Goal: Task Accomplishment & Management: Manage account settings

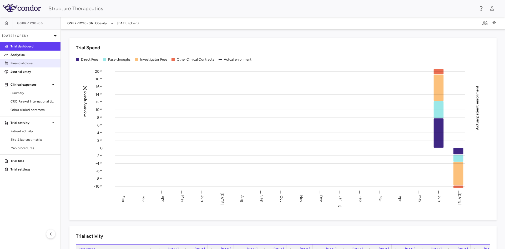
click at [27, 60] on link "Financial close" at bounding box center [30, 63] width 61 height 8
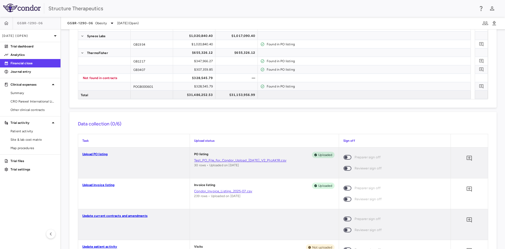
scroll to position [105, 0]
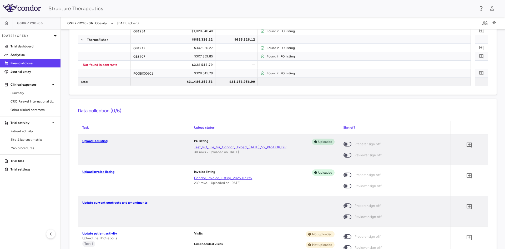
click at [105, 232] on link "Update patient activity" at bounding box center [99, 233] width 35 height 4
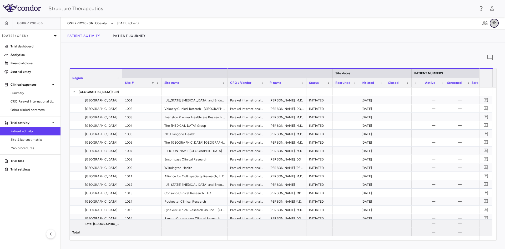
click at [497, 25] on icon "button" at bounding box center [494, 23] width 6 height 6
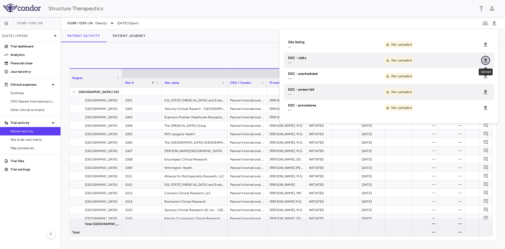
click at [487, 61] on icon "Upload" at bounding box center [486, 60] width 6 height 6
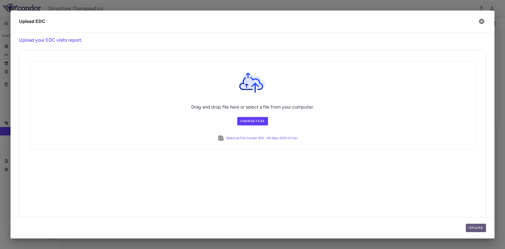
click at [480, 226] on button "Upload" at bounding box center [476, 227] width 21 height 8
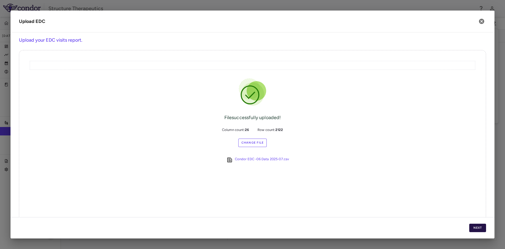
click at [480, 226] on button "Next" at bounding box center [477, 227] width 17 height 8
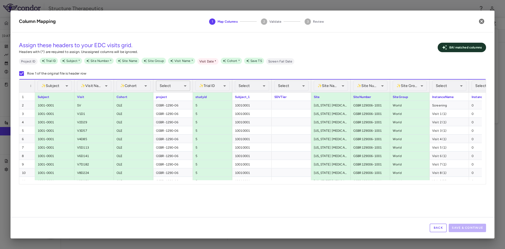
click at [186, 86] on body "Skip to sidebar Skip to main content Structure Therapeutics GSBR-1290-06 Jul 20…" at bounding box center [252, 124] width 505 height 249
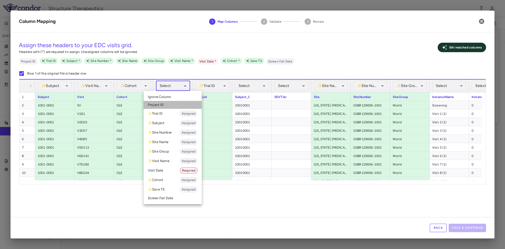
click at [160, 105] on li "Project ID" at bounding box center [173, 105] width 58 height 8
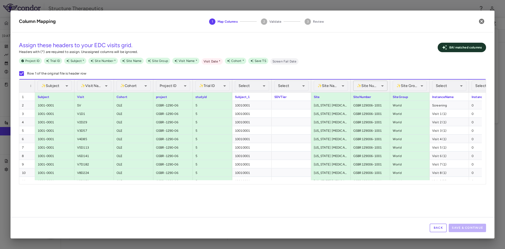
click at [384, 86] on body "Skip to sidebar Skip to main content Structure Therapeutics GSBR-1290-06 Jul 20…" at bounding box center [252, 124] width 505 height 249
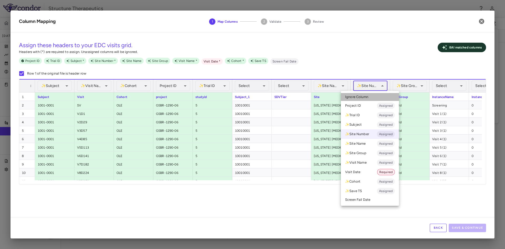
click at [362, 96] on span "Ignore Column" at bounding box center [356, 96] width 23 height 5
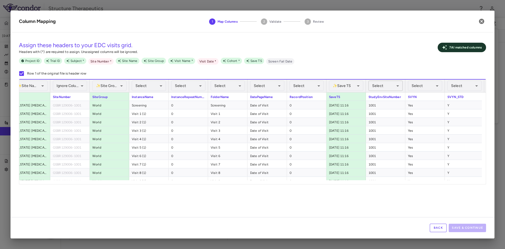
click at [399, 87] on body "Skip to sidebar Skip to main content Structure Therapeutics GSBR-1290-06 Jul 20…" at bounding box center [252, 124] width 505 height 249
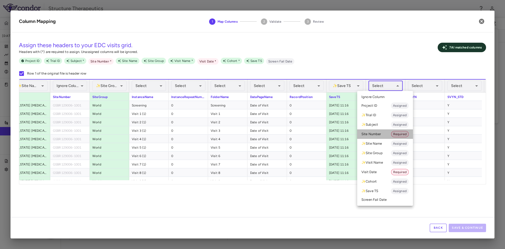
click at [381, 132] on li "Site Number Required" at bounding box center [385, 133] width 56 height 9
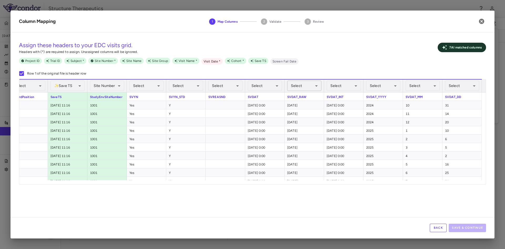
click at [317, 85] on body "Skip to sidebar Skip to main content Structure Therapeutics GSBR-1290-06 Jul 20…" at bounding box center [252, 124] width 505 height 249
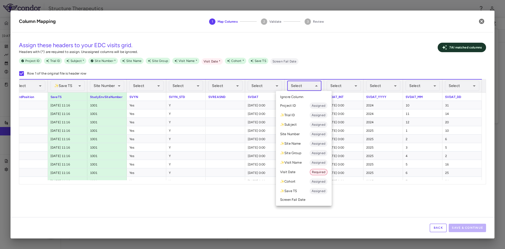
click at [295, 169] on li "Visit Date Required" at bounding box center [304, 171] width 56 height 9
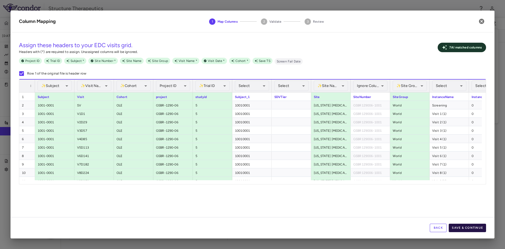
click at [472, 228] on button "Save & Continue" at bounding box center [467, 227] width 37 height 8
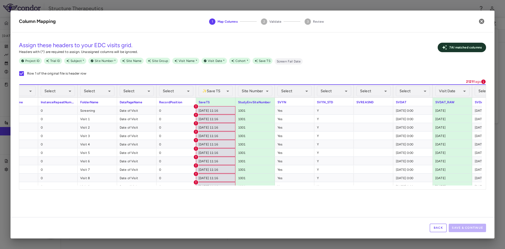
click at [435, 226] on button "Back" at bounding box center [438, 227] width 17 height 8
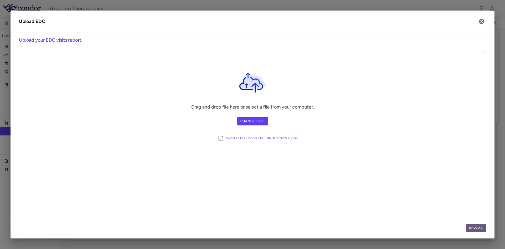
click at [478, 228] on button "Upload" at bounding box center [476, 227] width 21 height 8
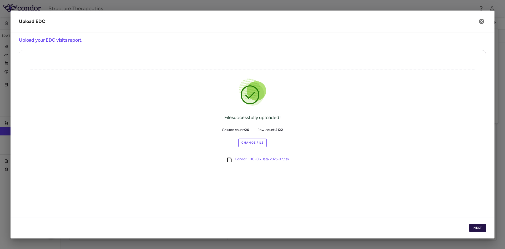
click at [478, 228] on button "Next" at bounding box center [477, 227] width 17 height 8
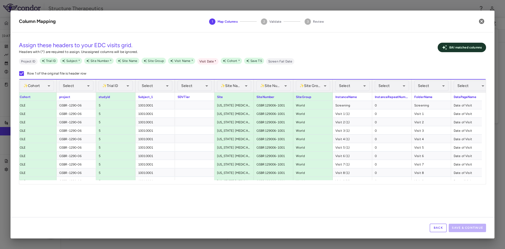
scroll to position [0, 111]
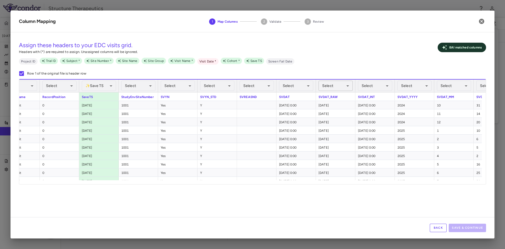
click at [348, 86] on body "Skip to sidebar Skip to main content Structure Therapeutics GSBR-1290-06 Jul 20…" at bounding box center [252, 124] width 505 height 249
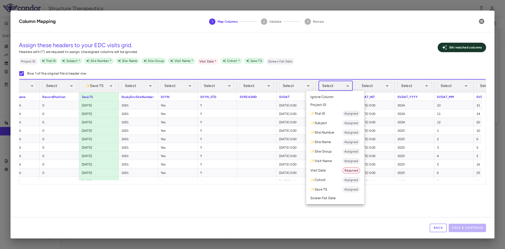
click at [332, 169] on li "Visit Date Required" at bounding box center [335, 170] width 58 height 9
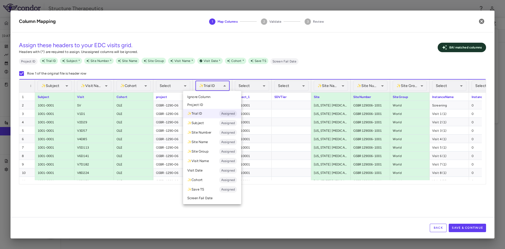
click at [226, 87] on body "Skip to sidebar Skip to main content Structure Therapeutics GSBR-1290-06 Jul 20…" at bounding box center [252, 124] width 505 height 249
click at [203, 97] on span "Ignore Column" at bounding box center [198, 96] width 23 height 5
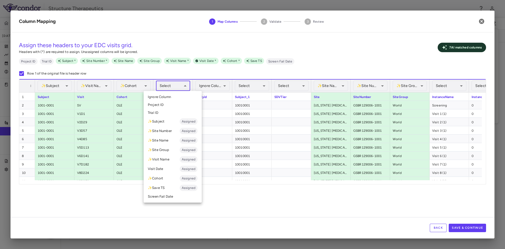
click at [186, 85] on body "Skip to sidebar Skip to main content Structure Therapeutics GSBR-1290-06 Jul 20…" at bounding box center [252, 124] width 505 height 249
click at [168, 113] on li "Trial ID" at bounding box center [173, 113] width 58 height 8
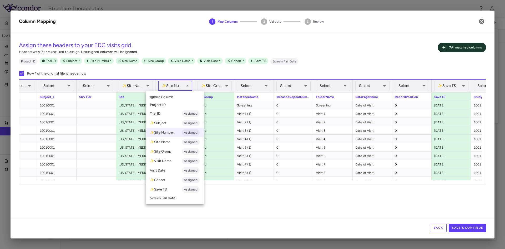
click at [189, 85] on body "Skip to sidebar Skip to main content Structure Therapeutics GSBR-1290-06 Jul 20…" at bounding box center [252, 124] width 505 height 249
click at [167, 98] on span "Ignore Column" at bounding box center [161, 96] width 23 height 5
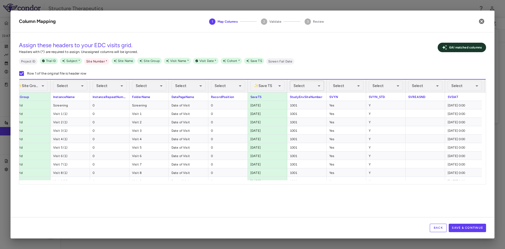
click at [319, 84] on body "Skip to sidebar Skip to main content Structure Therapeutics GSBR-1290-06 Jul 20…" at bounding box center [252, 124] width 505 height 249
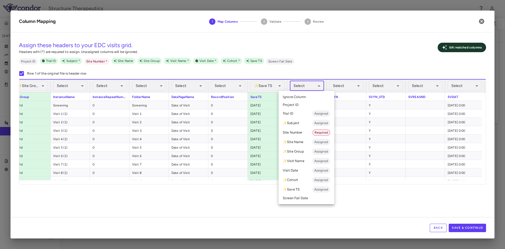
click at [299, 130] on li "Site Number Required" at bounding box center [307, 132] width 56 height 9
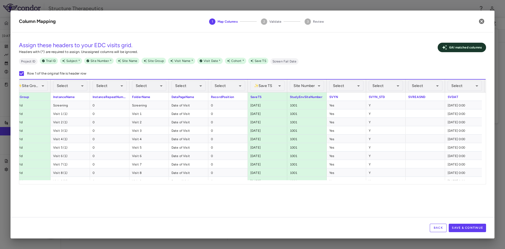
click at [495, 205] on div at bounding box center [252, 124] width 505 height 249
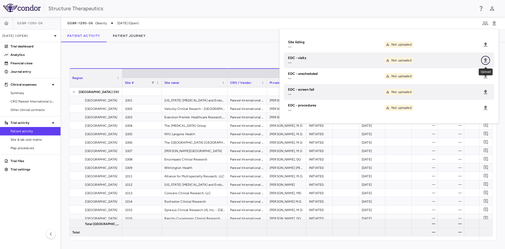
click at [485, 59] on icon "Upload" at bounding box center [486, 60] width 4 height 4
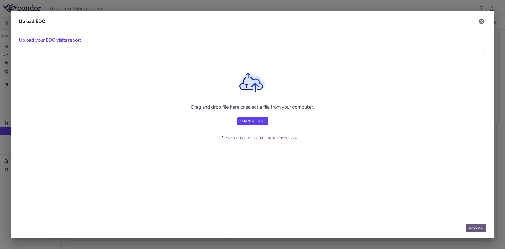
click at [475, 228] on button "Upload" at bounding box center [476, 227] width 21 height 8
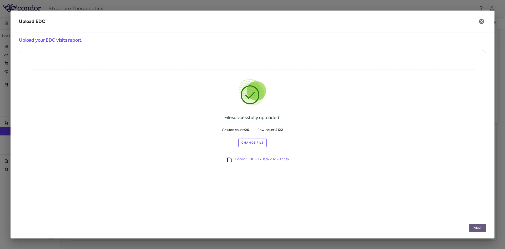
click at [478, 226] on button "Next" at bounding box center [477, 227] width 17 height 8
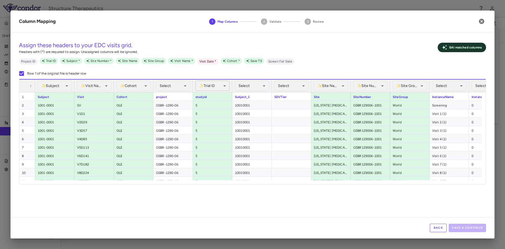
click at [226, 87] on body "Skip to sidebar Skip to main content Structure Therapeutics GSBR-1290-06 Jul 20…" at bounding box center [252, 124] width 505 height 249
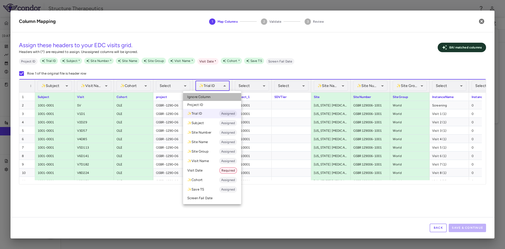
click at [211, 97] on li "Ignore Column" at bounding box center [212, 97] width 58 height 8
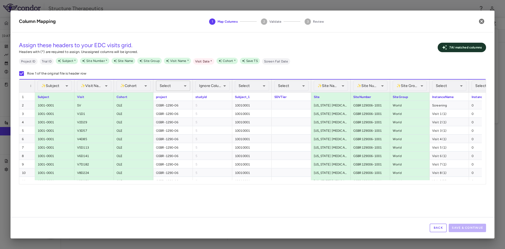
click at [186, 86] on body "Skip to sidebar Skip to main content Structure Therapeutics GSBR-1290-06 Jul 20…" at bounding box center [252, 124] width 505 height 249
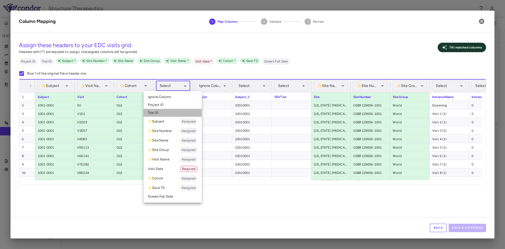
click at [162, 111] on li "Trial ID" at bounding box center [173, 113] width 58 height 8
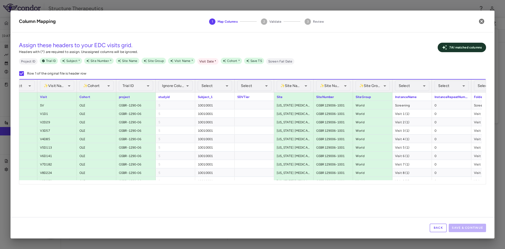
scroll to position [0, 40]
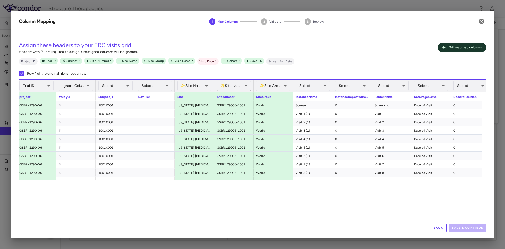
click at [248, 84] on body "Skip to sidebar Skip to main content Structure Therapeutics GSBR-1290-06 Jul 20…" at bounding box center [252, 124] width 505 height 249
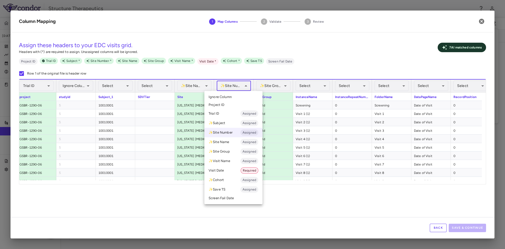
click at [232, 96] on li "Ignore Column" at bounding box center [233, 97] width 58 height 8
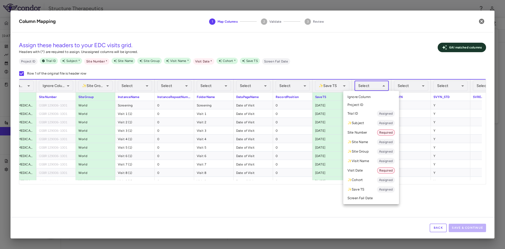
click at [384, 87] on body "Skip to sidebar Skip to main content Structure Therapeutics GSBR-1290-06 Jul 20…" at bounding box center [252, 124] width 505 height 249
click at [368, 130] on li "Site Number Required" at bounding box center [371, 132] width 56 height 9
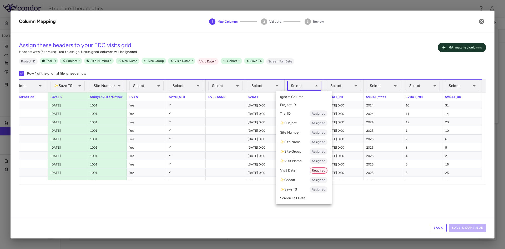
click at [318, 86] on body "Skip to sidebar Skip to main content Structure Therapeutics GSBR-1290-06 Jul 20…" at bounding box center [252, 124] width 505 height 249
click at [292, 168] on li "Visit Date Required" at bounding box center [304, 170] width 56 height 9
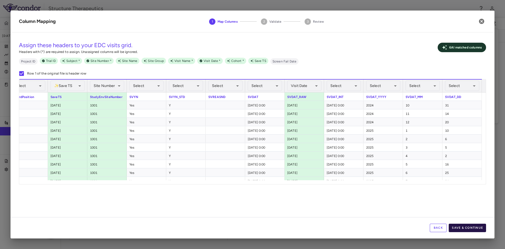
click at [468, 226] on button "Save & Continue" at bounding box center [467, 227] width 37 height 8
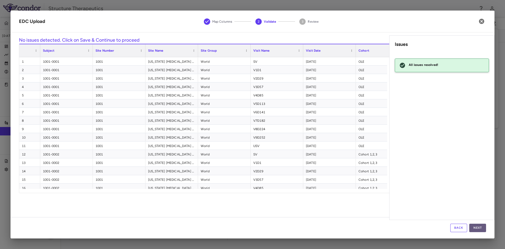
click at [478, 228] on button "Next" at bounding box center [477, 227] width 17 height 8
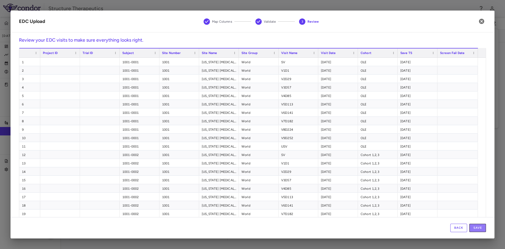
click at [478, 228] on button "Save" at bounding box center [477, 227] width 17 height 8
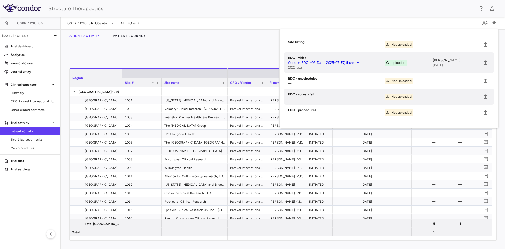
click at [165, 56] on div "0" at bounding box center [282, 57] width 427 height 13
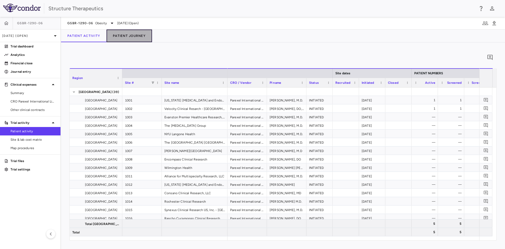
click at [137, 34] on button "Patient Journey" at bounding box center [130, 35] width 46 height 13
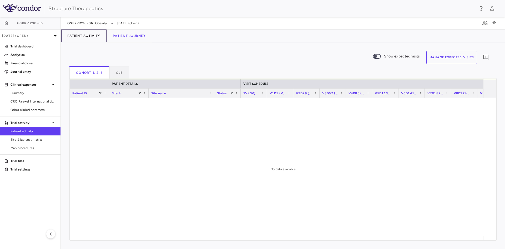
click at [79, 38] on button "Patient Activity" at bounding box center [84, 35] width 46 height 13
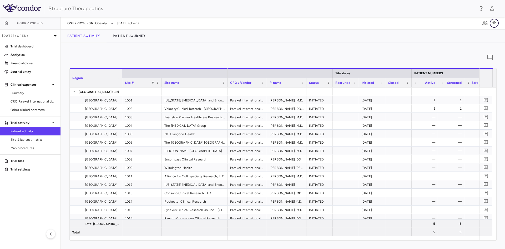
click at [495, 22] on icon "button" at bounding box center [495, 23] width 4 height 4
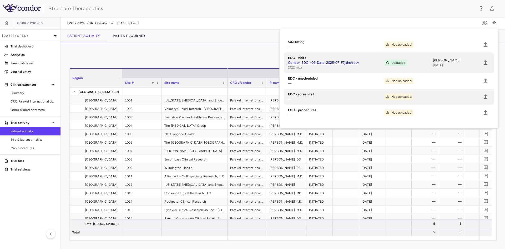
click at [267, 62] on div "0" at bounding box center [282, 57] width 427 height 13
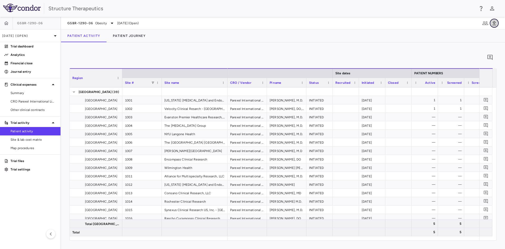
click at [495, 23] on icon "button" at bounding box center [495, 23] width 4 height 4
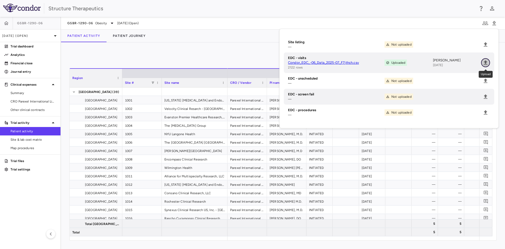
click at [486, 63] on icon "Upload" at bounding box center [486, 62] width 4 height 4
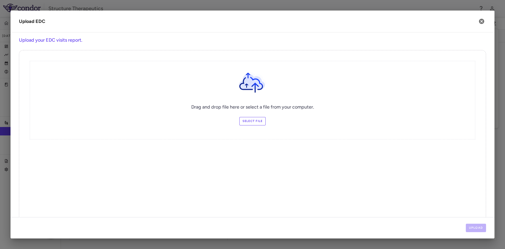
click at [247, 124] on label "Select file" at bounding box center [252, 121] width 27 height 8
click at [0, 0] on input "Select file" at bounding box center [0, 0] width 0 height 0
click at [475, 229] on button "Upload" at bounding box center [476, 227] width 21 height 8
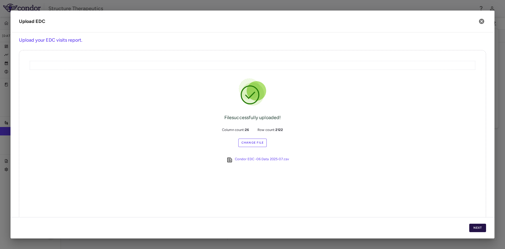
click at [482, 227] on button "Next" at bounding box center [477, 227] width 17 height 8
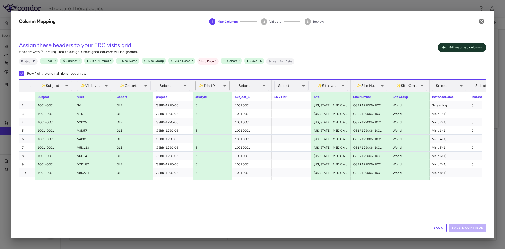
click at [226, 85] on body "Skip to sidebar Skip to main content Structure Therapeutics GSBR-1290-06 Jul 20…" at bounding box center [252, 124] width 505 height 249
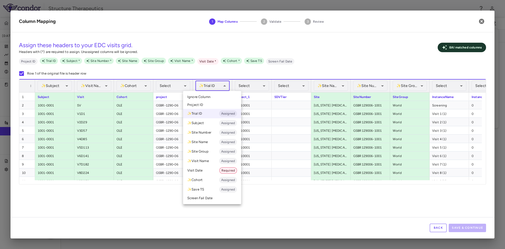
click at [206, 98] on span "Ignore Column" at bounding box center [198, 96] width 23 height 5
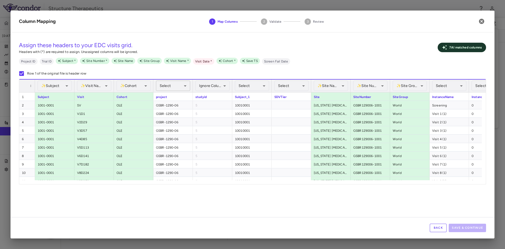
click at [185, 85] on body "Skip to sidebar Skip to main content Structure Therapeutics GSBR-1290-06 Jul 20…" at bounding box center [252, 124] width 505 height 249
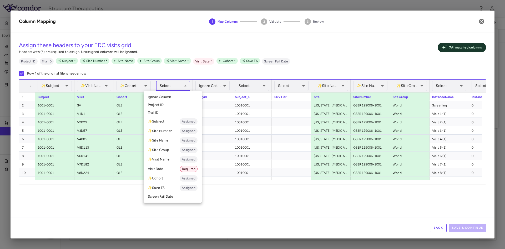
click at [164, 111] on li "Trial ID" at bounding box center [173, 113] width 58 height 8
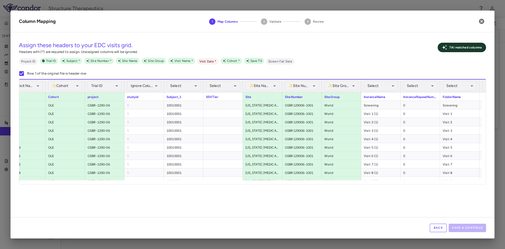
scroll to position [0, 154]
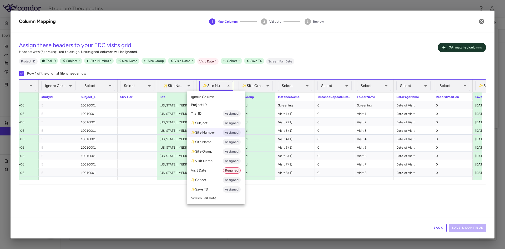
click at [229, 86] on body "Skip to sidebar Skip to main content Structure Therapeutics GSBR-1290-06 Jul 20…" at bounding box center [252, 124] width 505 height 249
click at [214, 97] on li "Ignore Column" at bounding box center [216, 97] width 58 height 8
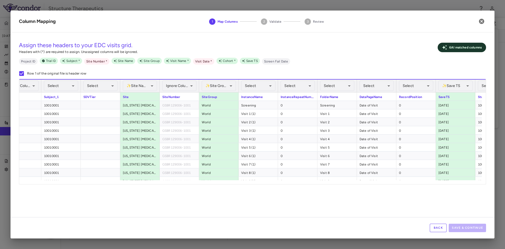
scroll to position [0, 209]
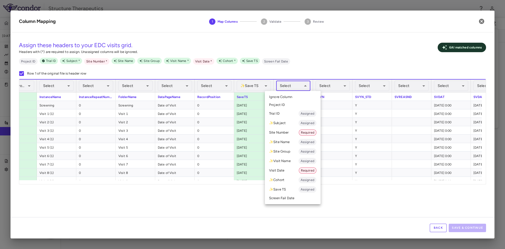
click at [305, 86] on body "Skip to sidebar Skip to main content Structure Therapeutics GSBR-1290-06 Jul 20…" at bounding box center [252, 124] width 505 height 249
click at [285, 129] on li "Site Number Required" at bounding box center [293, 132] width 56 height 9
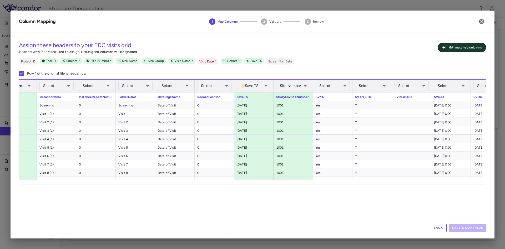
drag, startPoint x: 389, startPoint y: 184, endPoint x: 426, endPoint y: 182, distance: 36.4
click at [429, 182] on div "**********" at bounding box center [252, 131] width 467 height 105
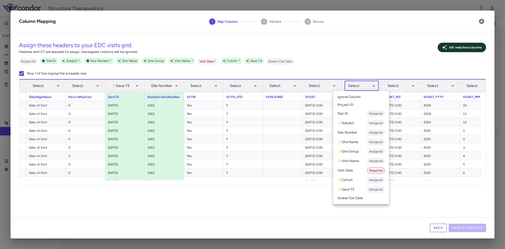
click at [374, 85] on body "Skip to sidebar Skip to main content Structure Therapeutics GSBR-1290-06 Jul 20…" at bounding box center [252, 124] width 505 height 249
click at [356, 168] on li "Visit Date Required" at bounding box center [361, 170] width 56 height 9
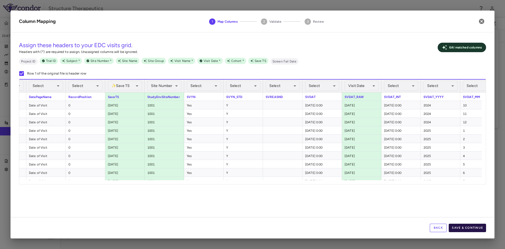
click at [473, 227] on button "Save & Continue" at bounding box center [467, 227] width 37 height 8
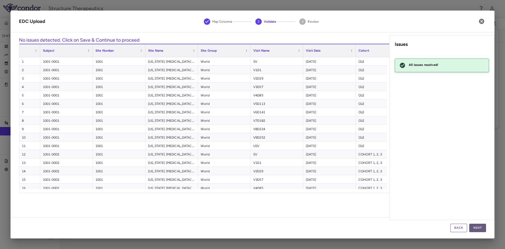
click at [478, 228] on button "Next" at bounding box center [477, 227] width 17 height 8
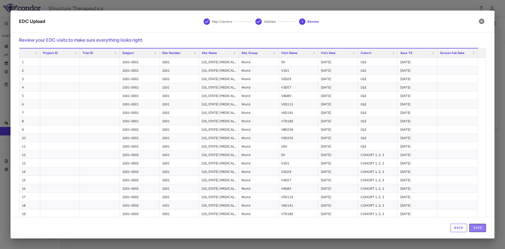
click at [478, 228] on button "Save" at bounding box center [477, 227] width 17 height 8
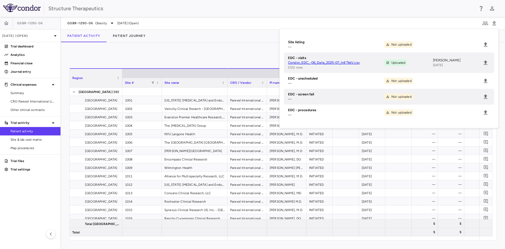
click at [190, 52] on div "0" at bounding box center [282, 57] width 427 height 13
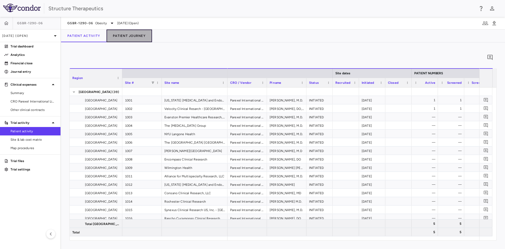
click at [133, 33] on button "Patient Journey" at bounding box center [130, 35] width 46 height 13
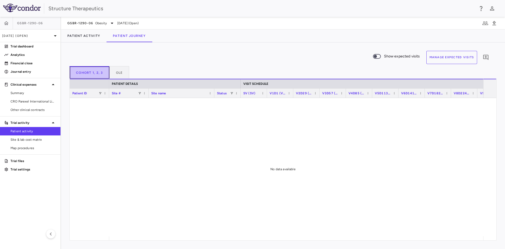
click at [104, 71] on button "Cohort 1, 2, 3" at bounding box center [89, 72] width 40 height 13
click at [87, 34] on button "Patient Activity" at bounding box center [84, 35] width 46 height 13
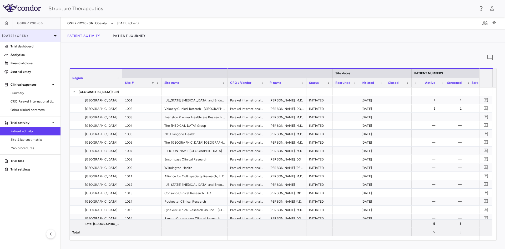
click at [58, 37] on icon at bounding box center [55, 36] width 6 height 6
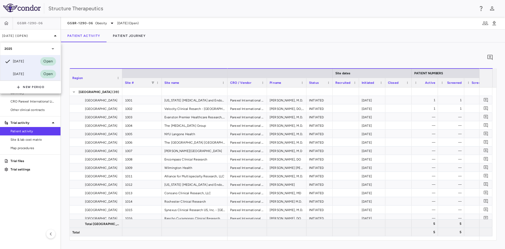
click at [16, 71] on div "[DATE]" at bounding box center [13, 74] width 19 height 6
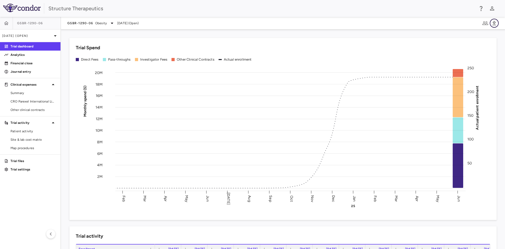
click at [494, 22] on icon "button" at bounding box center [494, 23] width 6 height 6
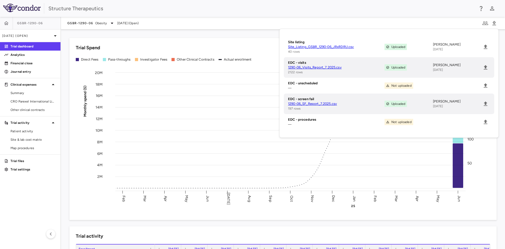
click at [323, 66] on link "1290-06_Visits_Report_7.2025.csv" at bounding box center [336, 67] width 97 height 5
click at [41, 21] on span "GSBR-1290-06" at bounding box center [30, 23] width 26 height 4
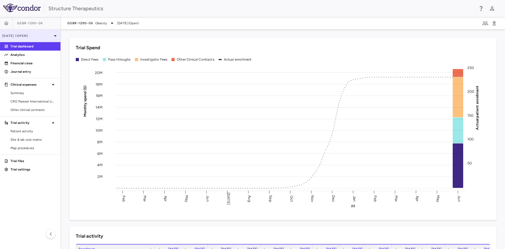
click at [55, 35] on icon at bounding box center [55, 35] width 3 height 1
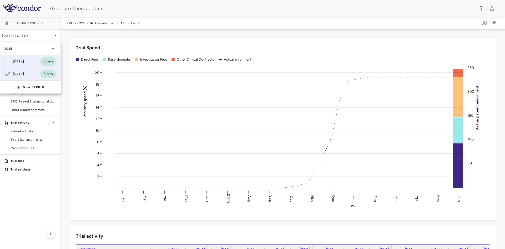
click at [22, 62] on div "[DATE]" at bounding box center [13, 61] width 19 height 6
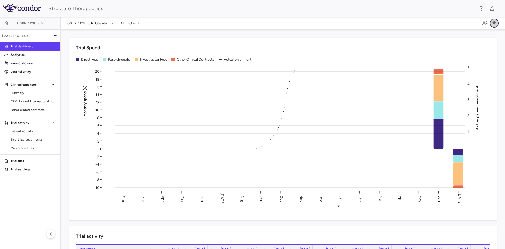
click at [496, 24] on icon "button" at bounding box center [494, 23] width 6 height 6
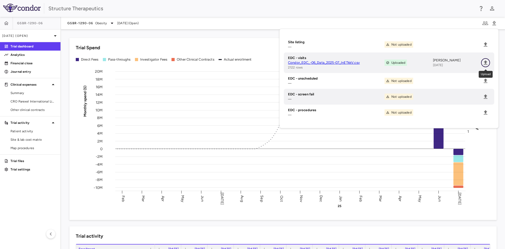
click at [487, 62] on icon "Upload" at bounding box center [486, 62] width 6 height 6
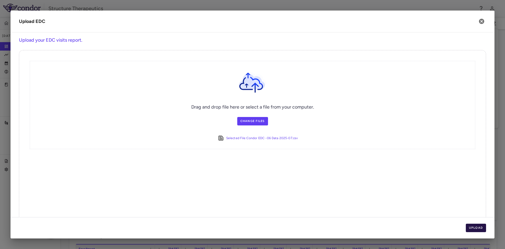
click at [477, 229] on button "Upload" at bounding box center [476, 227] width 21 height 8
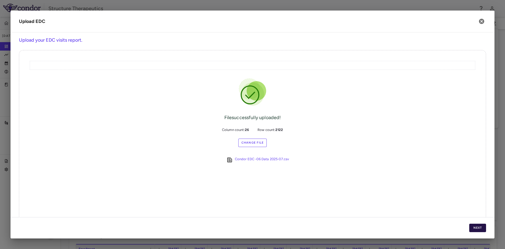
click at [473, 226] on button "Next" at bounding box center [477, 227] width 17 height 8
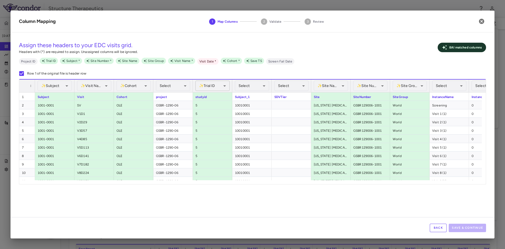
click at [223, 86] on body "Skip to sidebar Skip to main content Structure Therapeutics GSBR-1290-06 Jul 20…" at bounding box center [252, 124] width 505 height 249
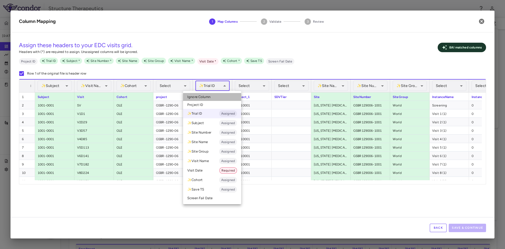
click at [203, 96] on span "Ignore Column" at bounding box center [198, 96] width 23 height 5
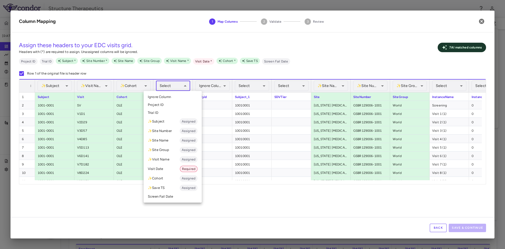
click at [185, 84] on body "Skip to sidebar Skip to main content Structure Therapeutics GSBR-1290-06 Jul 20…" at bounding box center [252, 124] width 505 height 249
click at [159, 111] on li "Trial ID" at bounding box center [173, 113] width 58 height 8
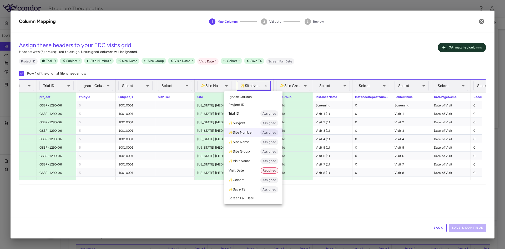
click at [266, 87] on body "Skip to sidebar Skip to main content Structure Therapeutics GSBR-1290-06 Jul 20…" at bounding box center [252, 124] width 505 height 249
click at [247, 100] on li "Ignore Column" at bounding box center [253, 97] width 58 height 8
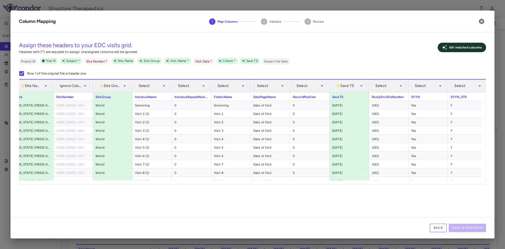
scroll to position [0, 339]
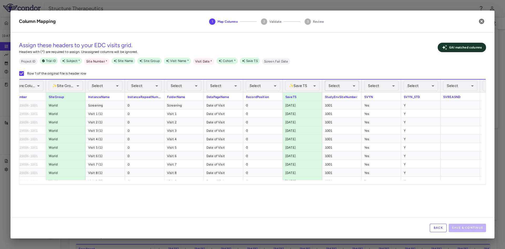
click at [355, 86] on body "Skip to sidebar Skip to main content Structure Therapeutics GSBR-1290-06 Jul 20…" at bounding box center [252, 124] width 505 height 249
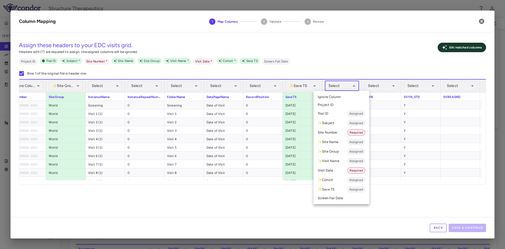
drag, startPoint x: 335, startPoint y: 130, endPoint x: 339, endPoint y: 139, distance: 10.0
click at [335, 130] on li "Site Number Required" at bounding box center [342, 132] width 56 height 9
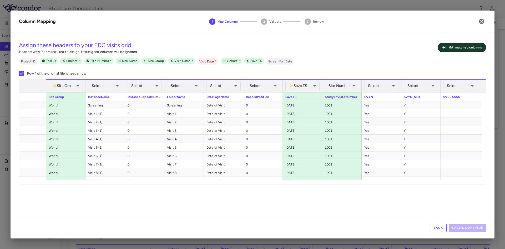
scroll to position [0, 579]
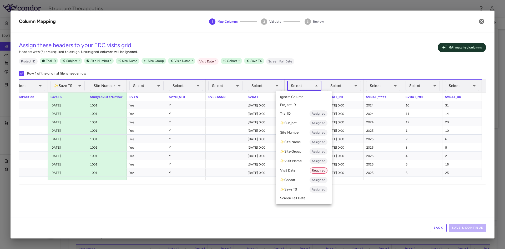
click at [317, 84] on body "Skip to sidebar Skip to main content Structure Therapeutics GSBR-1290-06 Jul 20…" at bounding box center [252, 124] width 505 height 249
click at [304, 169] on li "Visit Date Required" at bounding box center [304, 170] width 56 height 9
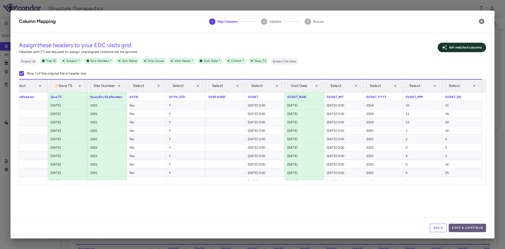
click at [477, 227] on button "Save & Continue" at bounding box center [467, 227] width 37 height 8
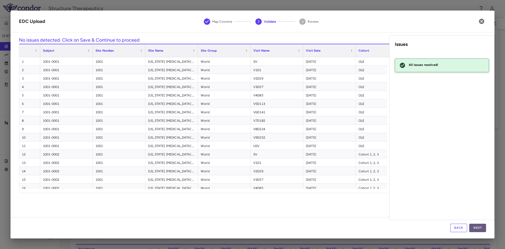
click at [478, 227] on button "Next" at bounding box center [477, 227] width 17 height 8
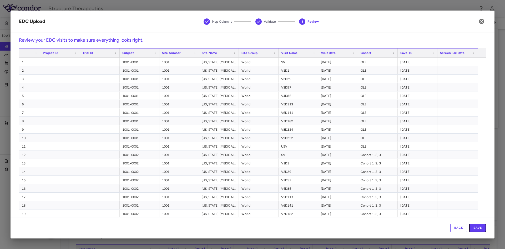
click at [478, 227] on button "Save" at bounding box center [477, 227] width 17 height 8
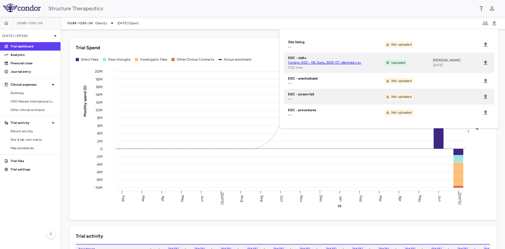
click at [160, 35] on div "Trial Spend Direct Fees Pass-throughs Investigator Fees Other Clinical Contract…" at bounding box center [280, 126] width 434 height 188
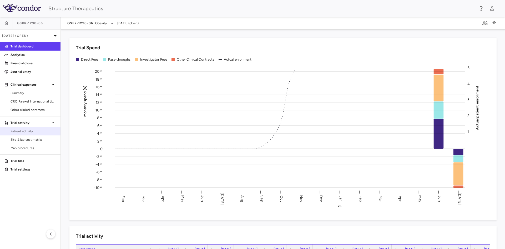
click at [24, 128] on link "Patient activity" at bounding box center [30, 131] width 61 height 8
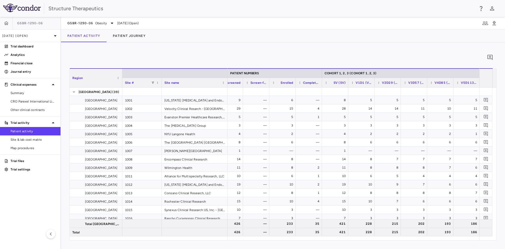
scroll to position [0, 254]
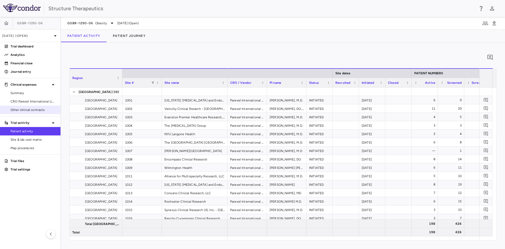
click at [37, 110] on span "Other clinical contracts" at bounding box center [34, 109] width 46 height 5
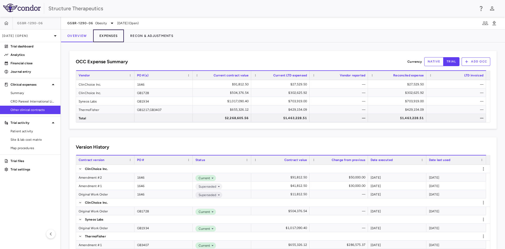
click at [111, 38] on button "Expenses" at bounding box center [108, 35] width 31 height 13
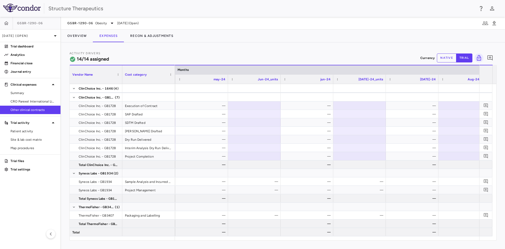
scroll to position [0, 670]
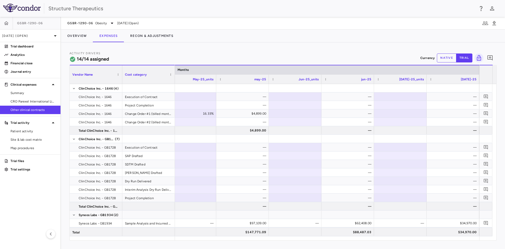
drag, startPoint x: 465, startPoint y: 245, endPoint x: 473, endPoint y: 245, distance: 7.4
click at [473, 245] on div "Activity Drivers 14/14 assigned Currency native trial 0 Vendor Name Drag here t…" at bounding box center [283, 145] width 444 height 206
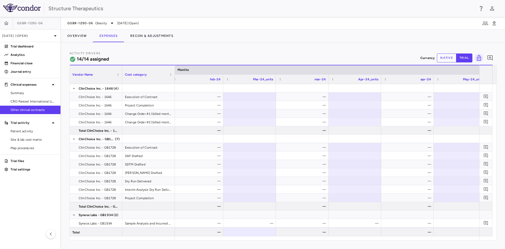
click at [395, 248] on div "Activity Drivers 14/14 assigned Currency native trial 0 Vendor Name Drag here t…" at bounding box center [283, 145] width 444 height 206
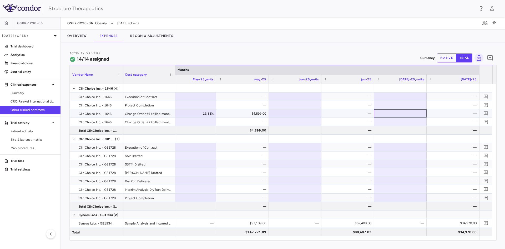
click at [401, 113] on div at bounding box center [400, 113] width 47 height 8
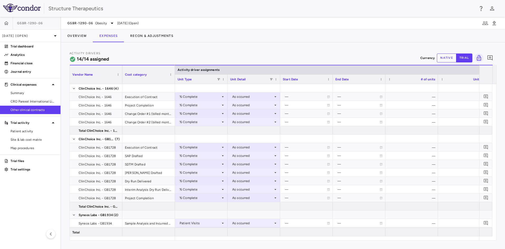
drag, startPoint x: 218, startPoint y: 238, endPoint x: 384, endPoint y: 244, distance: 166.4
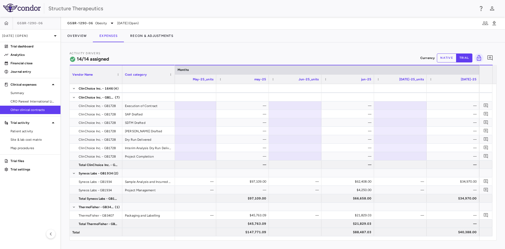
click at [448, 59] on button "native" at bounding box center [446, 57] width 19 height 9
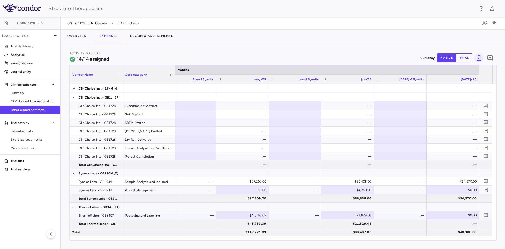
click at [466, 214] on div "$0.00" at bounding box center [454, 215] width 45 height 8
type input "*******"
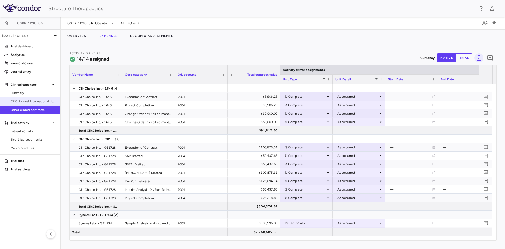
click at [44, 100] on span "CRO Parexel International Limited" at bounding box center [34, 101] width 46 height 5
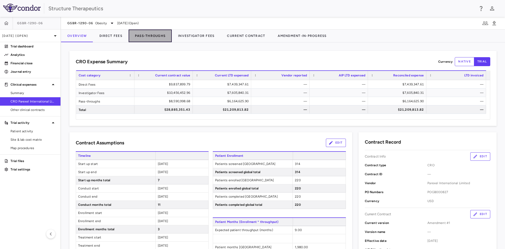
click at [145, 38] on button "Pass-Throughs" at bounding box center [150, 35] width 43 height 13
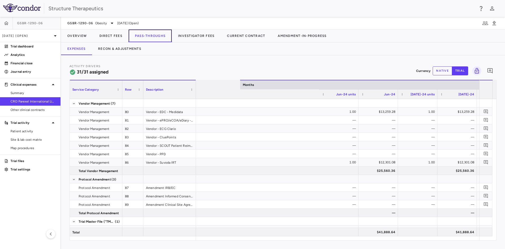
scroll to position [0, 1065]
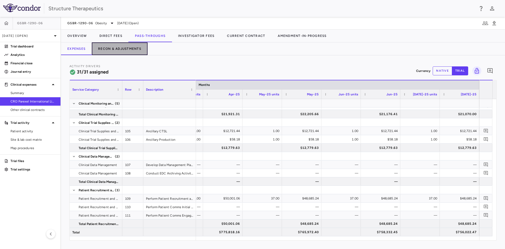
click at [132, 50] on button "Recon & Adjustments" at bounding box center [120, 48] width 56 height 13
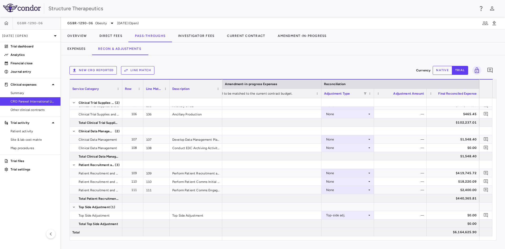
click at [447, 69] on button "native" at bounding box center [442, 70] width 19 height 9
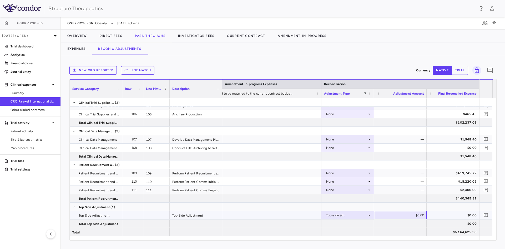
click at [415, 216] on div "$0.00" at bounding box center [401, 215] width 45 height 8
type input "**********"
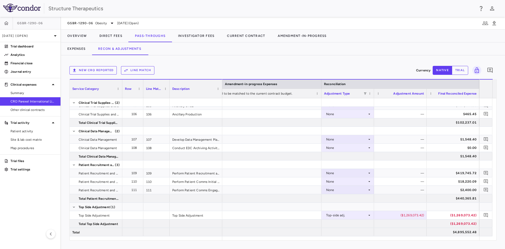
click at [458, 69] on button "trial" at bounding box center [460, 70] width 16 height 9
click at [191, 39] on button "Investigator Fees" at bounding box center [196, 35] width 49 height 13
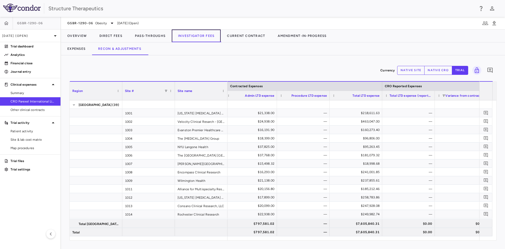
scroll to position [0, 146]
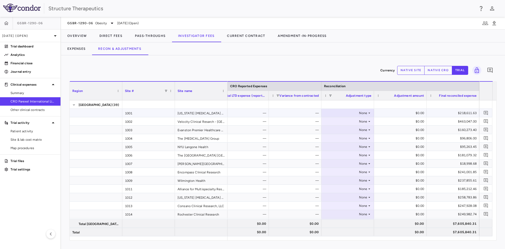
click at [365, 113] on div "None" at bounding box center [346, 113] width 41 height 8
click at [341, 129] on div "Other" at bounding box center [337, 131] width 11 height 5
click at [362, 120] on div "None" at bounding box center [346, 121] width 41 height 8
click at [347, 138] on li "Other" at bounding box center [348, 140] width 52 height 8
click at [364, 127] on div "None" at bounding box center [346, 130] width 41 height 8
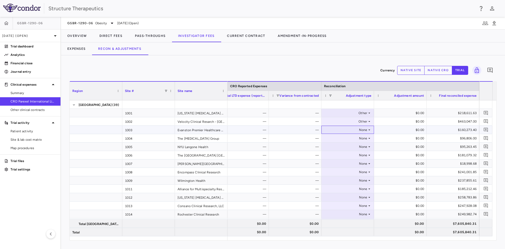
click at [362, 131] on div "None" at bounding box center [346, 130] width 41 height 8
click at [347, 147] on li "Other" at bounding box center [348, 148] width 52 height 8
click at [361, 139] on div "None" at bounding box center [346, 138] width 41 height 8
click at [365, 137] on div "None" at bounding box center [346, 138] width 41 height 8
click at [344, 155] on li "Other" at bounding box center [348, 156] width 52 height 8
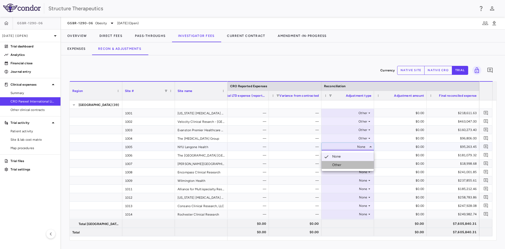
click at [345, 162] on li "Other" at bounding box center [348, 165] width 52 height 8
click at [361, 155] on div "None" at bounding box center [346, 155] width 41 height 8
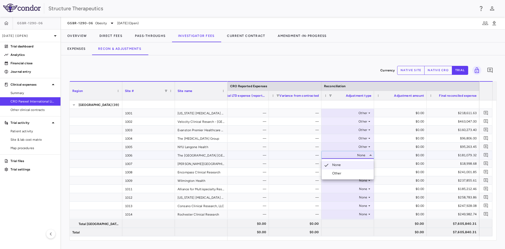
click at [342, 171] on div "Other" at bounding box center [337, 173] width 11 height 5
click at [363, 162] on div "None" at bounding box center [346, 163] width 41 height 8
click at [365, 162] on div "None" at bounding box center [346, 163] width 41 height 8
click at [343, 182] on div "Other" at bounding box center [337, 181] width 11 height 5
click at [361, 172] on div "None" at bounding box center [346, 172] width 41 height 8
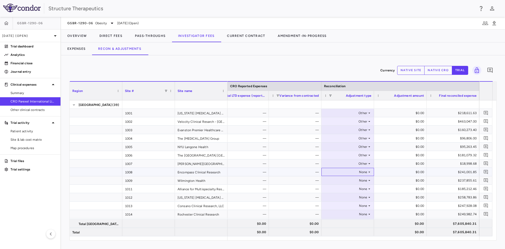
click at [363, 172] on div "None" at bounding box center [346, 172] width 41 height 8
click at [339, 187] on li "Other" at bounding box center [348, 190] width 52 height 8
click at [362, 180] on div "None" at bounding box center [346, 180] width 41 height 8
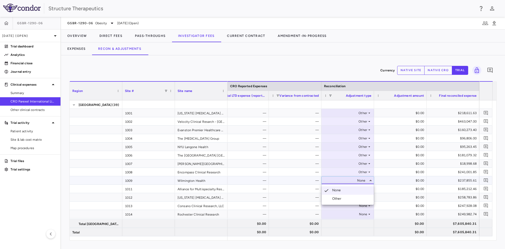
click at [337, 196] on li "Other" at bounding box center [348, 198] width 52 height 8
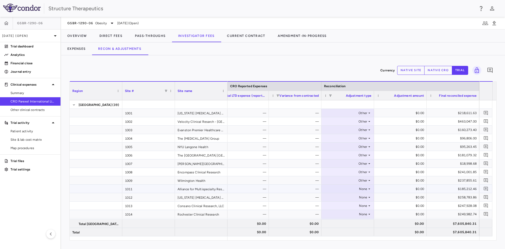
click at [361, 188] on div "None" at bounding box center [346, 188] width 41 height 8
click at [339, 206] on div "Other" at bounding box center [337, 206] width 11 height 5
click at [362, 196] on div "None" at bounding box center [346, 197] width 41 height 8
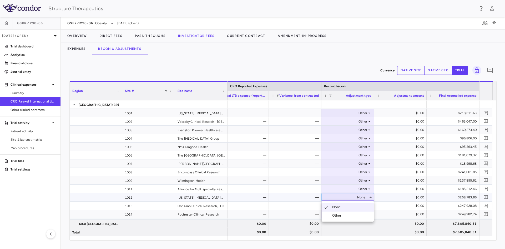
click at [339, 213] on div "Other" at bounding box center [337, 215] width 11 height 5
click at [364, 206] on div "None" at bounding box center [346, 205] width 41 height 8
click at [339, 222] on div "Other" at bounding box center [337, 223] width 11 height 5
click at [362, 213] on div "None" at bounding box center [346, 214] width 41 height 8
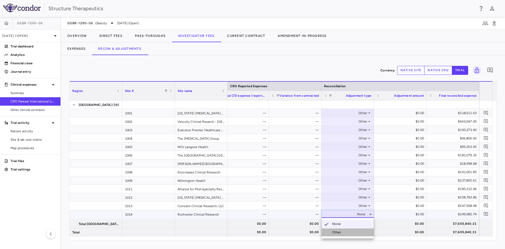
click at [340, 230] on div "Other" at bounding box center [337, 232] width 11 height 5
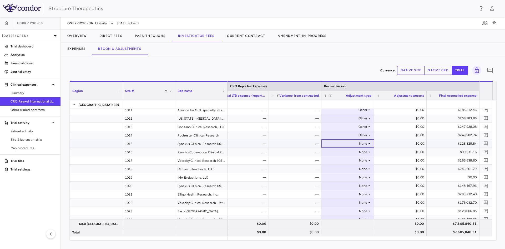
click at [349, 143] on div "None" at bounding box center [346, 143] width 41 height 8
click at [342, 159] on div "Other" at bounding box center [337, 161] width 11 height 5
click at [349, 152] on div "None" at bounding box center [346, 152] width 41 height 8
click at [344, 168] on li "Other" at bounding box center [348, 170] width 52 height 8
click at [352, 159] on div "None" at bounding box center [346, 160] width 41 height 8
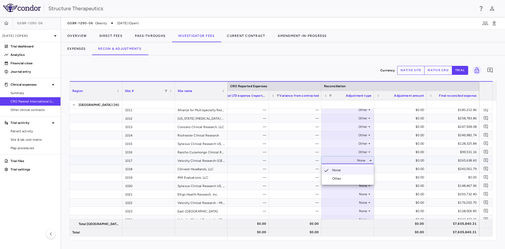
click at [344, 178] on li "Other" at bounding box center [348, 178] width 52 height 8
click at [352, 169] on div "None" at bounding box center [346, 168] width 41 height 8
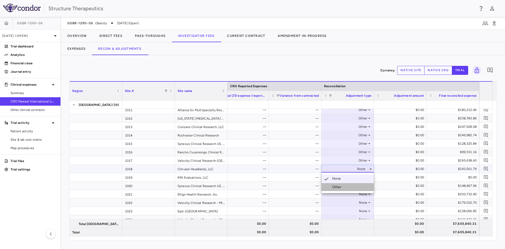
click at [343, 184] on li "Other" at bounding box center [348, 187] width 52 height 8
click at [346, 176] on div "None" at bounding box center [346, 177] width 41 height 8
click at [342, 195] on div "Other" at bounding box center [337, 195] width 11 height 5
click at [349, 186] on div "None" at bounding box center [346, 185] width 41 height 8
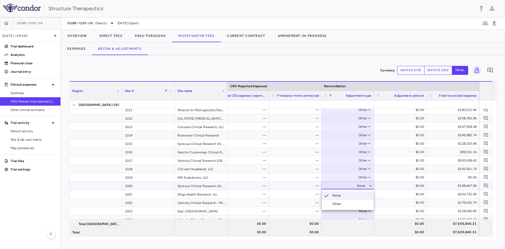
click at [341, 202] on div "Other" at bounding box center [337, 203] width 11 height 5
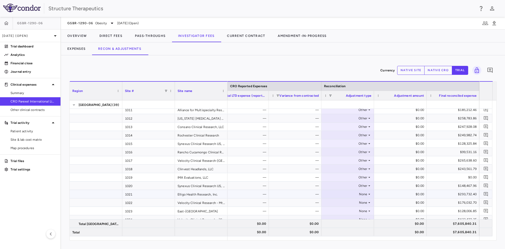
click at [351, 192] on div "None" at bounding box center [346, 194] width 41 height 8
click at [339, 211] on div "Other" at bounding box center [337, 212] width 11 height 5
click at [352, 201] on div "None" at bounding box center [346, 202] width 41 height 8
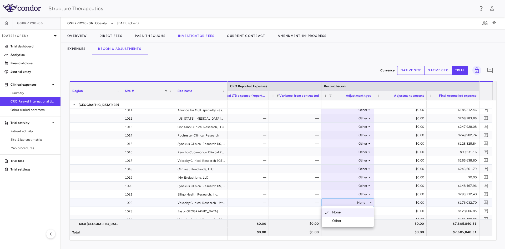
click at [340, 220] on div "Other" at bounding box center [337, 220] width 11 height 5
click at [346, 210] on div "None" at bounding box center [346, 211] width 41 height 8
click at [340, 227] on div "Other" at bounding box center [337, 229] width 11 height 5
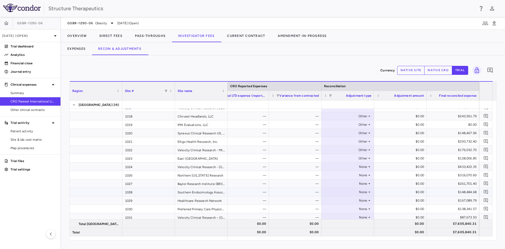
scroll to position [158, 0]
click at [344, 142] on div "None" at bounding box center [346, 140] width 41 height 8
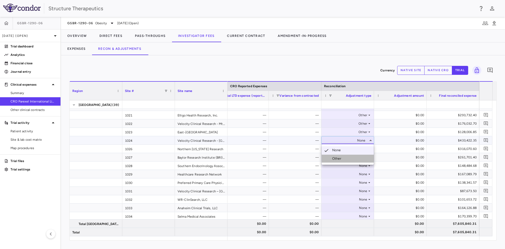
click at [341, 158] on div "Other" at bounding box center [337, 158] width 11 height 5
click at [342, 151] on div "None" at bounding box center [346, 148] width 41 height 8
click at [342, 166] on div "Other" at bounding box center [337, 166] width 11 height 5
click at [341, 158] on div "None" at bounding box center [346, 157] width 41 height 8
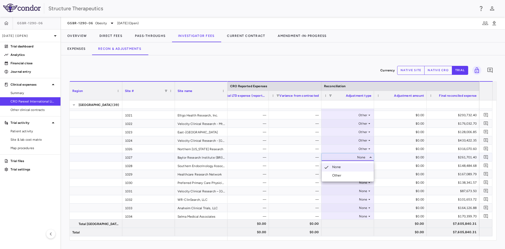
click at [341, 174] on div "Other" at bounding box center [337, 175] width 11 height 5
click at [341, 165] on div "None" at bounding box center [346, 165] width 41 height 8
click at [340, 181] on div "Other" at bounding box center [337, 183] width 11 height 5
click at [344, 173] on div "None" at bounding box center [346, 174] width 41 height 8
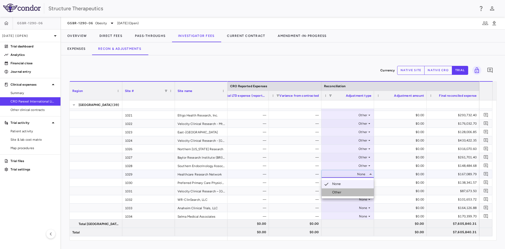
click at [340, 193] on div "Other" at bounding box center [337, 192] width 11 height 5
click at [344, 181] on div "None" at bounding box center [346, 182] width 41 height 8
click at [339, 198] on li "Other" at bounding box center [348, 201] width 52 height 8
click at [342, 191] on div "None" at bounding box center [346, 191] width 41 height 8
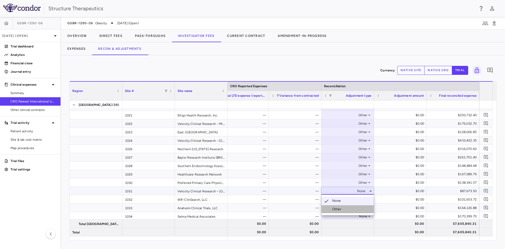
click at [340, 209] on div "Other" at bounding box center [337, 209] width 11 height 5
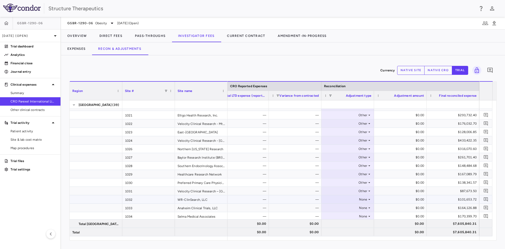
click at [343, 199] on div "None" at bounding box center [346, 199] width 41 height 8
click at [340, 215] on div "Other" at bounding box center [337, 217] width 11 height 5
click at [343, 209] on div "None" at bounding box center [346, 207] width 41 height 8
click at [343, 206] on div "None" at bounding box center [346, 207] width 41 height 8
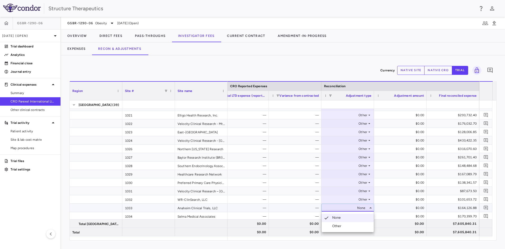
click at [339, 224] on div "Other" at bounding box center [337, 225] width 11 height 5
click at [357, 217] on div "None" at bounding box center [346, 216] width 41 height 8
click at [336, 233] on div "Other" at bounding box center [337, 234] width 11 height 5
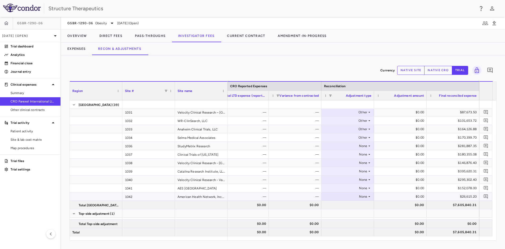
scroll to position [237, 0]
click at [339, 146] on div "None" at bounding box center [346, 145] width 41 height 8
click at [340, 163] on div "Other" at bounding box center [337, 163] width 11 height 5
click at [342, 154] on div "None" at bounding box center [346, 154] width 41 height 8
click at [344, 171] on li "Other" at bounding box center [348, 172] width 52 height 8
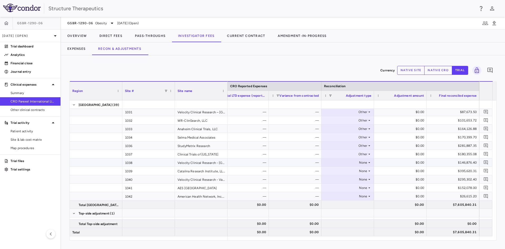
click at [347, 159] on div "None" at bounding box center [346, 162] width 41 height 8
click at [341, 177] on li "Other" at bounding box center [348, 181] width 52 height 8
click at [349, 169] on div "None" at bounding box center [346, 171] width 41 height 8
click at [339, 188] on div "Other" at bounding box center [337, 189] width 11 height 5
click at [341, 198] on div "Other" at bounding box center [337, 197] width 11 height 5
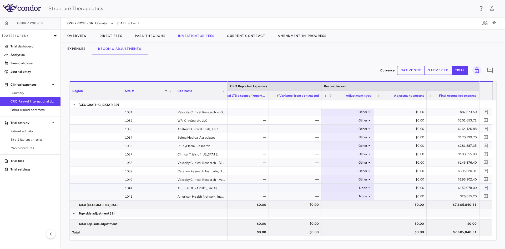
click at [344, 187] on div "None" at bounding box center [346, 187] width 41 height 8
click at [339, 202] on li "Other" at bounding box center [348, 206] width 52 height 8
click at [342, 197] on div "None" at bounding box center [346, 196] width 41 height 8
click at [339, 214] on div "Other" at bounding box center [337, 214] width 11 height 5
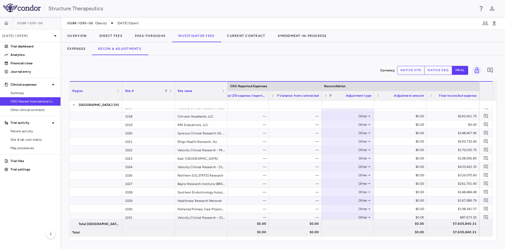
scroll to position [105, 0]
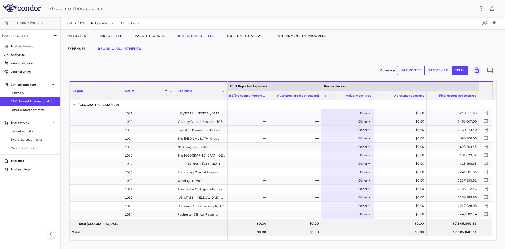
click at [405, 122] on div "$0.00" at bounding box center [401, 121] width 45 height 8
click at [403, 112] on div "$0.00" at bounding box center [401, 113] width 45 height 8
click at [418, 71] on button "native site" at bounding box center [411, 70] width 28 height 9
click at [403, 111] on div "$0.00" at bounding box center [401, 113] width 45 height 8
click at [433, 67] on button "native cro" at bounding box center [438, 70] width 28 height 9
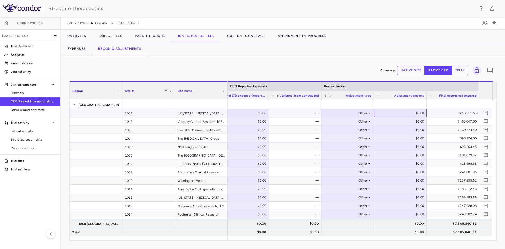
click at [403, 115] on div "$0.00" at bounding box center [401, 113] width 45 height 8
click at [406, 139] on div "$0.00" at bounding box center [401, 138] width 45 height 8
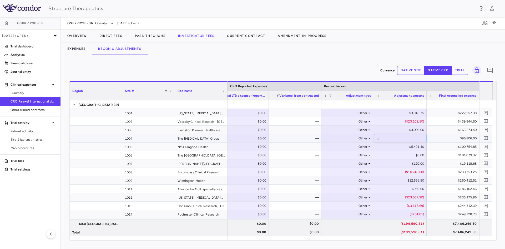
click at [367, 140] on icon at bounding box center [369, 138] width 4 height 4
click at [354, 149] on li "None" at bounding box center [348, 148] width 52 height 8
click at [369, 139] on icon at bounding box center [369, 138] width 4 height 4
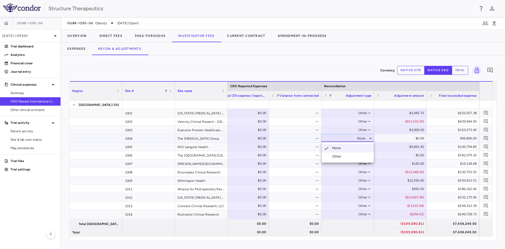
click at [355, 154] on li "Other" at bounding box center [348, 156] width 52 height 8
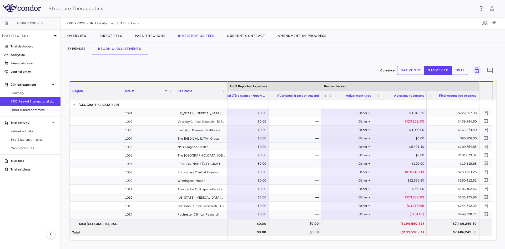
click at [413, 139] on div "$0.00" at bounding box center [401, 138] width 45 height 8
drag, startPoint x: 413, startPoint y: 138, endPoint x: 431, endPoint y: 138, distance: 17.9
click at [431, 138] on div "$96,806.00 $0.00 — Other ​ * $96,806.00" at bounding box center [216, 138] width 526 height 8
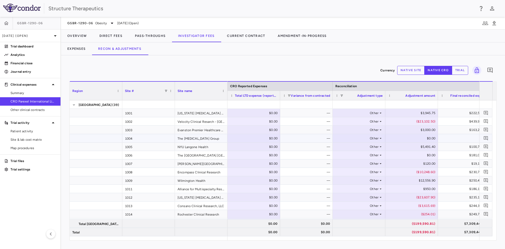
click at [379, 138] on icon at bounding box center [381, 138] width 4 height 4
click at [355, 146] on li "None" at bounding box center [359, 148] width 52 height 8
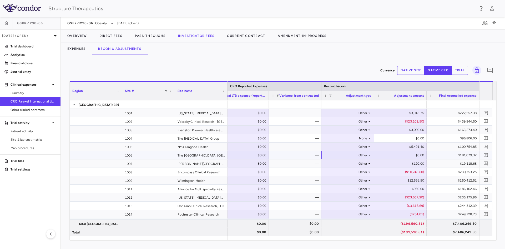
click at [367, 156] on div "Other" at bounding box center [346, 155] width 41 height 8
click at [359, 164] on li "None" at bounding box center [348, 165] width 52 height 8
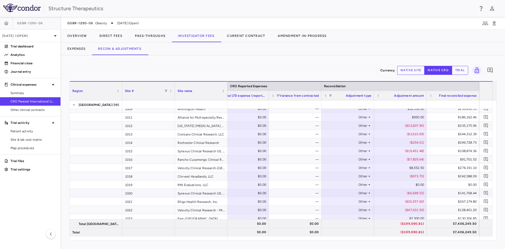
scroll to position [79, 0]
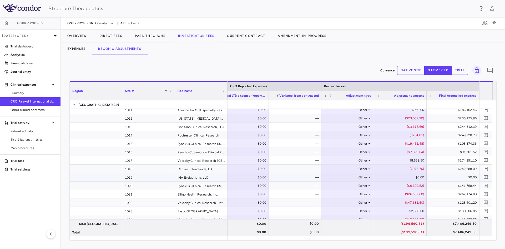
click at [370, 177] on icon at bounding box center [369, 177] width 4 height 4
click at [358, 187] on li "None" at bounding box center [348, 187] width 52 height 8
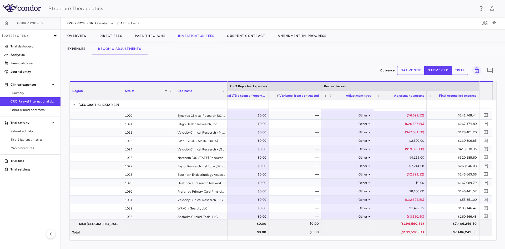
scroll to position [158, 0]
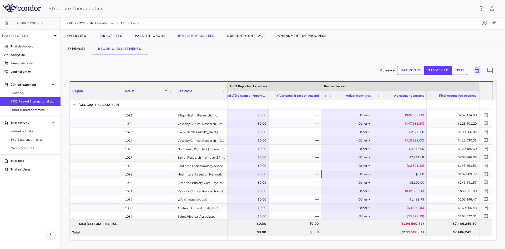
click at [369, 174] on icon at bounding box center [369, 174] width 4 height 4
click at [356, 185] on li "None" at bounding box center [348, 184] width 52 height 8
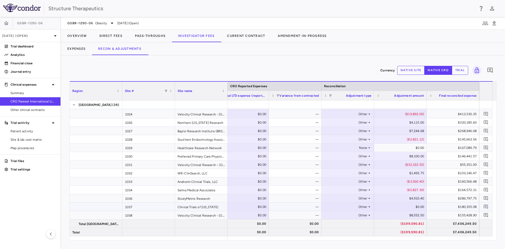
click at [367, 206] on div "Other" at bounding box center [346, 206] width 41 height 8
click at [357, 216] on li "None" at bounding box center [348, 216] width 52 height 8
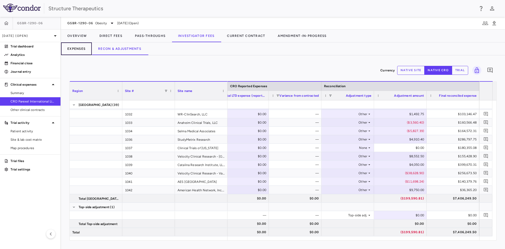
click at [79, 47] on button "Expenses" at bounding box center [76, 48] width 31 height 13
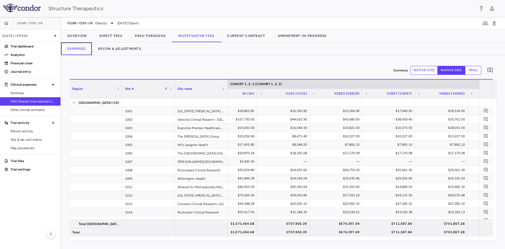
scroll to position [0, 346]
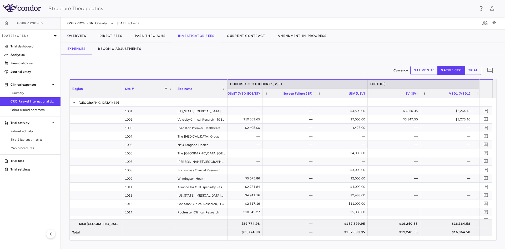
drag, startPoint x: 246, startPoint y: 238, endPoint x: 282, endPoint y: 248, distance: 37.2
click at [282, 248] on div "Currency native site native cro trial 0 Region Drag here to set column labels R…" at bounding box center [283, 151] width 444 height 193
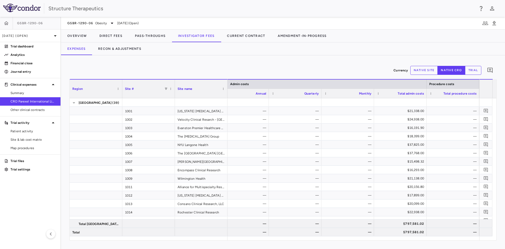
drag, startPoint x: 423, startPoint y: 239, endPoint x: 332, endPoint y: 70, distance: 191.4
click at [332, 70] on div "Currency native site native cro trial 0" at bounding box center [282, 70] width 427 height 13
click at [110, 34] on button "Direct Fees" at bounding box center [111, 35] width 36 height 13
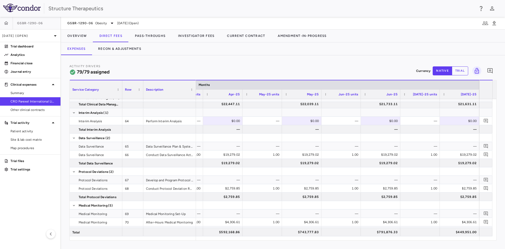
scroll to position [924, 0]
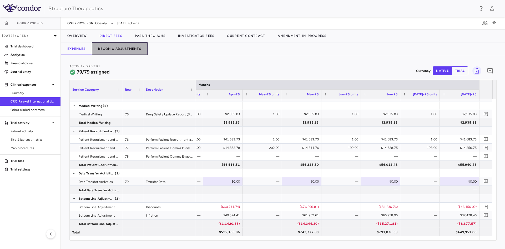
click at [107, 49] on button "Recon & Adjustments" at bounding box center [120, 48] width 56 height 13
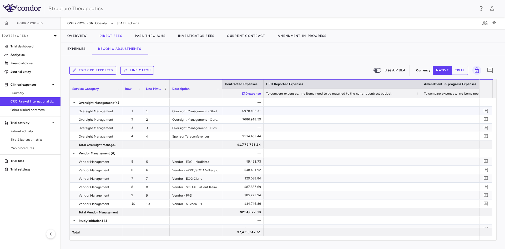
click at [340, 109] on div at bounding box center [343, 111] width 158 height 8
click at [456, 69] on button "trial" at bounding box center [460, 70] width 16 height 9
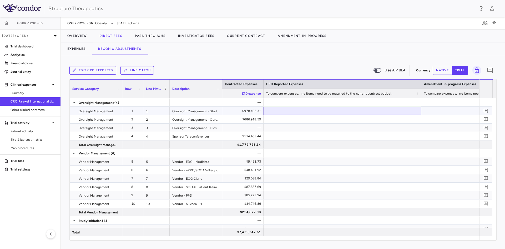
click at [357, 110] on div at bounding box center [343, 111] width 158 height 8
click at [448, 70] on button "native" at bounding box center [442, 70] width 19 height 9
click at [391, 110] on div at bounding box center [343, 111] width 158 height 8
click at [388, 118] on div at bounding box center [343, 119] width 158 height 8
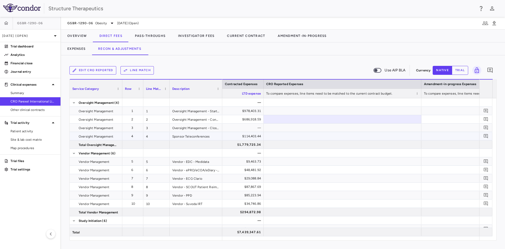
click at [387, 133] on div at bounding box center [343, 136] width 158 height 8
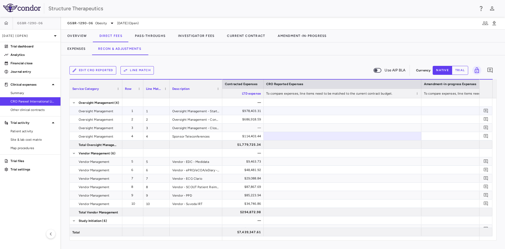
click at [378, 107] on div at bounding box center [343, 111] width 158 height 8
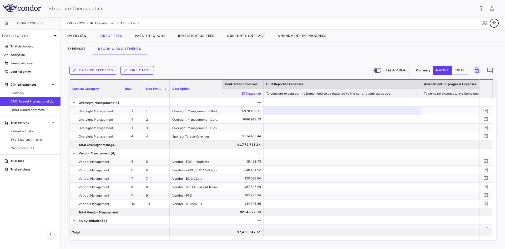
click at [494, 23] on icon "button" at bounding box center [495, 23] width 4 height 4
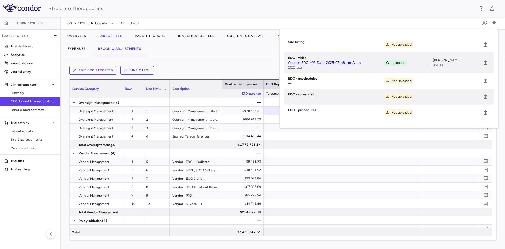
click at [387, 20] on div "GSBR-1290-06 Obesity Jul 2025 (Open)" at bounding box center [283, 23] width 444 height 13
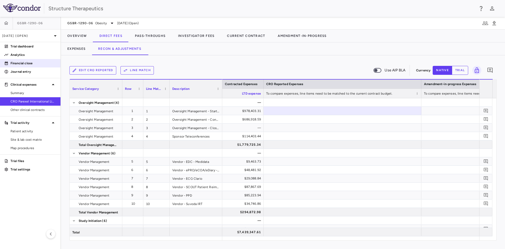
click at [28, 64] on p "Financial close" at bounding box center [34, 63] width 46 height 5
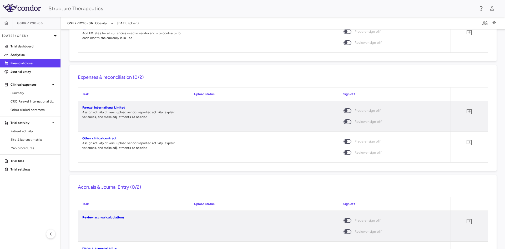
scroll to position [389, 0]
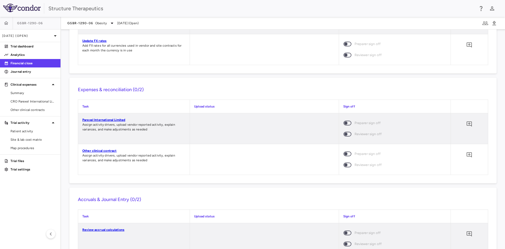
click at [110, 118] on link "Parexel International Limited" at bounding box center [103, 120] width 43 height 4
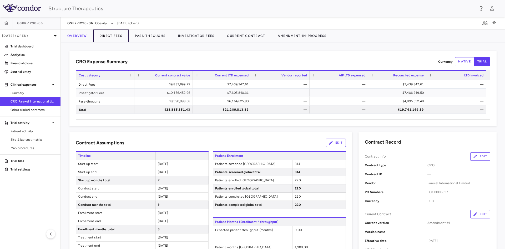
click at [113, 36] on button "Direct Fees" at bounding box center [111, 35] width 36 height 13
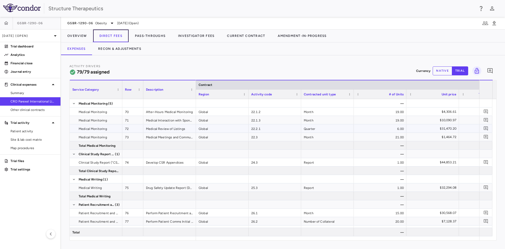
scroll to position [740, 0]
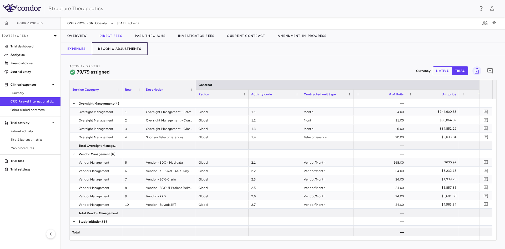
click at [129, 48] on button "Recon & Adjustments" at bounding box center [120, 48] width 56 height 13
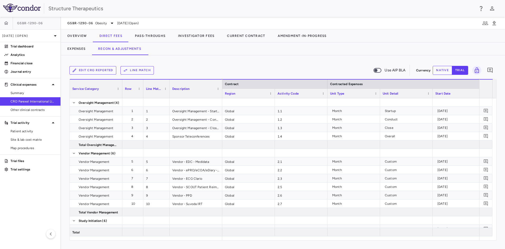
click at [95, 68] on button "Edit CRO reported" at bounding box center [92, 70] width 47 height 8
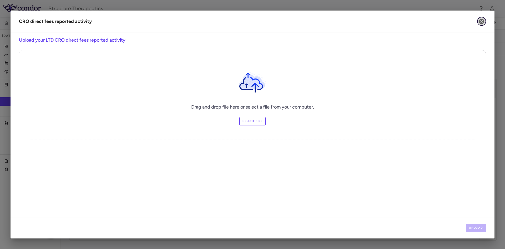
click at [482, 22] on icon "button" at bounding box center [482, 21] width 6 height 6
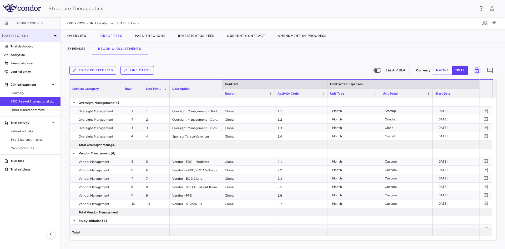
click at [57, 38] on icon at bounding box center [55, 36] width 6 height 6
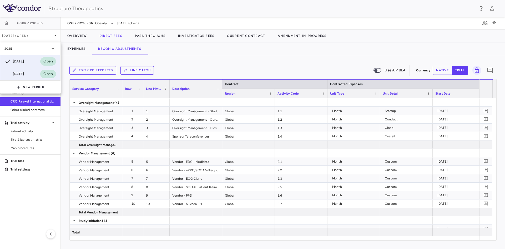
click at [24, 73] on div "Jun 2025" at bounding box center [13, 74] width 19 height 6
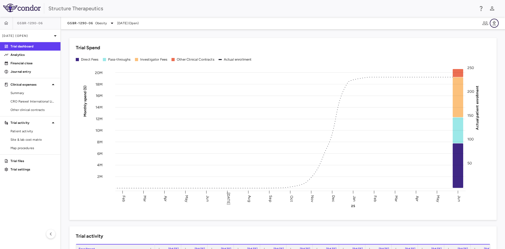
click at [493, 23] on icon "button" at bounding box center [494, 23] width 6 height 6
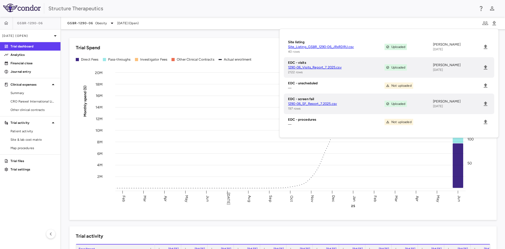
click at [232, 33] on div "Trial Spend Direct Fees Pass-throughs Investigator Fees Other Clinical Contract…" at bounding box center [280, 126] width 434 height 188
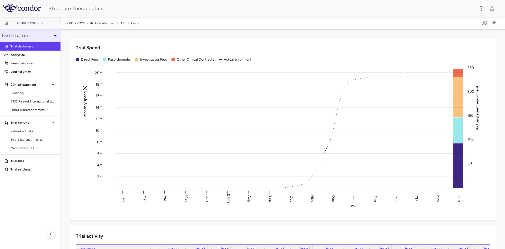
click at [55, 35] on icon at bounding box center [55, 35] width 3 height 1
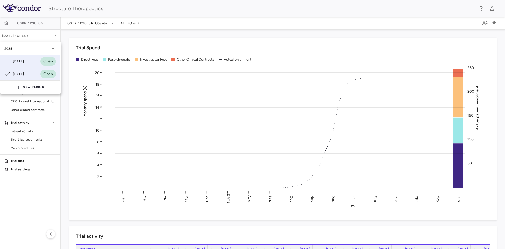
click at [27, 61] on div "Jul 2025 Open" at bounding box center [30, 61] width 60 height 13
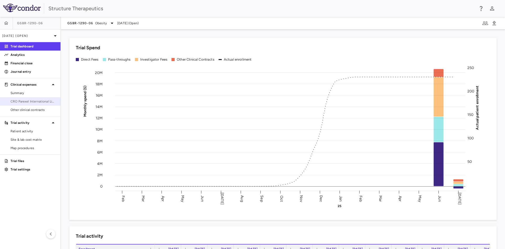
click at [34, 101] on span "CRO Parexel International Limited" at bounding box center [34, 101] width 46 height 5
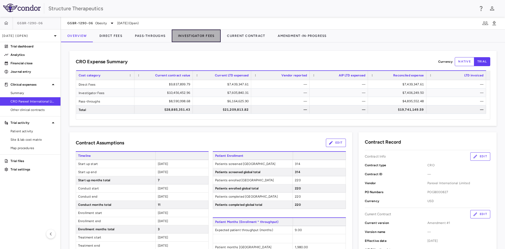
click at [194, 34] on button "Investigator Fees" at bounding box center [196, 35] width 49 height 13
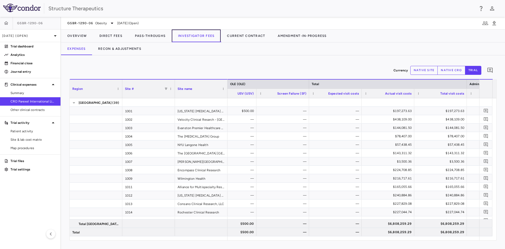
scroll to position [0, 1326]
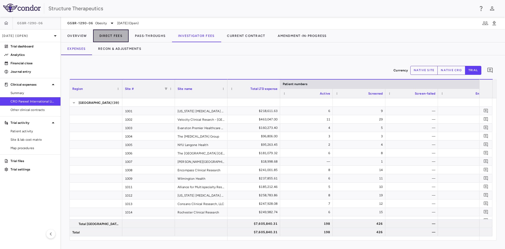
click at [117, 35] on button "Direct Fees" at bounding box center [111, 35] width 36 height 13
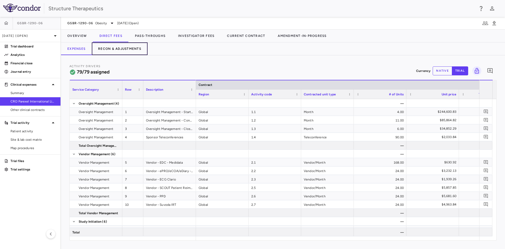
click at [110, 46] on button "Recon & Adjustments" at bounding box center [120, 48] width 56 height 13
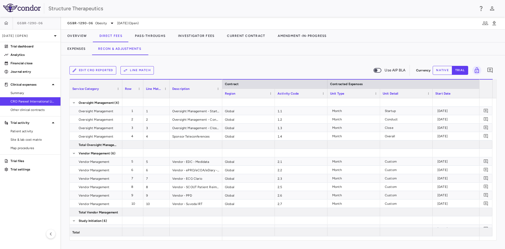
click at [128, 72] on button "Line Match" at bounding box center [137, 70] width 33 height 8
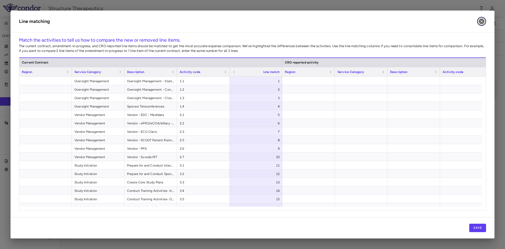
click at [482, 21] on icon "button" at bounding box center [481, 21] width 5 height 5
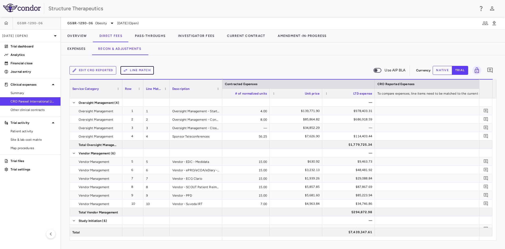
scroll to position [0, 250]
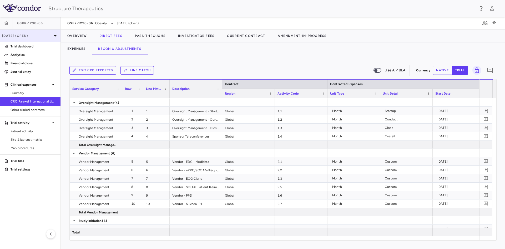
click at [43, 34] on p "[DATE] (Open)" at bounding box center [27, 35] width 50 height 5
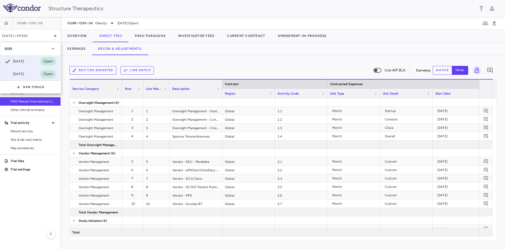
click at [24, 76] on div "Jun 2025" at bounding box center [13, 74] width 19 height 6
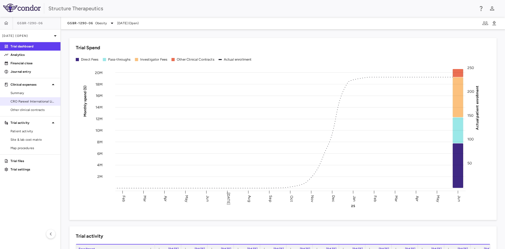
click at [24, 100] on span "CRO Parexel International Limited" at bounding box center [34, 101] width 46 height 5
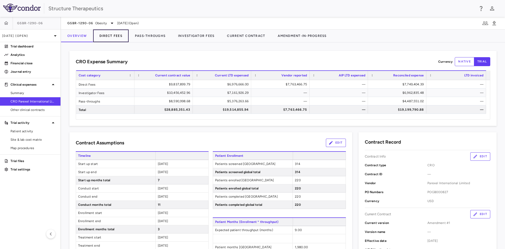
click at [120, 37] on button "Direct Fees" at bounding box center [111, 35] width 36 height 13
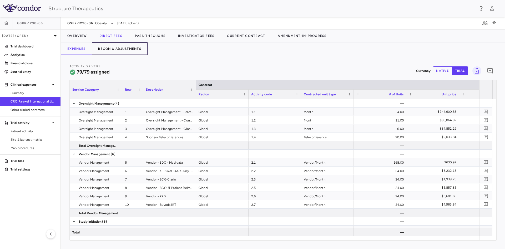
click at [117, 48] on button "Recon & Adjustments" at bounding box center [120, 48] width 56 height 13
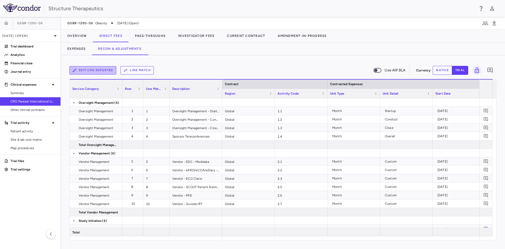
click at [104, 68] on button "Edit CRO reported" at bounding box center [92, 70] width 47 height 8
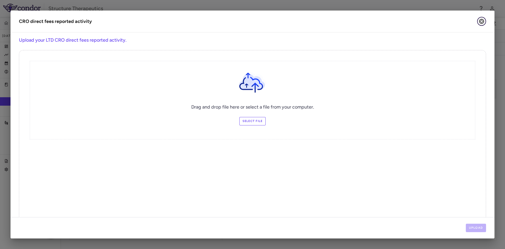
click at [482, 20] on icon "button" at bounding box center [481, 21] width 5 height 5
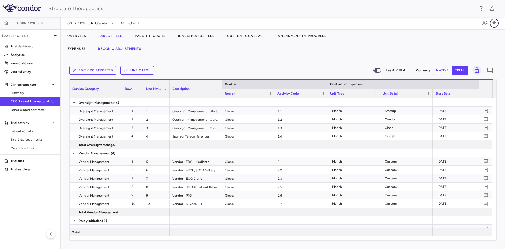
click at [498, 25] on button "button" at bounding box center [494, 23] width 9 height 9
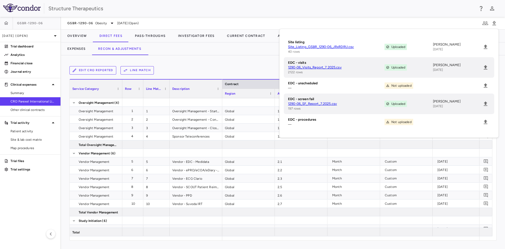
click at [241, 55] on div "Expenses Recon & Adjustments" at bounding box center [283, 48] width 444 height 13
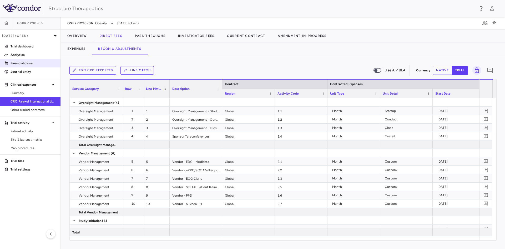
click at [28, 65] on p "Financial close" at bounding box center [34, 63] width 46 height 5
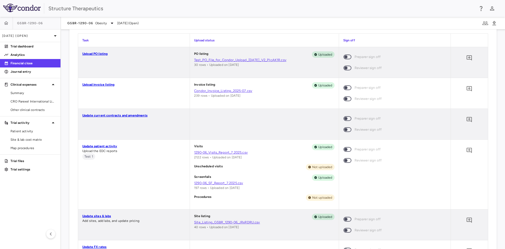
scroll to position [202, 0]
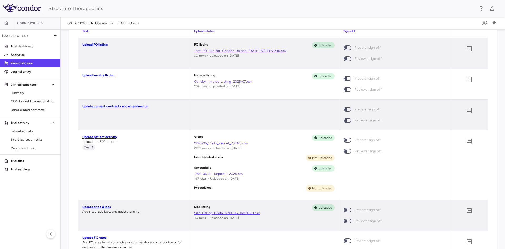
click at [104, 136] on link "Update patient activity" at bounding box center [99, 137] width 35 height 4
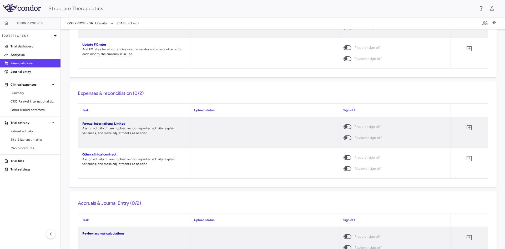
scroll to position [395, 0]
click at [109, 122] on link "Parexel International Limited" at bounding box center [103, 123] width 43 height 4
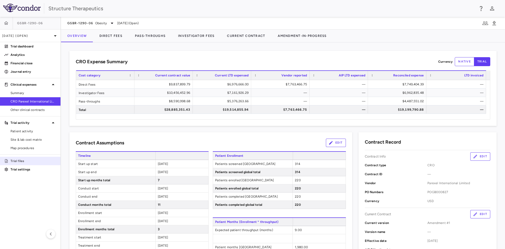
click at [17, 162] on p "Trial files" at bounding box center [34, 160] width 46 height 5
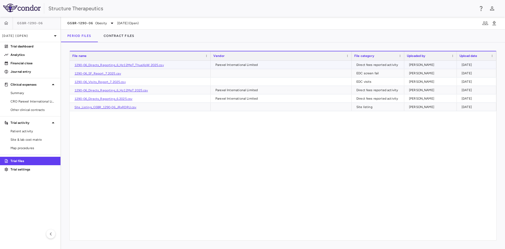
click at [139, 65] on link "1290-06_Directs_Reporting_6_Hz12MpT_ThueXoW.2025.csv" at bounding box center [118, 65] width 89 height 4
click at [41, 34] on p "Jun 2025 (Open)" at bounding box center [27, 35] width 50 height 5
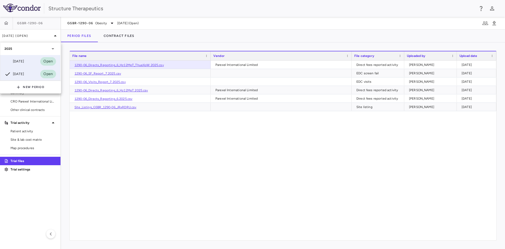
click at [27, 59] on div "Jul 2025 Open" at bounding box center [30, 61] width 60 height 13
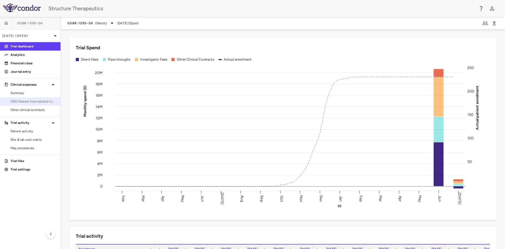
click at [29, 101] on span "CRO Parexel International Limited" at bounding box center [34, 101] width 46 height 5
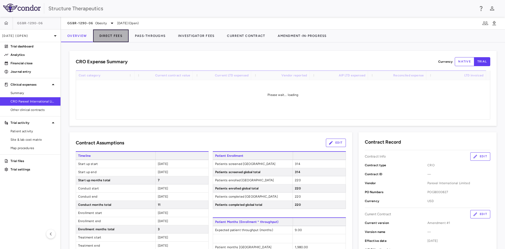
click at [117, 35] on button "Direct Fees" at bounding box center [111, 35] width 36 height 13
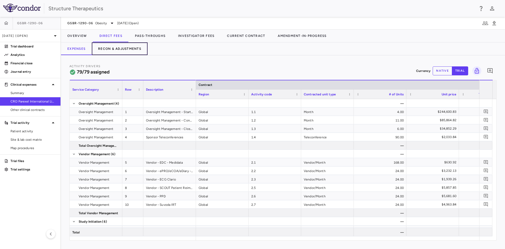
click at [126, 49] on button "Recon & Adjustments" at bounding box center [120, 48] width 56 height 13
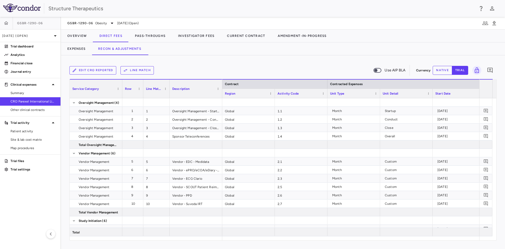
click at [201, 64] on div "Edit CRO reported Line Match Use AIP BLA Currency native trial 0" at bounding box center [282, 70] width 427 height 13
click at [100, 70] on button "Edit CRO reported" at bounding box center [92, 70] width 47 height 8
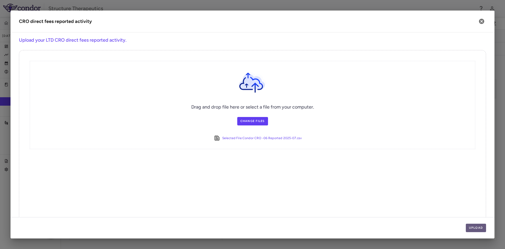
click at [479, 229] on button "Upload" at bounding box center [476, 227] width 21 height 8
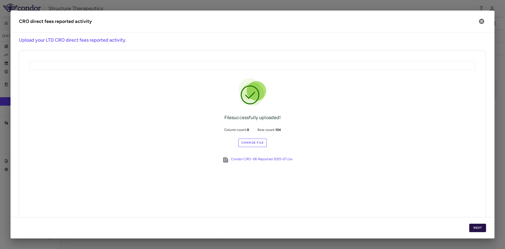
click at [478, 229] on button "Next" at bounding box center [477, 227] width 17 height 8
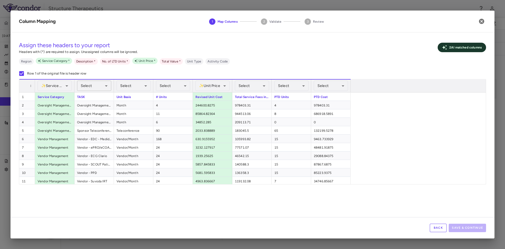
click at [106, 86] on body "Skip to sidebar Skip to main content Structure Therapeutics GSBR-1290-06 Jul 20…" at bounding box center [252, 124] width 505 height 249
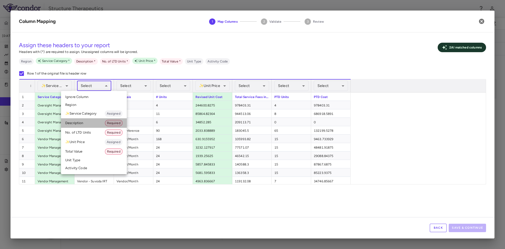
click at [86, 120] on li "Description Required" at bounding box center [94, 122] width 66 height 9
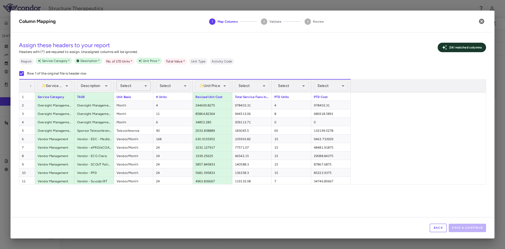
click at [148, 87] on body "Skip to sidebar Skip to main content Structure Therapeutics GSBR-1290-06 Jul 20…" at bounding box center [252, 124] width 505 height 249
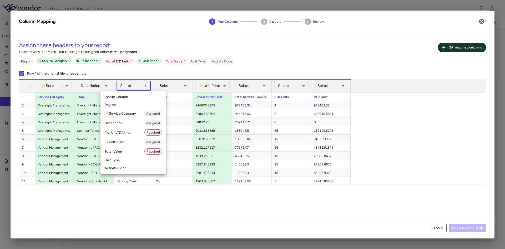
click at [127, 143] on li "✨ Unit Price Assigned" at bounding box center [134, 141] width 66 height 9
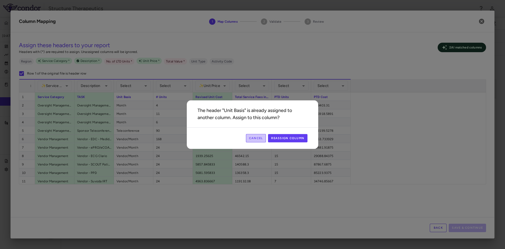
click at [259, 137] on button "Cancel" at bounding box center [256, 138] width 20 height 8
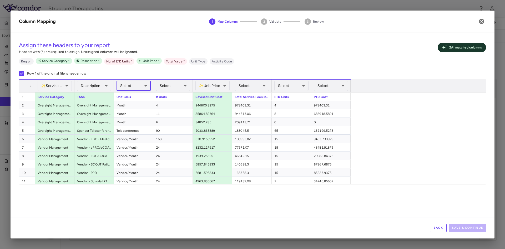
click at [148, 87] on body "Skip to sidebar Skip to main content Structure Therapeutics GSBR-1290-06 Jul 20…" at bounding box center [252, 124] width 505 height 249
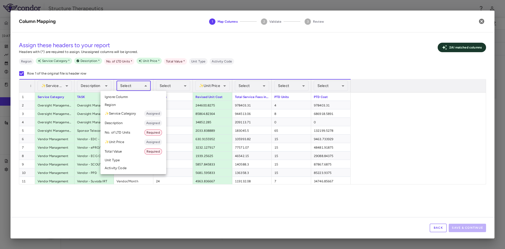
click at [126, 159] on li "Unit Type" at bounding box center [134, 160] width 66 height 8
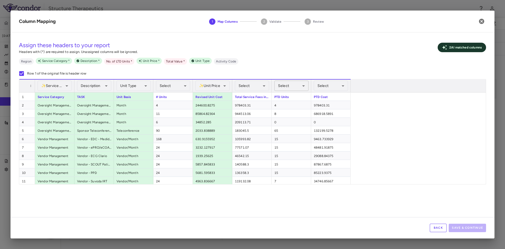
click at [303, 86] on body "Skip to sidebar Skip to main content Structure Therapeutics GSBR-1290-06 Jul 20…" at bounding box center [252, 124] width 505 height 249
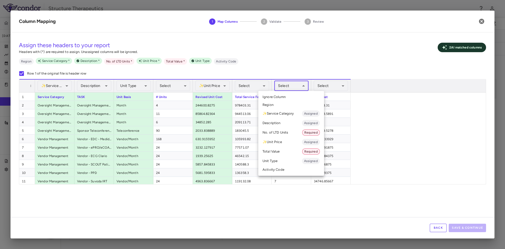
click at [283, 131] on li "No. of LTD Units Required" at bounding box center [291, 132] width 66 height 9
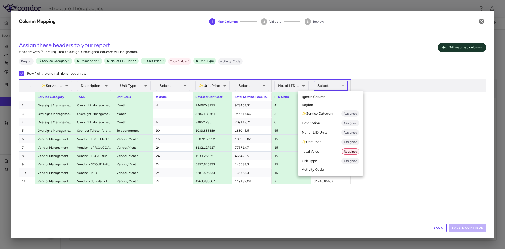
click at [345, 86] on body "Skip to sidebar Skip to main content Structure Therapeutics GSBR-1290-06 Jul 20…" at bounding box center [252, 124] width 505 height 249
click at [267, 99] on div at bounding box center [252, 124] width 505 height 249
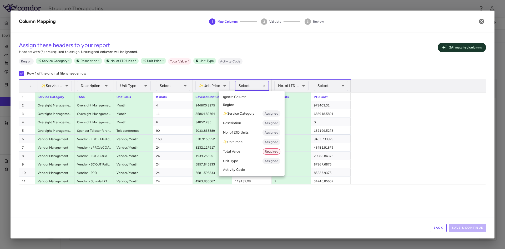
click at [263, 88] on body "Skip to sidebar Skip to main content Structure Therapeutics GSBR-1290-06 Jul 20…" at bounding box center [252, 124] width 505 height 249
click at [241, 150] on li "Total Value Required" at bounding box center [252, 151] width 66 height 9
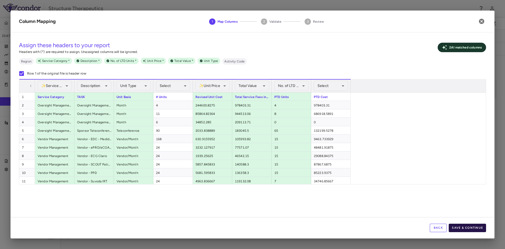
click at [474, 228] on button "Save & Continue" at bounding box center [467, 227] width 37 height 8
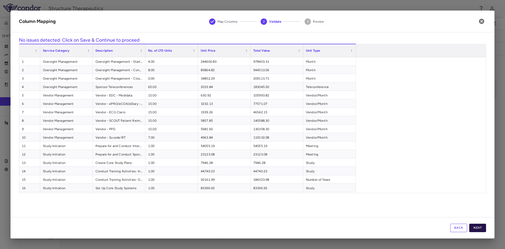
click at [480, 224] on button "Next" at bounding box center [477, 227] width 17 height 8
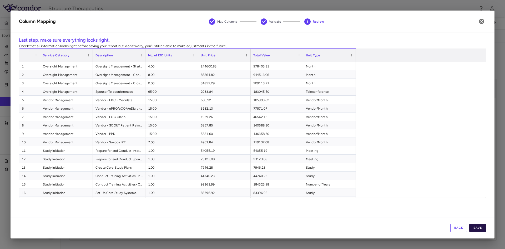
click at [477, 229] on button "Save" at bounding box center [477, 227] width 17 height 8
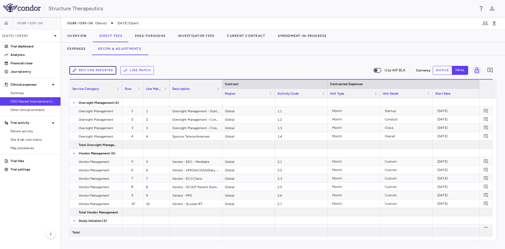
scroll to position [0, 344]
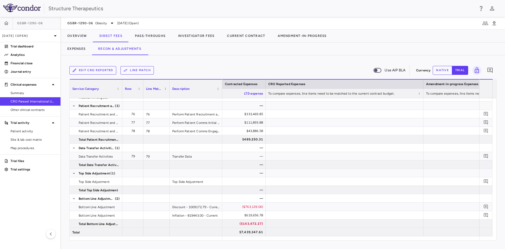
click at [449, 73] on button "native" at bounding box center [442, 70] width 19 height 9
click at [455, 68] on button "trial" at bounding box center [460, 70] width 16 height 9
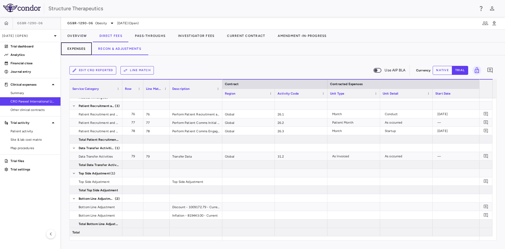
click at [83, 51] on button "Expenses" at bounding box center [76, 48] width 31 height 13
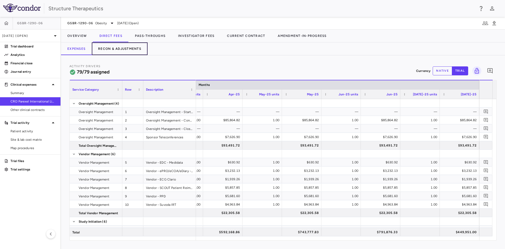
click at [118, 51] on button "Recon & Adjustments" at bounding box center [120, 48] width 56 height 13
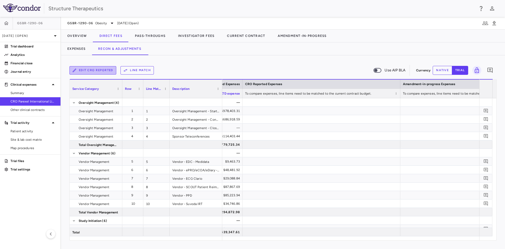
click at [109, 69] on button "Edit CRO reported" at bounding box center [92, 70] width 47 height 8
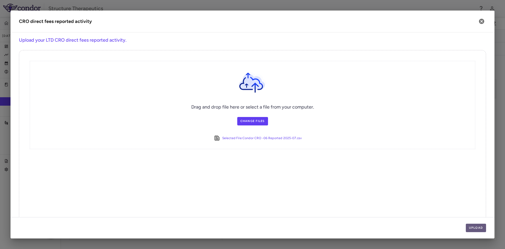
click at [475, 230] on button "Upload" at bounding box center [476, 227] width 21 height 8
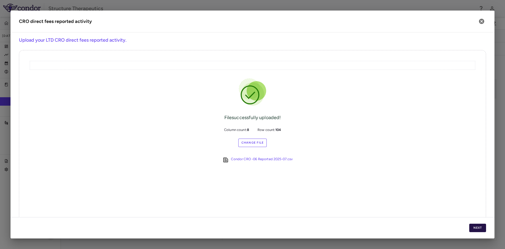
click at [480, 228] on button "Next" at bounding box center [477, 227] width 17 height 8
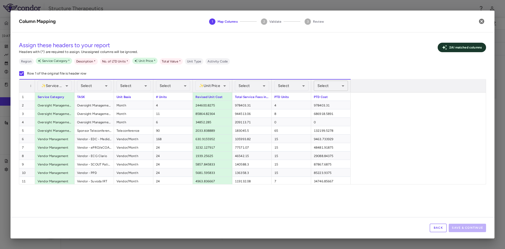
click at [343, 85] on body "Skip to sidebar Skip to main content Structure Therapeutics GSBR-1290-[DATE] (O…" at bounding box center [252, 124] width 505 height 249
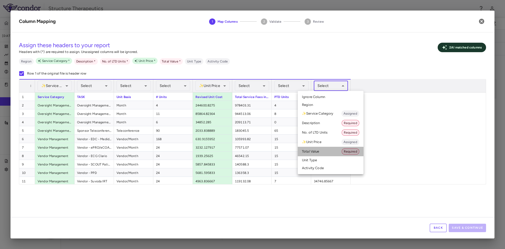
click at [318, 152] on li "Total Value Required" at bounding box center [331, 151] width 66 height 9
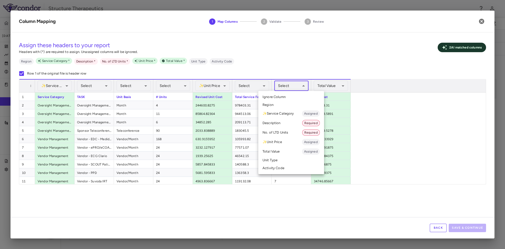
click at [304, 85] on body "Skip to sidebar Skip to main content Structure Therapeutics GSBR-1290-[DATE] (O…" at bounding box center [252, 124] width 505 height 249
click at [283, 131] on li "No. of LTD Units Required" at bounding box center [291, 132] width 66 height 9
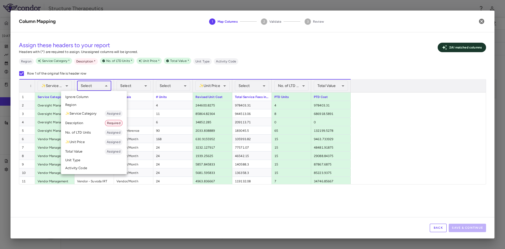
click at [110, 87] on body "Skip to sidebar Skip to main content Structure Therapeutics GSBR-1290-[DATE] (O…" at bounding box center [252, 124] width 505 height 249
click at [82, 123] on li "Description Required" at bounding box center [94, 122] width 66 height 9
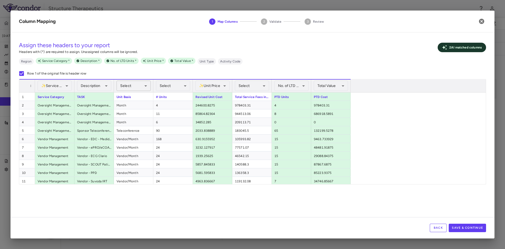
click at [143, 87] on body "Skip to sidebar Skip to main content Structure Therapeutics GSBR-1290-[DATE] (O…" at bounding box center [252, 124] width 505 height 249
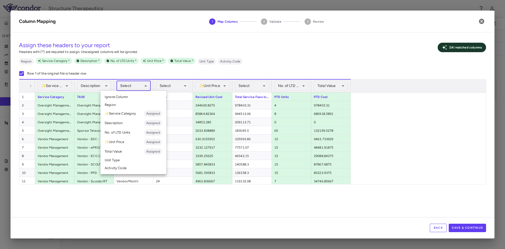
click at [124, 161] on li "Unit Type" at bounding box center [134, 160] width 66 height 8
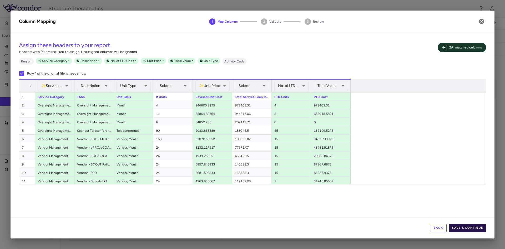
click at [464, 228] on button "Save & Continue" at bounding box center [467, 227] width 37 height 8
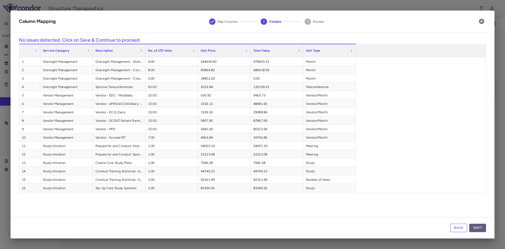
click at [474, 228] on button "Next" at bounding box center [477, 227] width 17 height 8
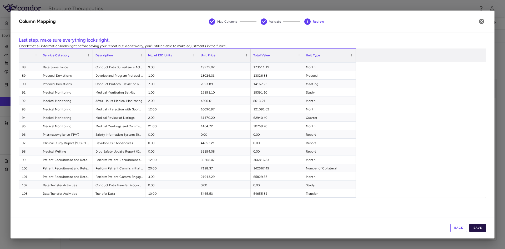
click at [478, 228] on button "Save" at bounding box center [477, 227] width 17 height 8
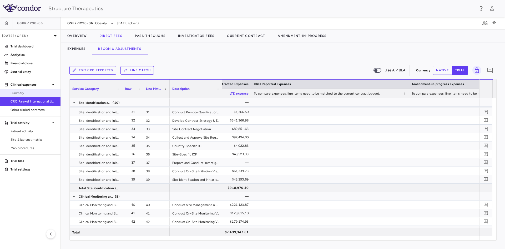
click at [30, 93] on span "Summary" at bounding box center [34, 93] width 46 height 5
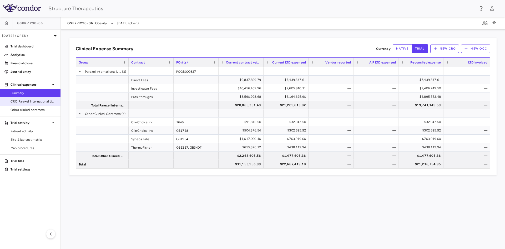
click at [31, 104] on link "CRO Parexel International Limited" at bounding box center [30, 101] width 61 height 8
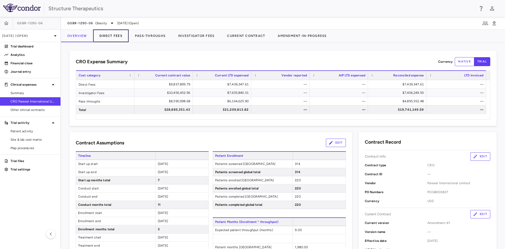
click at [116, 32] on button "Direct Fees" at bounding box center [111, 35] width 36 height 13
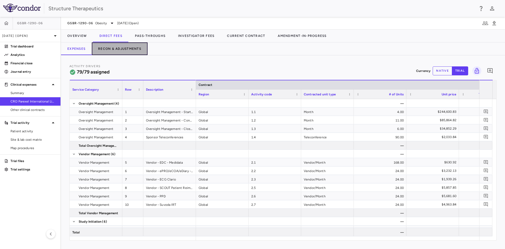
click at [115, 51] on button "Recon & Adjustments" at bounding box center [120, 48] width 56 height 13
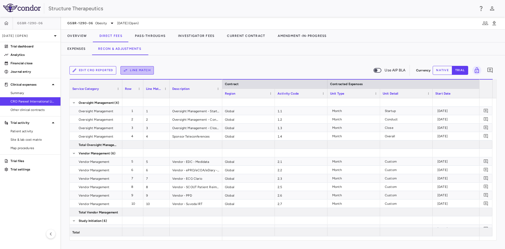
click at [138, 68] on button "Line Match" at bounding box center [137, 70] width 33 height 8
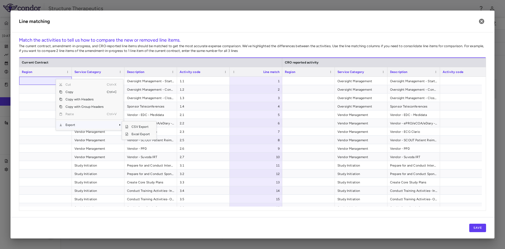
click at [79, 128] on span "Export" at bounding box center [84, 124] width 44 height 7
click at [135, 134] on span "Excel Export" at bounding box center [140, 133] width 25 height 7
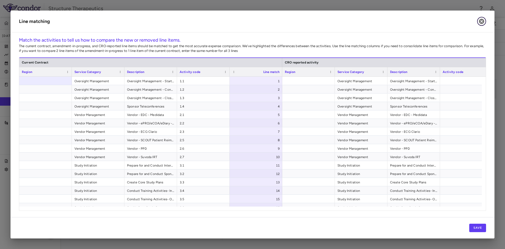
drag, startPoint x: 481, startPoint y: 19, endPoint x: 472, endPoint y: 24, distance: 10.6
click at [481, 19] on icon "button" at bounding box center [481, 21] width 5 height 5
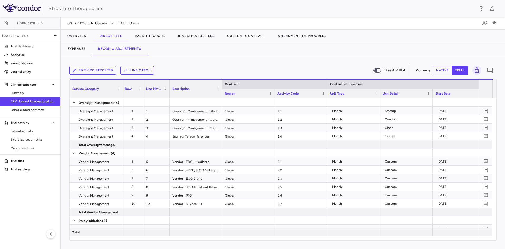
click at [106, 68] on button "Edit CRO reported" at bounding box center [92, 70] width 47 height 8
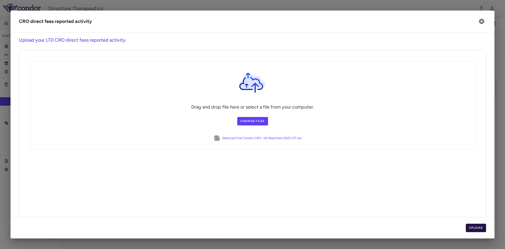
click at [473, 226] on button "Upload" at bounding box center [476, 227] width 21 height 8
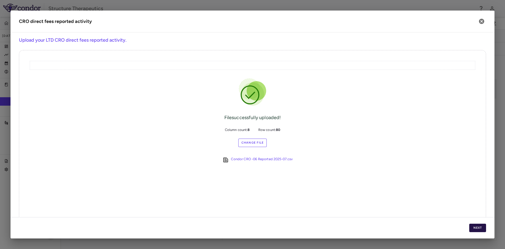
click at [484, 226] on button "Next" at bounding box center [477, 227] width 17 height 8
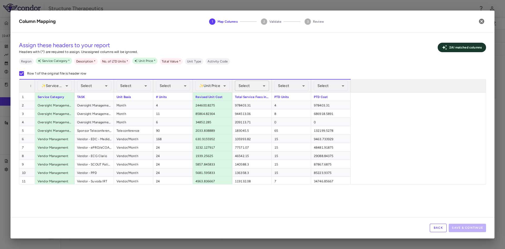
click at [265, 88] on body "Skip to sidebar Skip to main content Structure Therapeutics GSBR-1290-[DATE] (O…" at bounding box center [252, 124] width 505 height 249
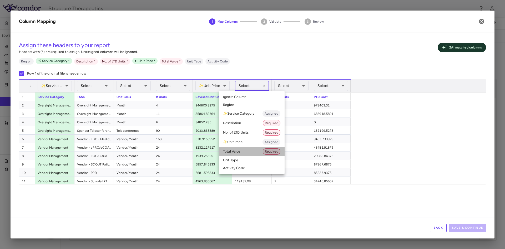
click at [239, 152] on li "Total Value Required" at bounding box center [252, 151] width 66 height 9
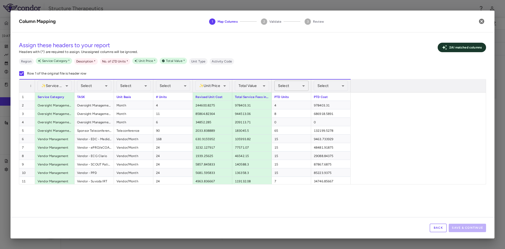
click at [299, 86] on body "Skip to sidebar Skip to main content Structure Therapeutics GSBR-1290-[DATE] (O…" at bounding box center [252, 124] width 505 height 249
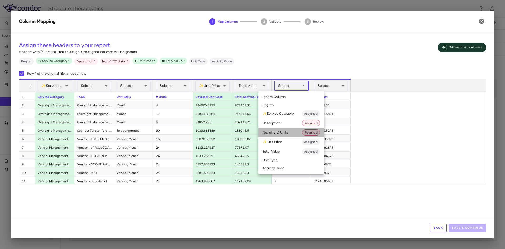
click at [276, 133] on li "No. of LTD Units Required" at bounding box center [291, 132] width 66 height 9
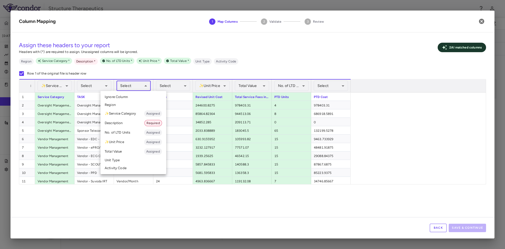
click at [141, 88] on body "Skip to sidebar Skip to main content Structure Therapeutics GSBR-1290-[DATE] (O…" at bounding box center [252, 124] width 505 height 249
click at [118, 157] on li "Unit Type" at bounding box center [134, 160] width 66 height 8
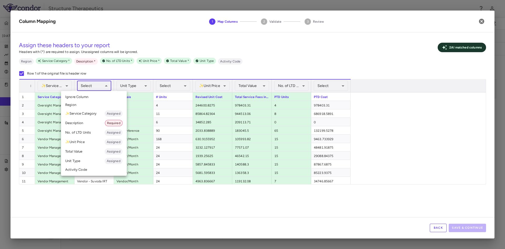
click at [107, 86] on body "Skip to sidebar Skip to main content Structure Therapeutics GSBR-1290-[DATE] (O…" at bounding box center [252, 124] width 505 height 249
click at [84, 121] on li "Description Required" at bounding box center [94, 122] width 66 height 9
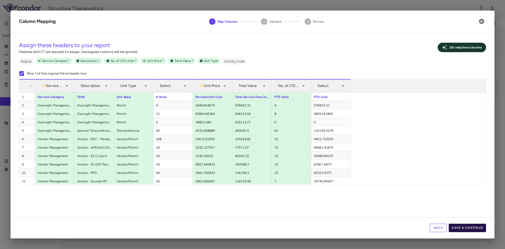
click at [463, 224] on button "Save & Continue" at bounding box center [467, 227] width 37 height 8
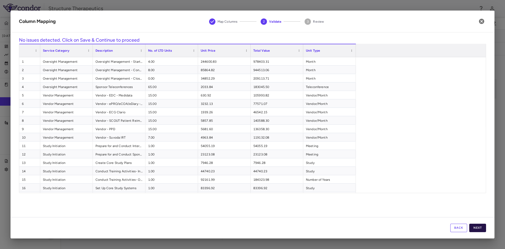
click at [480, 228] on button "Next" at bounding box center [477, 227] width 17 height 8
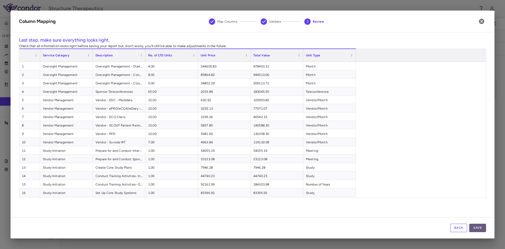
click at [479, 228] on button "Save" at bounding box center [477, 227] width 17 height 8
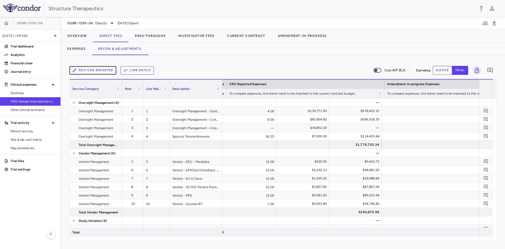
scroll to position [0, 509]
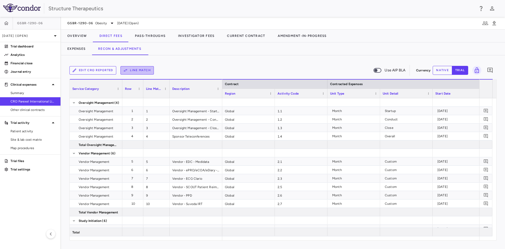
click at [136, 71] on button "Line Match" at bounding box center [137, 70] width 33 height 8
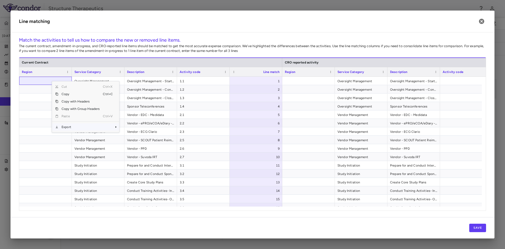
click at [71, 124] on span "Export" at bounding box center [80, 126] width 44 height 7
click at [136, 137] on span "Excel Export" at bounding box center [136, 135] width 25 height 7
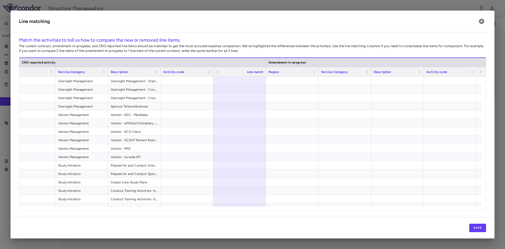
scroll to position [0, 243]
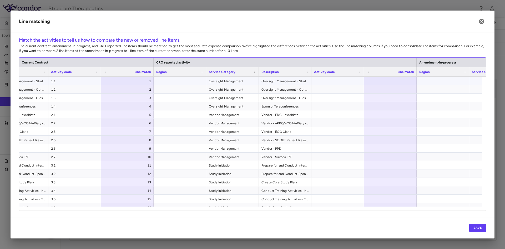
click at [374, 79] on div at bounding box center [390, 81] width 53 height 8
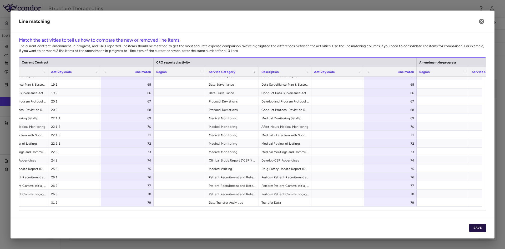
click at [480, 227] on button "Save" at bounding box center [477, 227] width 17 height 8
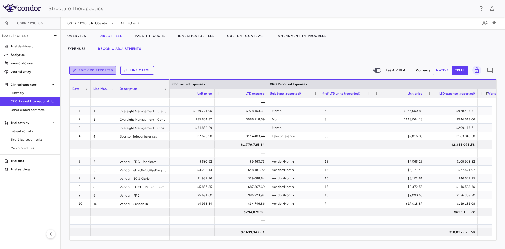
click at [93, 72] on button "Edit CRO reported" at bounding box center [92, 70] width 47 height 8
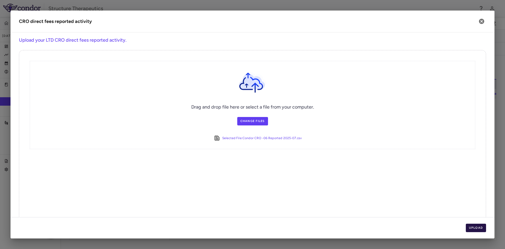
click at [481, 226] on button "Upload" at bounding box center [476, 227] width 21 height 8
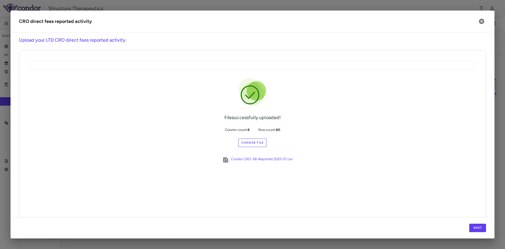
click at [469, 227] on div "Next" at bounding box center [253, 227] width 484 height 21
click at [475, 228] on button "Next" at bounding box center [477, 227] width 17 height 8
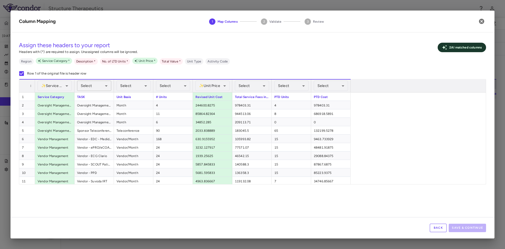
click at [106, 88] on body "Skip to sidebar Skip to main content Structure Therapeutics GSBR-1290-[DATE] (O…" at bounding box center [252, 124] width 505 height 249
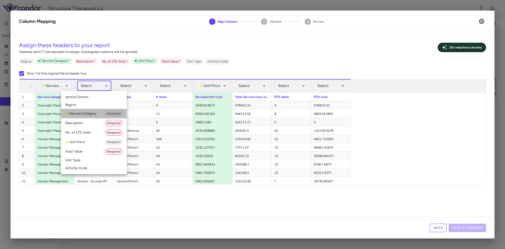
click at [94, 115] on li "✨ Service Category Assigned" at bounding box center [94, 113] width 66 height 9
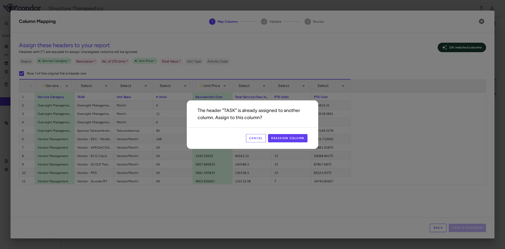
click at [252, 134] on button "Cancel" at bounding box center [256, 138] width 20 height 8
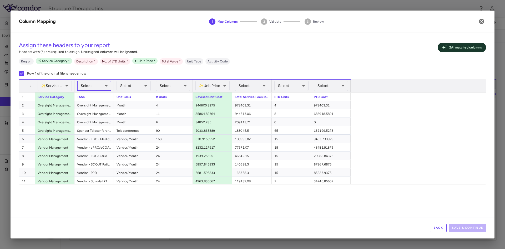
click at [108, 85] on body "Skip to sidebar Skip to main content Structure Therapeutics GSBR-1290-[DATE] (O…" at bounding box center [252, 124] width 505 height 249
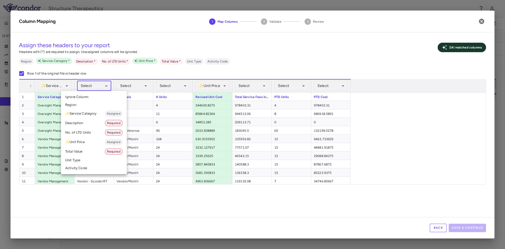
click at [84, 120] on li "Description Required" at bounding box center [94, 122] width 66 height 9
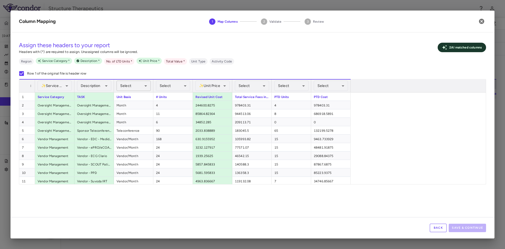
click at [142, 84] on body "Skip to sidebar Skip to main content Structure Therapeutics GSBR-1290-[DATE] (O…" at bounding box center [252, 124] width 505 height 249
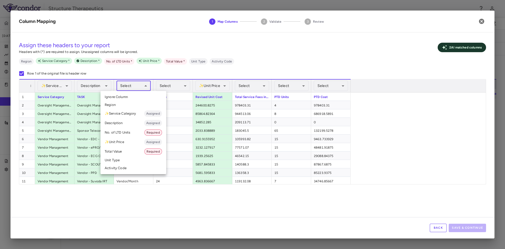
click at [125, 161] on li "Unit Type" at bounding box center [134, 160] width 66 height 8
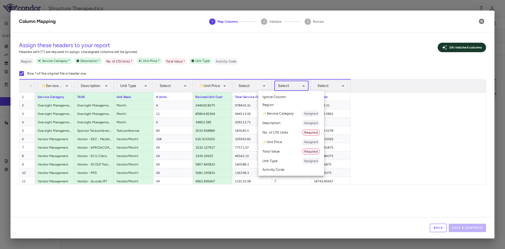
click at [303, 87] on body "Skip to sidebar Skip to main content Structure Therapeutics GSBR-1290-[DATE] (O…" at bounding box center [252, 124] width 505 height 249
click at [283, 130] on li "No. of LTD Units Required" at bounding box center [291, 132] width 66 height 9
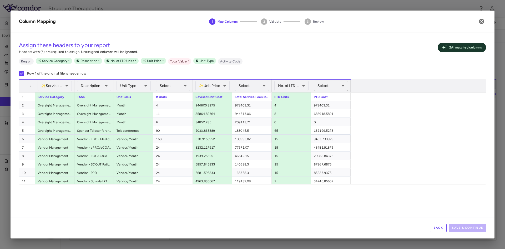
click at [335, 85] on body "Skip to sidebar Skip to main content Structure Therapeutics GSBR-1290-[DATE] (O…" at bounding box center [252, 124] width 505 height 249
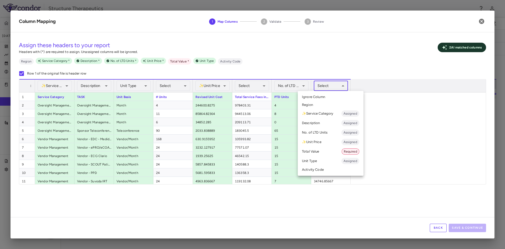
click at [321, 153] on li "Total Value Required" at bounding box center [331, 151] width 66 height 9
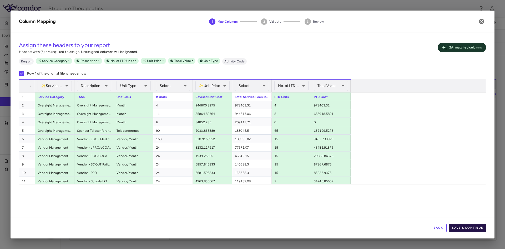
click at [472, 227] on button "Save & Continue" at bounding box center [467, 227] width 37 height 8
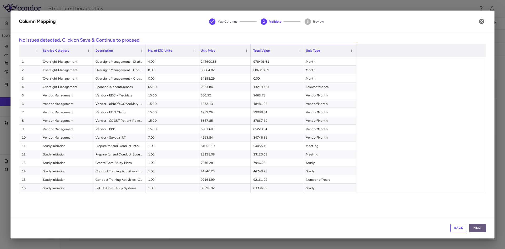
click at [480, 228] on button "Next" at bounding box center [477, 227] width 17 height 8
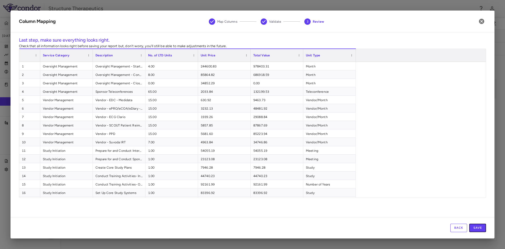
click at [480, 228] on button "Save" at bounding box center [477, 227] width 17 height 8
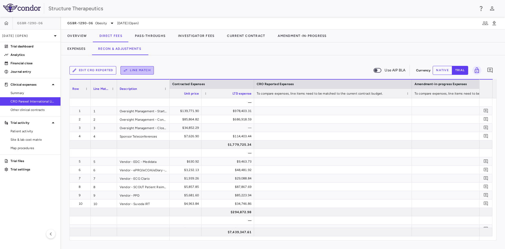
click at [131, 70] on button "Line Match" at bounding box center [137, 70] width 33 height 8
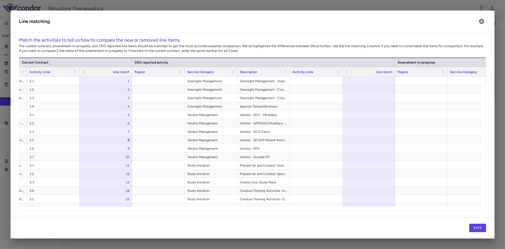
scroll to position [0, 188]
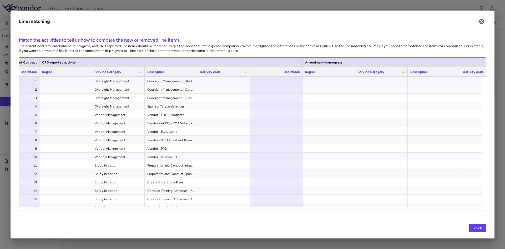
click at [277, 77] on div at bounding box center [276, 81] width 53 height 8
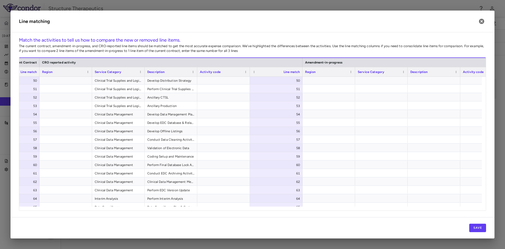
scroll to position [535, 0]
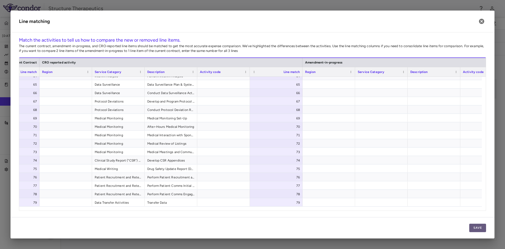
click at [481, 230] on button "Save" at bounding box center [477, 227] width 17 height 8
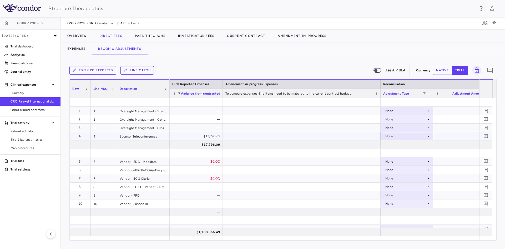
click at [418, 136] on div "None" at bounding box center [405, 136] width 41 height 8
click at [401, 155] on div "CRO Reported" at bounding box center [404, 154] width 25 height 5
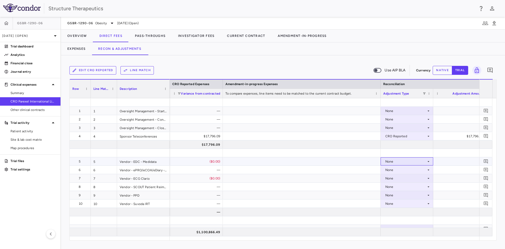
click at [392, 162] on div "None" at bounding box center [405, 161] width 41 height 8
click at [394, 178] on div "CRO Reported" at bounding box center [404, 179] width 25 height 5
click at [392, 178] on div "None" at bounding box center [405, 178] width 41 height 8
click at [394, 194] on div "CRO Reported" at bounding box center [404, 196] width 25 height 5
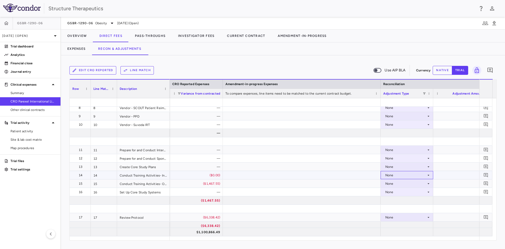
click at [393, 177] on div "None" at bounding box center [405, 175] width 41 height 8
click at [396, 191] on div "CRO Reported" at bounding box center [404, 193] width 25 height 5
click at [392, 183] on div "None" at bounding box center [405, 183] width 41 height 8
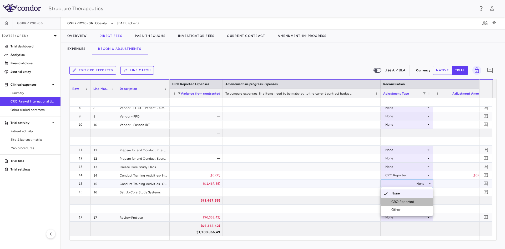
click at [394, 198] on li "CRO Reported" at bounding box center [407, 202] width 52 height 8
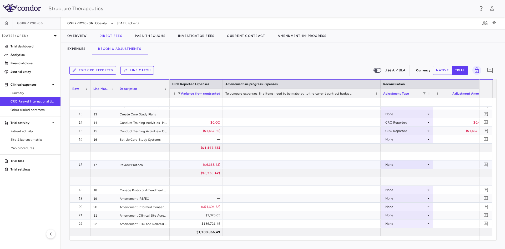
click at [390, 165] on div "None" at bounding box center [405, 164] width 41 height 8
click at [395, 182] on div "CRO Reported" at bounding box center [404, 182] width 25 height 5
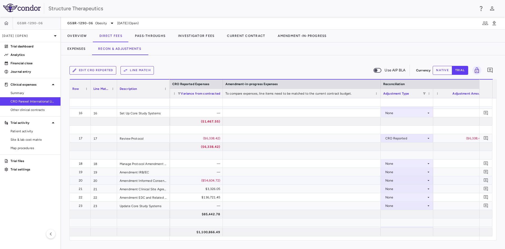
click at [390, 180] on div "None" at bounding box center [405, 180] width 41 height 8
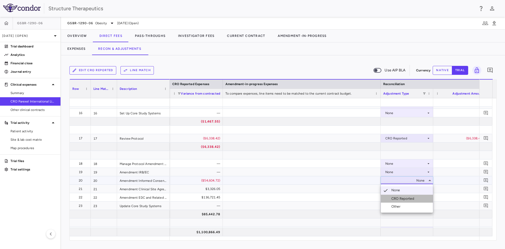
click at [393, 199] on div "CRO Reported" at bounding box center [404, 198] width 25 height 5
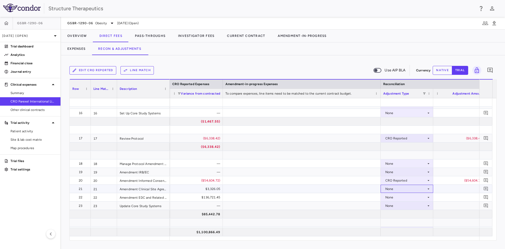
click at [392, 189] on div "None" at bounding box center [405, 188] width 41 height 8
click at [400, 207] on div "CRO Reported" at bounding box center [404, 206] width 25 height 5
click at [390, 196] on div "None" at bounding box center [405, 197] width 41 height 8
click at [399, 213] on div "CRO Reported" at bounding box center [404, 215] width 25 height 5
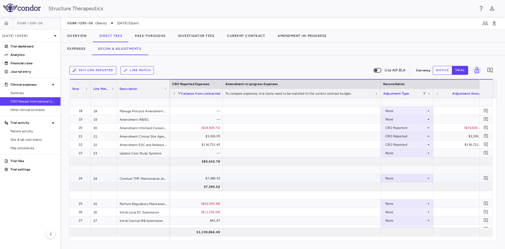
click at [389, 179] on div "None" at bounding box center [405, 178] width 41 height 8
click at [397, 196] on div "CRO Reported" at bounding box center [404, 196] width 25 height 5
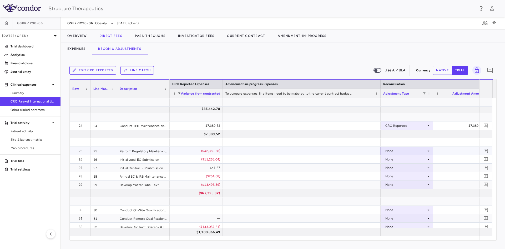
click at [388, 152] on div "None" at bounding box center [405, 151] width 41 height 8
click at [392, 167] on div "CRO Reported" at bounding box center [404, 169] width 25 height 5
click at [389, 158] on div "None" at bounding box center [405, 159] width 41 height 8
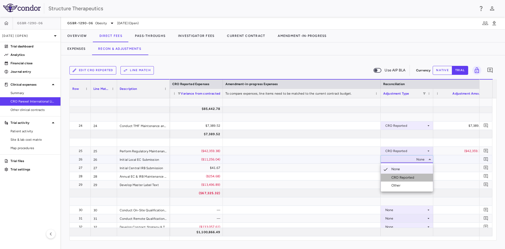
click at [394, 178] on div "CRO Reported" at bounding box center [404, 177] width 25 height 5
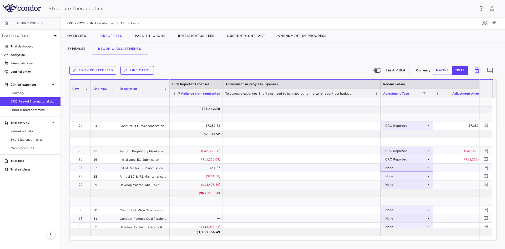
click at [389, 168] on div "None" at bounding box center [405, 167] width 41 height 8
click at [393, 184] on div "CRO Reported" at bounding box center [404, 185] width 25 height 5
click at [393, 176] on div "None" at bounding box center [405, 176] width 41 height 8
click at [390, 192] on li "CRO Reported" at bounding box center [407, 194] width 52 height 8
click at [391, 184] on div "None" at bounding box center [405, 184] width 41 height 8
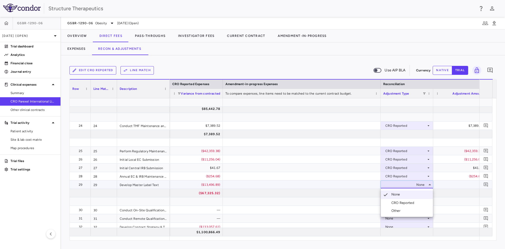
click at [395, 203] on div "CRO Reported" at bounding box center [404, 202] width 25 height 5
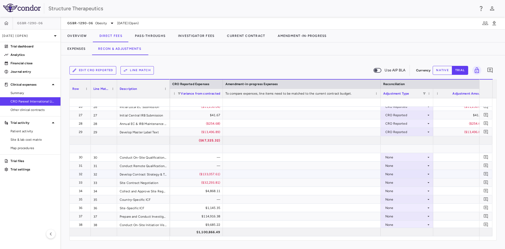
click at [387, 173] on div "None" at bounding box center [405, 174] width 41 height 8
click at [394, 191] on div "CRO Reported" at bounding box center [404, 192] width 25 height 5
click at [390, 183] on div "None" at bounding box center [405, 182] width 41 height 8
click at [393, 198] on div "CRO Reported" at bounding box center [404, 200] width 25 height 5
click at [390, 191] on div "None" at bounding box center [405, 191] width 41 height 8
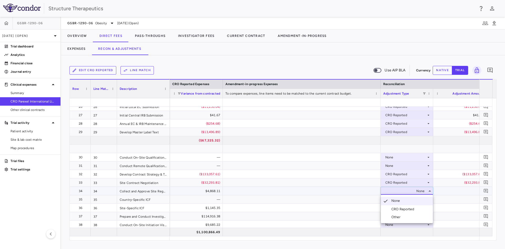
click at [393, 206] on li "CRO Reported" at bounding box center [407, 209] width 52 height 8
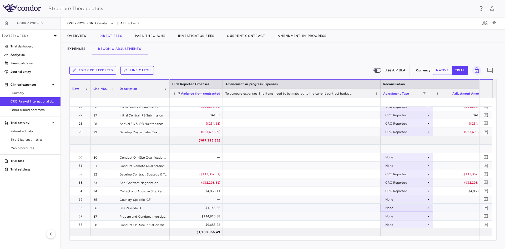
click at [392, 207] on div "None" at bounding box center [405, 207] width 41 height 8
click at [395, 224] on div "CRO Reported" at bounding box center [404, 225] width 25 height 5
click at [393, 216] on div "None" at bounding box center [405, 216] width 41 height 8
click at [398, 230] on div "CRO Reported" at bounding box center [404, 230] width 25 height 5
click at [394, 224] on div "None" at bounding box center [405, 224] width 41 height 8
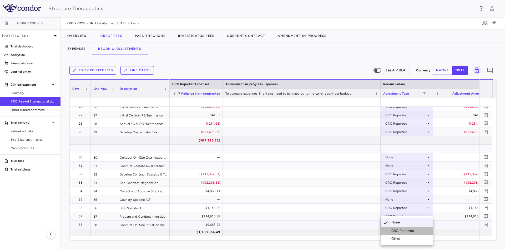
click at [396, 228] on div "CRO Reported" at bounding box center [404, 230] width 25 height 5
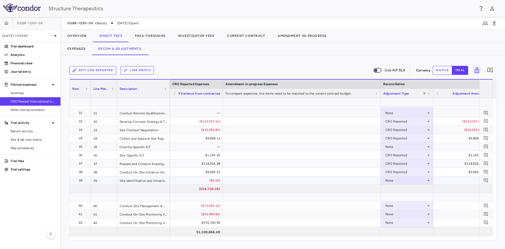
click at [390, 179] on div "None" at bounding box center [405, 180] width 41 height 8
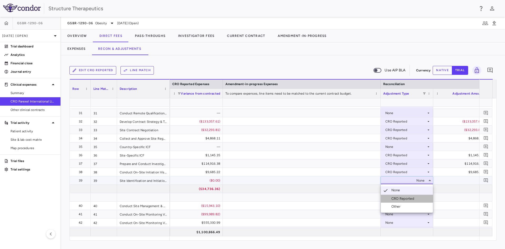
click at [396, 198] on div "CRO Reported" at bounding box center [404, 198] width 25 height 5
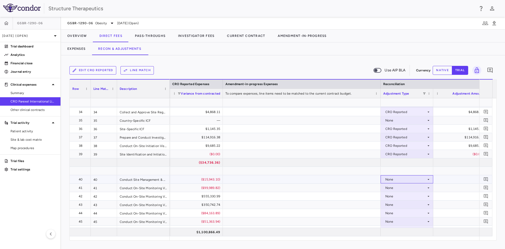
click at [395, 179] on div "None" at bounding box center [405, 179] width 41 height 8
click at [396, 196] on div "CRO Reported" at bounding box center [404, 197] width 25 height 5
click at [392, 188] on div "None" at bounding box center [405, 187] width 41 height 8
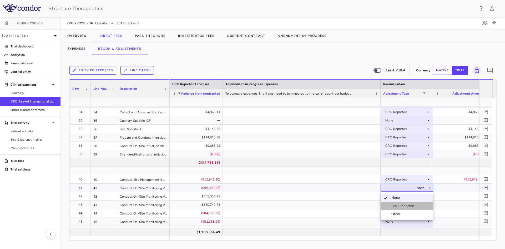
click at [396, 204] on div "CRO Reported" at bounding box center [404, 205] width 25 height 5
click at [392, 196] on div "None" at bounding box center [405, 196] width 41 height 8
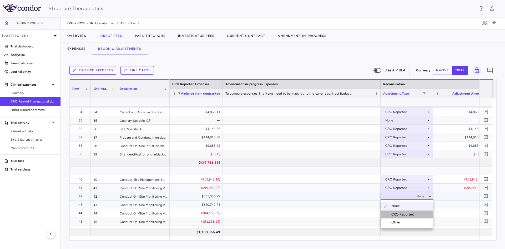
click at [395, 211] on li "CRO Reported" at bounding box center [407, 214] width 52 height 8
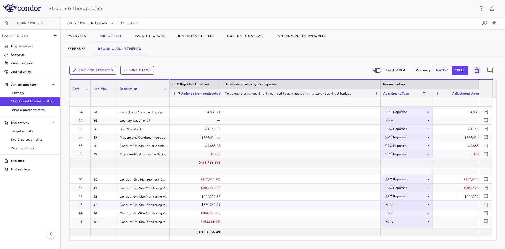
click at [391, 204] on div "None" at bounding box center [405, 204] width 41 height 8
click at [392, 219] on li "CRO Reported" at bounding box center [407, 223] width 52 height 8
click at [390, 213] on div "None" at bounding box center [405, 213] width 41 height 8
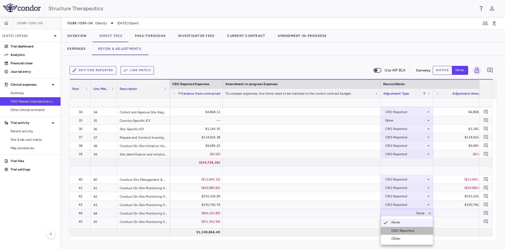
click at [393, 227] on li "CRO Reported" at bounding box center [407, 231] width 52 height 8
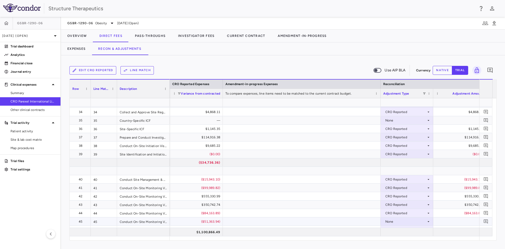
click at [393, 222] on div "None" at bounding box center [405, 221] width 41 height 8
click at [395, 230] on div "CRO Reported" at bounding box center [404, 230] width 25 height 5
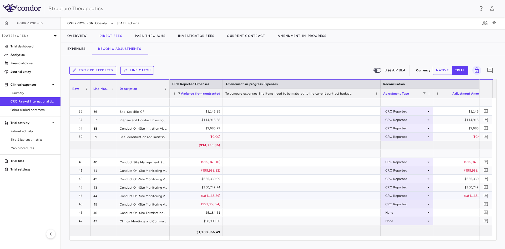
scroll to position [450, 0]
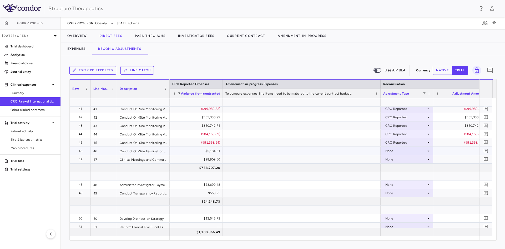
click at [390, 152] on div "None" at bounding box center [405, 151] width 41 height 8
click at [390, 168] on div "CRO Reported" at bounding box center [399, 169] width 36 height 5
click at [390, 158] on div "None" at bounding box center [405, 159] width 41 height 8
click at [393, 175] on li "CRO Reported" at bounding box center [407, 177] width 52 height 8
click at [389, 186] on div "None" at bounding box center [405, 184] width 41 height 8
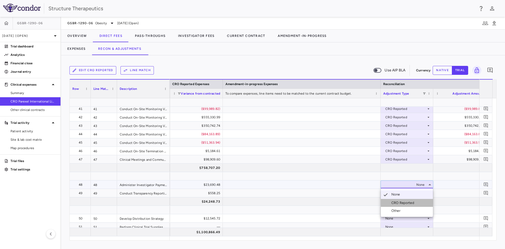
click at [395, 203] on div "CRO Reported" at bounding box center [404, 202] width 25 height 5
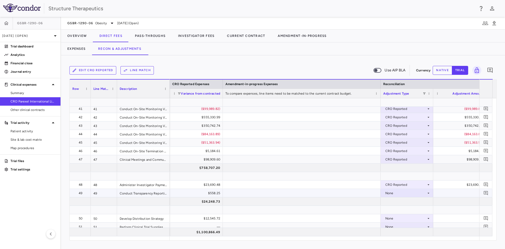
click at [393, 194] on div "None" at bounding box center [405, 193] width 41 height 8
click at [395, 211] on div "CRO Reported" at bounding box center [404, 211] width 25 height 5
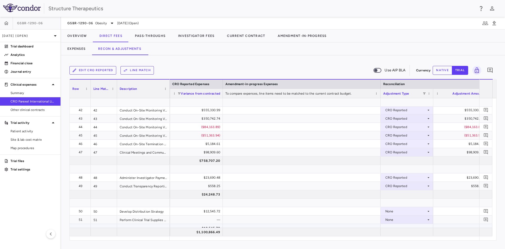
scroll to position [500, 0]
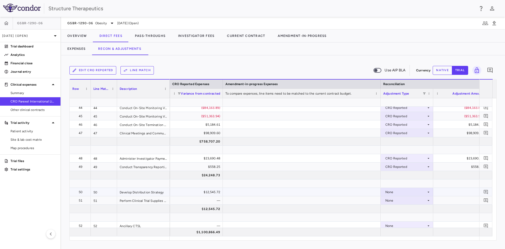
click at [395, 192] on div "None" at bounding box center [405, 192] width 41 height 8
click at [398, 209] on div "CRO Reported" at bounding box center [404, 210] width 25 height 5
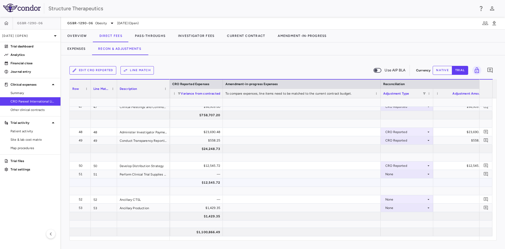
scroll to position [545, 0]
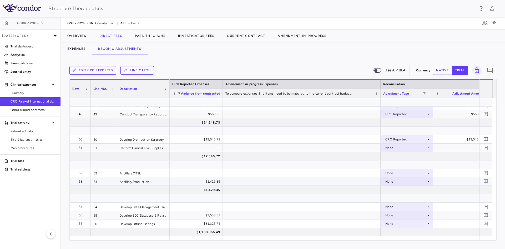
click at [388, 181] on div "None" at bounding box center [405, 181] width 41 height 8
click at [392, 196] on li "CRO Reported" at bounding box center [407, 200] width 52 height 8
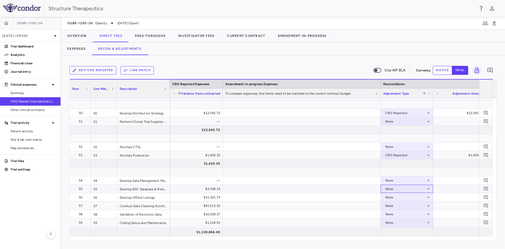
click at [387, 187] on div "None" at bounding box center [405, 188] width 41 height 8
click at [394, 207] on div "CRO Reported" at bounding box center [404, 206] width 25 height 5
click at [390, 198] on div "None" at bounding box center [405, 197] width 41 height 8
click at [395, 213] on div "CRO Reported" at bounding box center [404, 215] width 25 height 5
click at [394, 206] on div "None" at bounding box center [405, 205] width 41 height 8
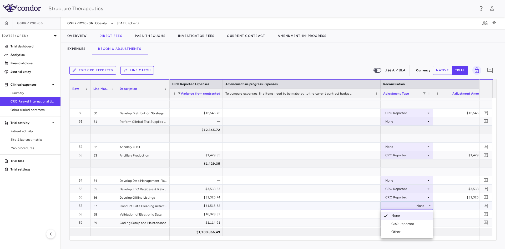
click at [395, 220] on li "CRO Reported" at bounding box center [407, 224] width 52 height 8
click at [395, 215] on div "None" at bounding box center [405, 214] width 41 height 8
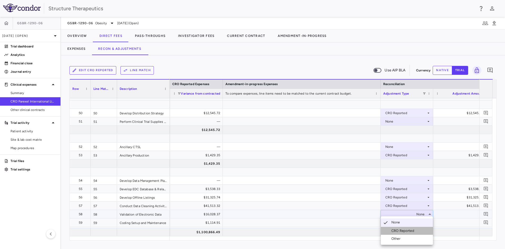
click at [399, 227] on li "CRO Reported" at bounding box center [407, 231] width 52 height 8
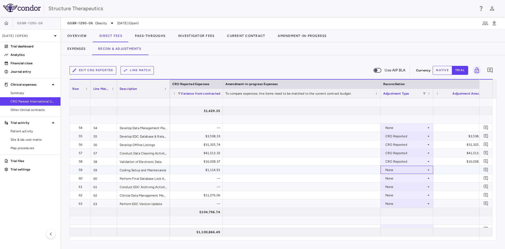
click at [390, 168] on div "None" at bounding box center [405, 170] width 41 height 8
click at [398, 187] on div "CRO Reported" at bounding box center [404, 188] width 25 height 5
click at [389, 196] on div "None" at bounding box center [405, 195] width 41 height 8
click at [395, 210] on li "CRO Reported" at bounding box center [407, 213] width 52 height 8
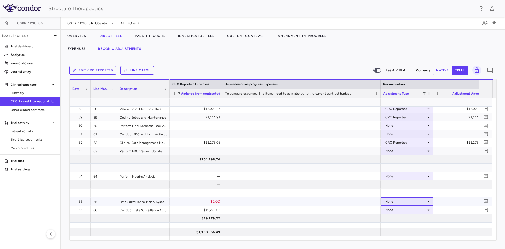
click at [387, 201] on div "None" at bounding box center [405, 201] width 41 height 8
click at [389, 217] on li "CRO Reported" at bounding box center [407, 220] width 52 height 8
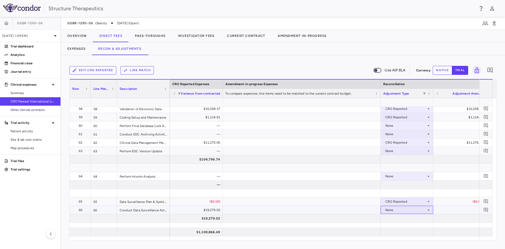
click at [391, 208] on div "None" at bounding box center [405, 210] width 41 height 8
click at [391, 226] on div "CRO Reported" at bounding box center [399, 228] width 36 height 5
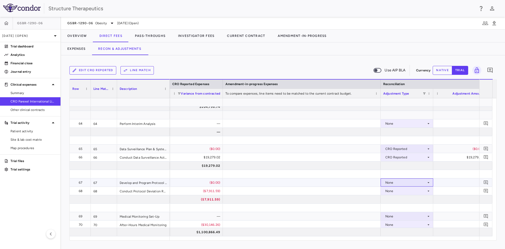
click at [391, 181] on div "None" at bounding box center [405, 182] width 41 height 8
click at [395, 198] on li "CRO Reported" at bounding box center [407, 201] width 52 height 8
click at [389, 192] on div "None" at bounding box center [405, 191] width 41 height 8
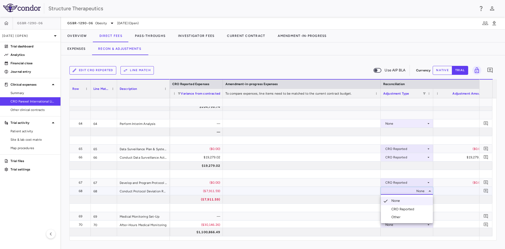
click at [398, 209] on div "CRO Reported" at bounding box center [404, 209] width 25 height 5
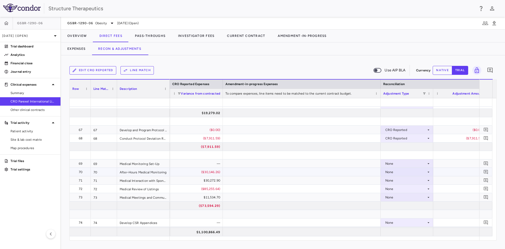
click at [387, 171] on div "None" at bounding box center [405, 172] width 41 height 8
click at [393, 188] on div "CRO Reported" at bounding box center [404, 190] width 25 height 5
click at [390, 180] on div "None" at bounding box center [405, 180] width 41 height 8
click at [398, 199] on div "CRO Reported" at bounding box center [404, 198] width 25 height 5
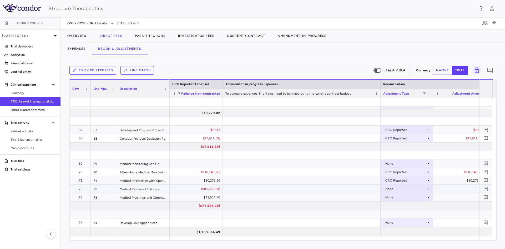
click at [390, 189] on div "None" at bounding box center [405, 188] width 41 height 8
click at [399, 206] on div "CRO Reported" at bounding box center [404, 206] width 25 height 5
click at [393, 197] on div "None" at bounding box center [405, 197] width 41 height 8
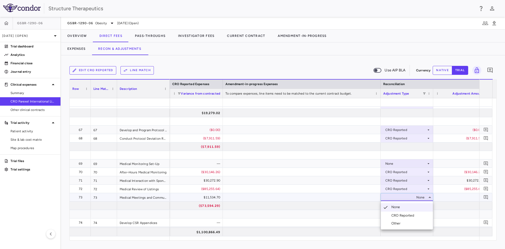
click at [396, 214] on div "CRO Reported" at bounding box center [404, 215] width 25 height 5
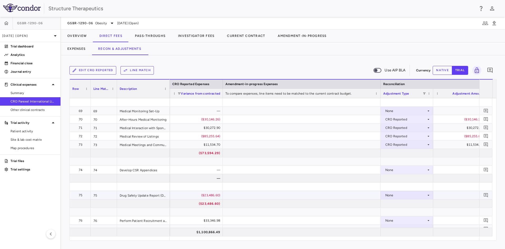
click at [385, 193] on div "None" at bounding box center [405, 195] width 41 height 8
click at [393, 210] on li "CRO Reported" at bounding box center [407, 213] width 52 height 8
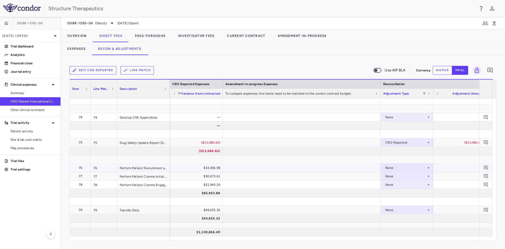
click at [388, 168] on div "None" at bounding box center [405, 167] width 41 height 8
click at [394, 183] on li "CRO Reported" at bounding box center [407, 186] width 52 height 8
click at [393, 177] on div "None" at bounding box center [405, 176] width 41 height 8
click at [389, 177] on div "None" at bounding box center [405, 176] width 41 height 8
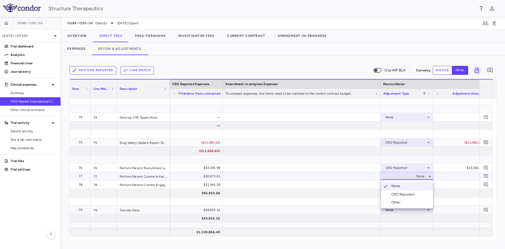
click at [394, 194] on div "CRO Reported" at bounding box center [404, 194] width 25 height 5
click at [392, 184] on div "None" at bounding box center [405, 184] width 41 height 8
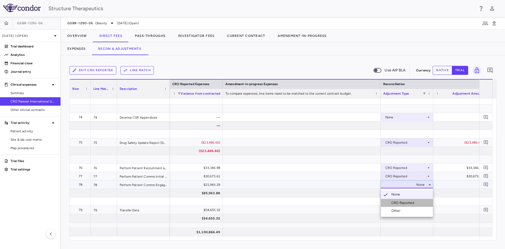
click at [395, 203] on div "CRO Reported" at bounding box center [404, 202] width 25 height 5
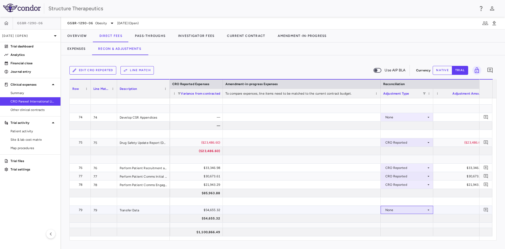
click at [389, 209] on div "None" at bounding box center [405, 210] width 41 height 8
click at [402, 228] on div "CRO Reported" at bounding box center [404, 228] width 25 height 5
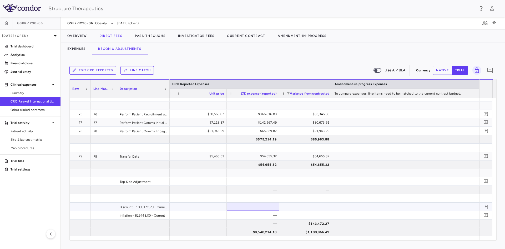
click at [268, 206] on div "—" at bounding box center [254, 206] width 45 height 8
click at [440, 71] on button "native" at bounding box center [442, 70] width 19 height 9
click at [251, 206] on div "$0.00" at bounding box center [254, 206] width 45 height 8
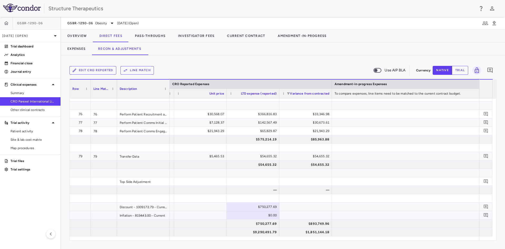
click at [267, 214] on div "$0.00" at bounding box center [254, 215] width 45 height 8
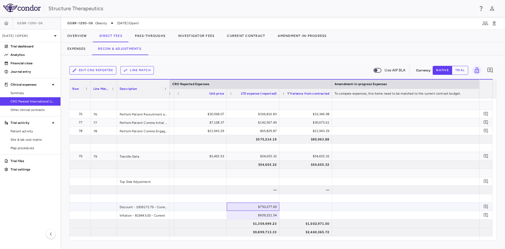
click at [249, 206] on div "$750,277.69" at bounding box center [254, 206] width 45 height 8
drag, startPoint x: 253, startPoint y: 206, endPoint x: 256, endPoint y: 208, distance: 3.3
click at [253, 206] on input "*********" at bounding box center [257, 207] width 44 height 9
type input "**********"
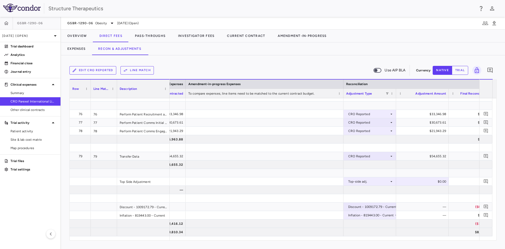
scroll to position [0, 835]
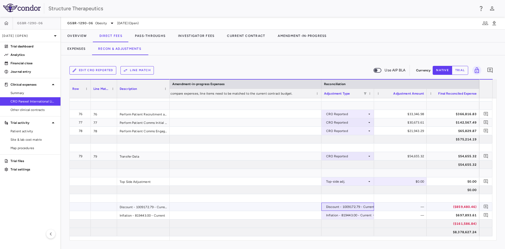
click at [367, 206] on div "Discount - 1009172.79 - Current" at bounding box center [350, 206] width 49 height 8
click at [367, 195] on div at bounding box center [252, 124] width 505 height 249
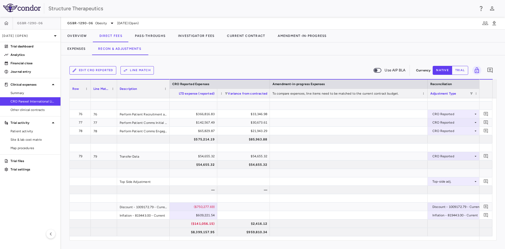
scroll to position [0, 751]
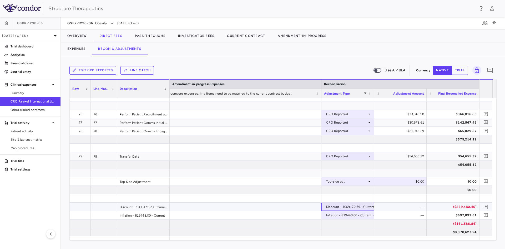
click at [372, 209] on div "Discount - 1009172.79 - Current" at bounding box center [350, 206] width 49 height 8
click at [372, 209] on div at bounding box center [252, 124] width 505 height 249
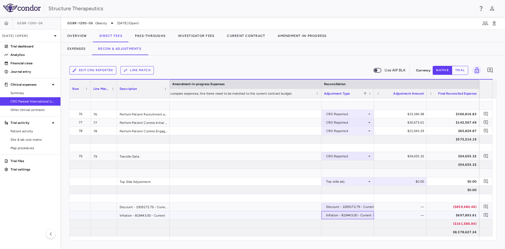
click at [370, 214] on div "Inflation - 819443.00 - Current" at bounding box center [349, 215] width 46 height 8
click at [370, 214] on div at bounding box center [252, 124] width 505 height 249
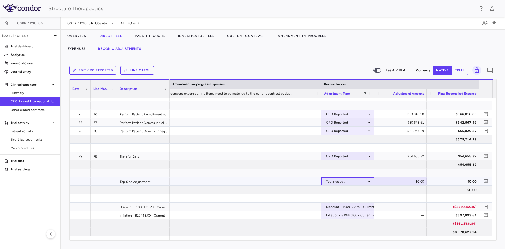
click at [365, 180] on div "Top-side adj." at bounding box center [346, 181] width 41 height 8
click at [365, 180] on div at bounding box center [252, 124] width 505 height 249
click at [370, 155] on icon at bounding box center [369, 156] width 4 height 4
click at [370, 155] on div at bounding box center [252, 124] width 505 height 249
click at [145, 33] on button "Pass-Throughs" at bounding box center [150, 35] width 43 height 13
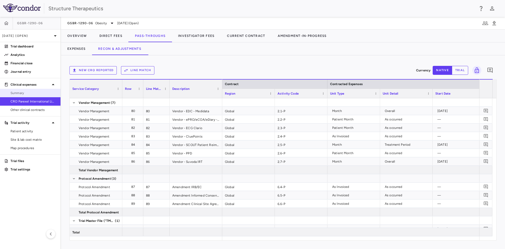
click at [38, 96] on link "Summary" at bounding box center [30, 93] width 61 height 8
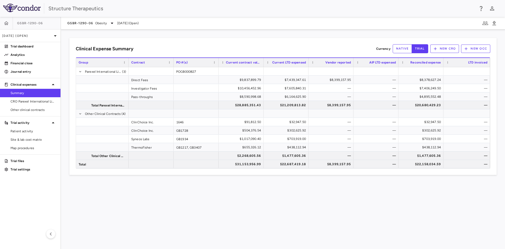
click at [98, 36] on div "Clinical Expense Summary Currency native trial New CRO New OCC Drag here to set…" at bounding box center [283, 138] width 444 height 219
click at [40, 59] on div "Analytics" at bounding box center [30, 55] width 61 height 8
click at [41, 56] on p "Analytics" at bounding box center [34, 54] width 46 height 5
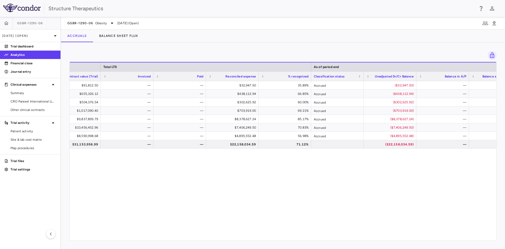
scroll to position [0, 267]
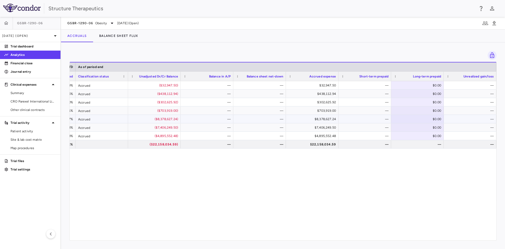
click at [428, 117] on div "$0.00" at bounding box center [418, 119] width 45 height 8
click at [300, 173] on div "$32,947.50 35.89% Accrued ($32,947.50) — — $32,947.50 — $0.00 — $438,112.94 66.…" at bounding box center [283, 158] width 427 height 155
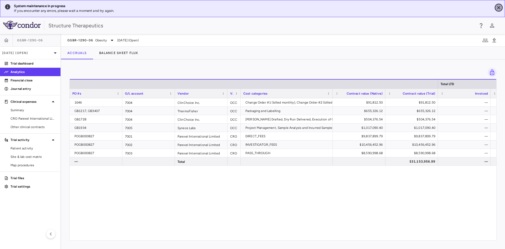
click at [496, 7] on icon "Close" at bounding box center [498, 7] width 5 height 5
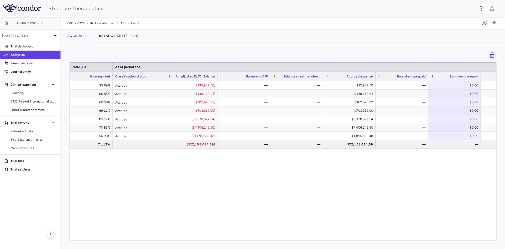
scroll to position [0, 529]
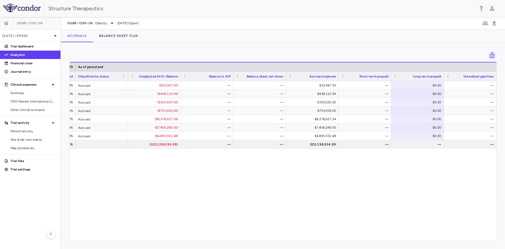
drag, startPoint x: 233, startPoint y: 237, endPoint x: 349, endPoint y: 202, distance: 120.8
click at [349, 202] on div "$32,947.50 35.89% Accrued ($32,947.50) — — $32,947.50 — $0.00 — $438,112.94 66.…" at bounding box center [283, 158] width 427 height 155
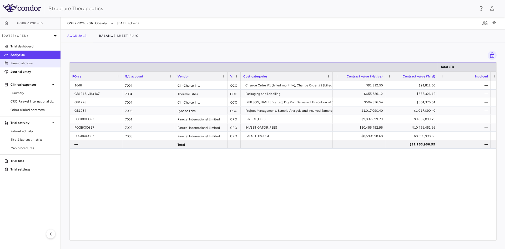
click at [35, 63] on p "Financial close" at bounding box center [34, 63] width 46 height 5
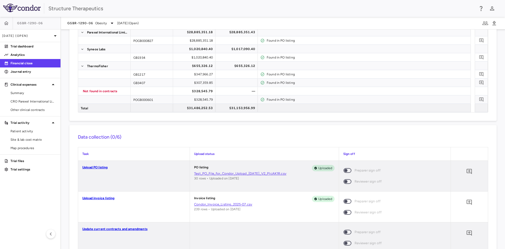
click at [344, 171] on span at bounding box center [348, 170] width 8 height 5
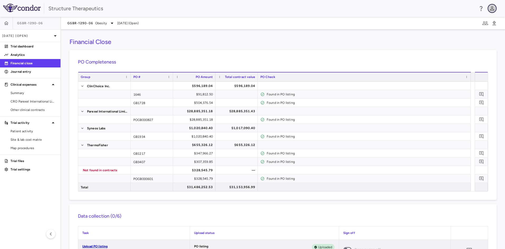
click at [491, 8] on icon "button" at bounding box center [492, 8] width 6 height 6
click at [346, 15] on div at bounding box center [252, 124] width 505 height 249
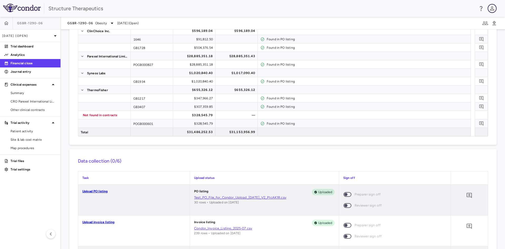
scroll to position [53, 0]
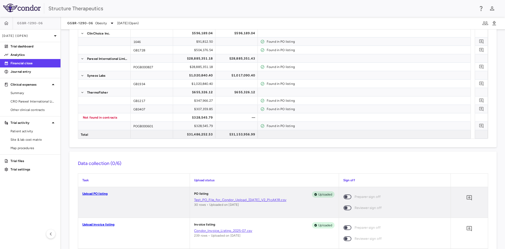
click at [102, 193] on link "Upload PO listing" at bounding box center [95, 194] width 26 height 4
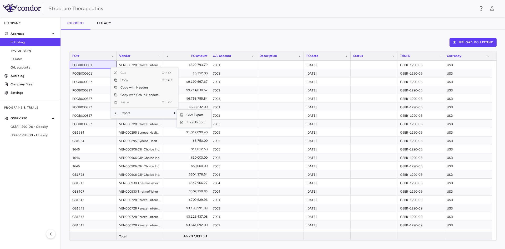
click at [146, 115] on span "Export" at bounding box center [139, 112] width 44 height 7
click at [198, 123] on span "Excel Export" at bounding box center [195, 121] width 25 height 7
click at [197, 41] on div "Upload PO Listing" at bounding box center [282, 42] width 427 height 8
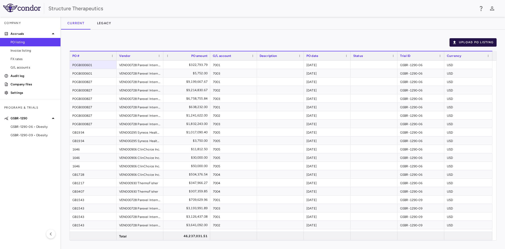
click at [468, 43] on button "Upload PO Listing" at bounding box center [473, 42] width 47 height 8
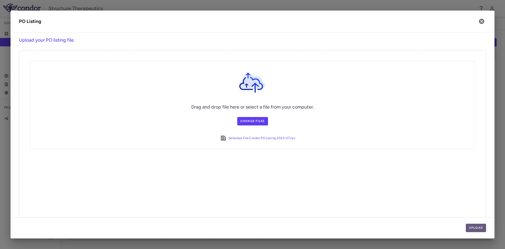
click at [472, 229] on button "Upload" at bounding box center [476, 227] width 21 height 8
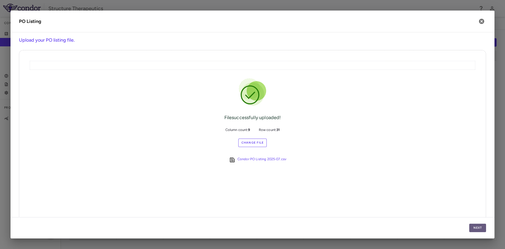
click at [472, 229] on button "Next" at bounding box center [477, 227] width 17 height 8
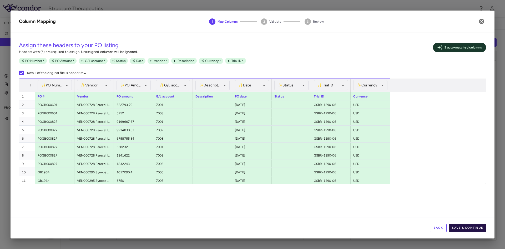
click at [468, 228] on button "Save & Continue" at bounding box center [467, 227] width 37 height 8
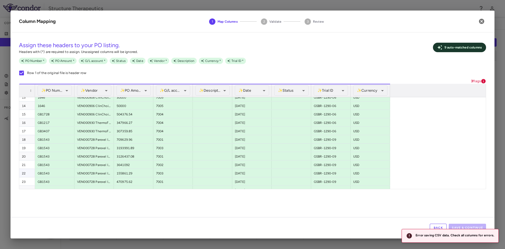
scroll to position [169, 0]
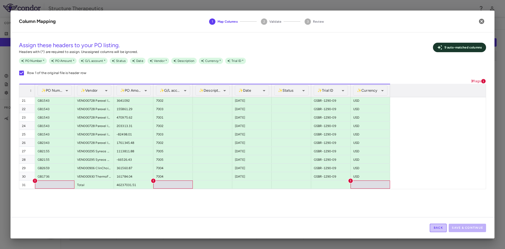
click at [437, 229] on button "Back" at bounding box center [438, 227] width 17 height 8
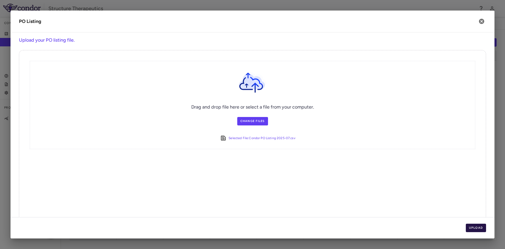
click at [476, 228] on button "Upload" at bounding box center [476, 227] width 21 height 8
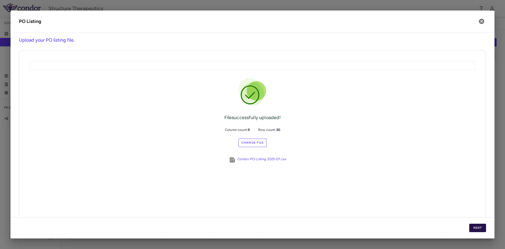
click at [471, 228] on button "Next" at bounding box center [477, 227] width 17 height 8
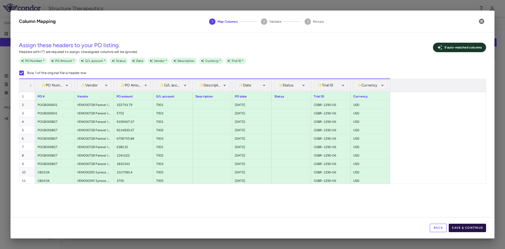
click at [481, 229] on button "Save & Continue" at bounding box center [467, 227] width 37 height 8
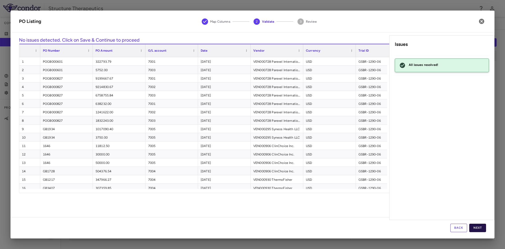
click at [480, 227] on button "Next" at bounding box center [477, 227] width 17 height 8
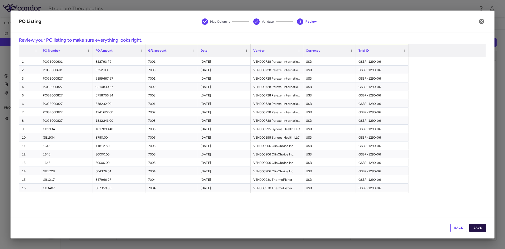
click at [474, 230] on button "Save" at bounding box center [477, 227] width 17 height 8
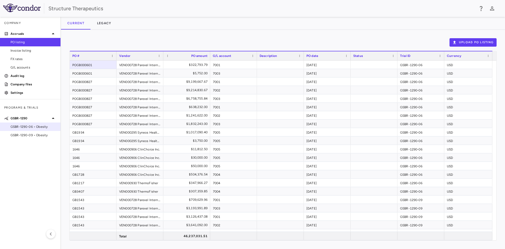
click at [34, 129] on span "GSBR-1290-06 • Obesity" at bounding box center [34, 126] width 46 height 5
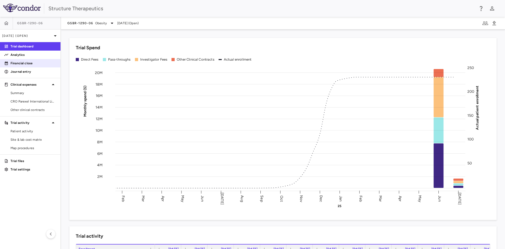
click at [29, 64] on p "Financial close" at bounding box center [34, 63] width 46 height 5
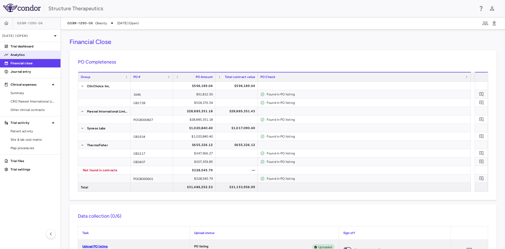
click at [30, 54] on p "Analytics" at bounding box center [34, 54] width 46 height 5
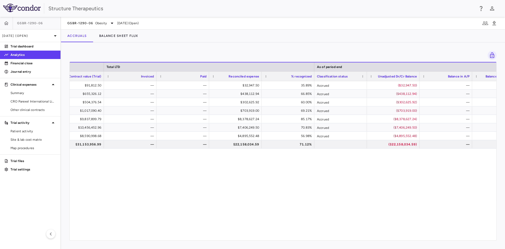
scroll to position [0, 393]
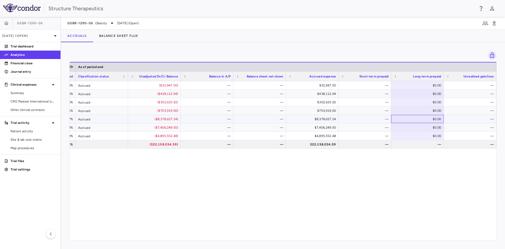
click at [421, 117] on div "$0.00" at bounding box center [418, 119] width 45 height 8
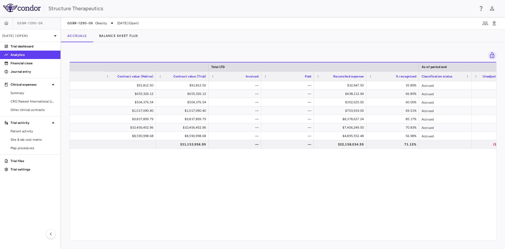
scroll to position [0, 78]
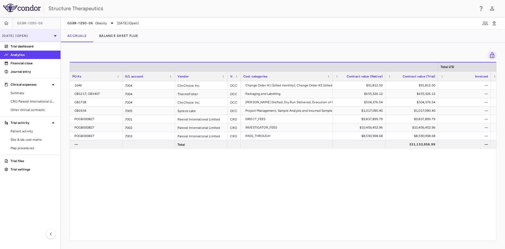
click at [56, 34] on icon at bounding box center [55, 36] width 6 height 6
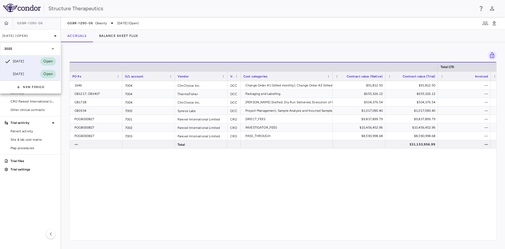
click at [23, 69] on div "Jun 2025 Open" at bounding box center [30, 74] width 60 height 13
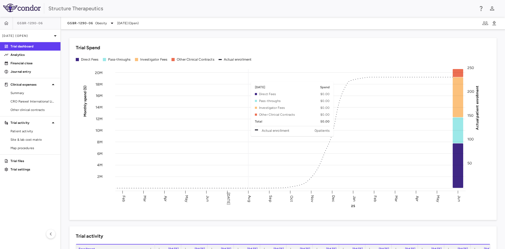
click at [259, 79] on rect at bounding box center [290, 128] width 350 height 119
click at [9, 24] on button "button" at bounding box center [6, 23] width 13 height 13
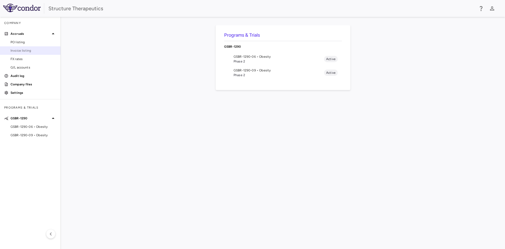
click at [26, 49] on span "Invoice listing" at bounding box center [34, 50] width 46 height 5
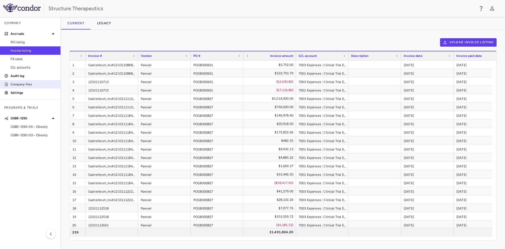
click at [28, 85] on p "Company files" at bounding box center [34, 84] width 46 height 5
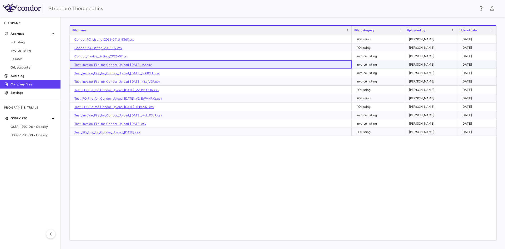
click at [145, 66] on link "Test_Invoice_File_for_Condor_Upload_2025-07-18_V2.csv" at bounding box center [112, 65] width 77 height 4
click at [24, 123] on div "GSBR-1290-06 • Obesity" at bounding box center [30, 127] width 61 height 8
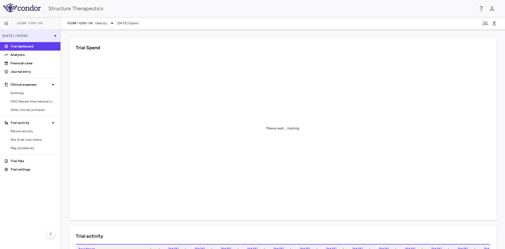
click at [53, 36] on icon at bounding box center [55, 36] width 6 height 6
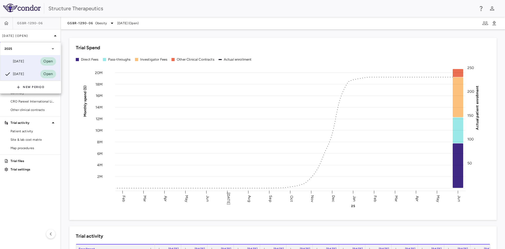
click at [24, 60] on div "Jul 2025" at bounding box center [13, 61] width 19 height 6
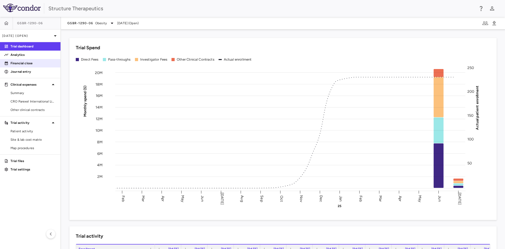
click at [31, 66] on link "Financial close" at bounding box center [30, 63] width 61 height 8
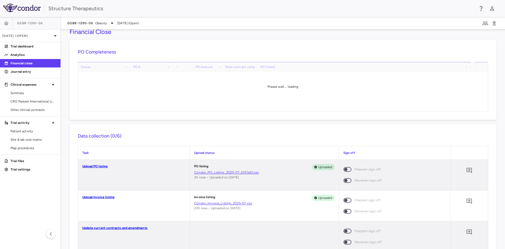
scroll to position [26, 0]
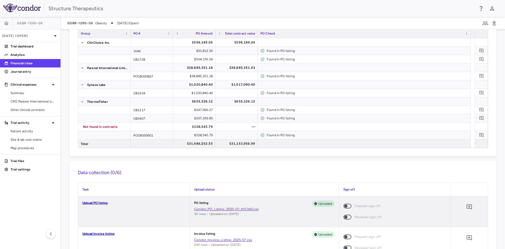
scroll to position [53, 0]
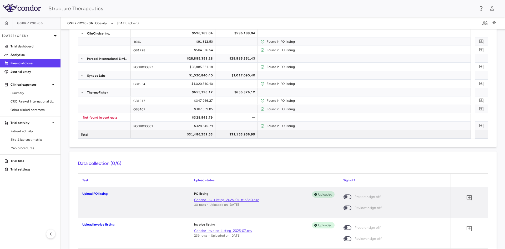
click at [104, 223] on link "Upload invoice listing" at bounding box center [98, 224] width 32 height 4
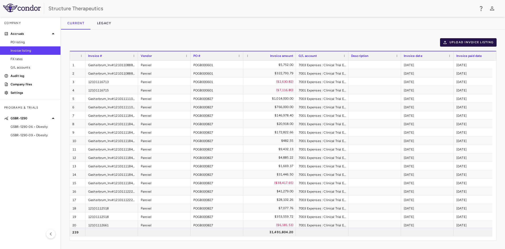
click at [483, 43] on button "Upload invoice listing" at bounding box center [468, 42] width 57 height 8
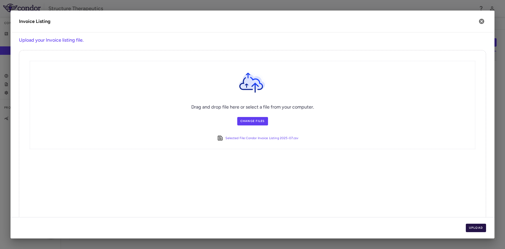
click at [475, 225] on button "Upload" at bounding box center [476, 227] width 21 height 8
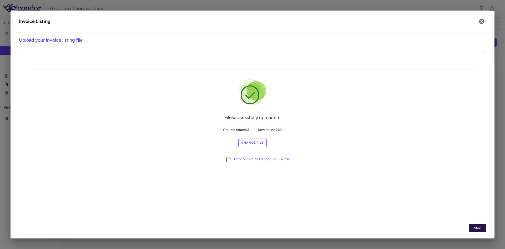
click at [476, 226] on button "Next" at bounding box center [477, 227] width 17 height 8
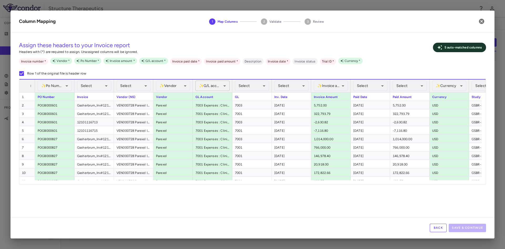
click at [226, 86] on body "Skip to sidebar Skip to main content Structure Therapeutics Company Accruals PO…" at bounding box center [252, 124] width 505 height 249
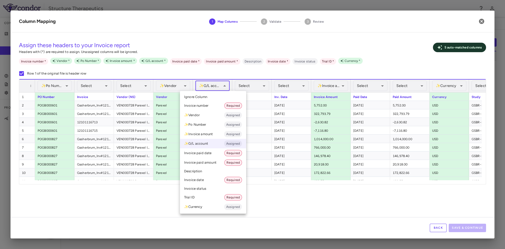
click at [217, 98] on li "Ignore Column" at bounding box center [213, 97] width 66 height 8
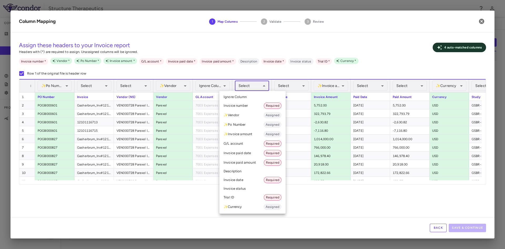
click at [265, 87] on body "Skip to sidebar Skip to main content Structure Therapeutics Company Accruals PO…" at bounding box center [252, 124] width 505 height 249
click at [245, 143] on li "G/L account Required" at bounding box center [252, 143] width 66 height 9
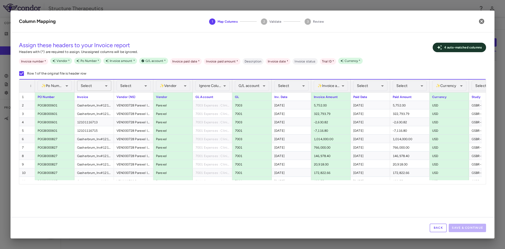
click at [91, 87] on body "Skip to sidebar Skip to main content Structure Therapeutics Company Accruals PO…" at bounding box center [252, 124] width 505 height 249
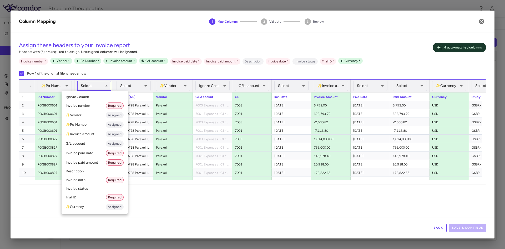
click at [86, 106] on li "Invoice number Required" at bounding box center [95, 105] width 66 height 9
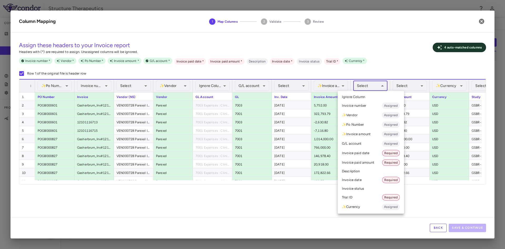
click at [384, 87] on body "Skip to sidebar Skip to main content Structure Therapeutics Company Accruals PO…" at bounding box center [252, 124] width 505 height 249
click at [364, 151] on li "Invoice paid date Required" at bounding box center [371, 152] width 66 height 9
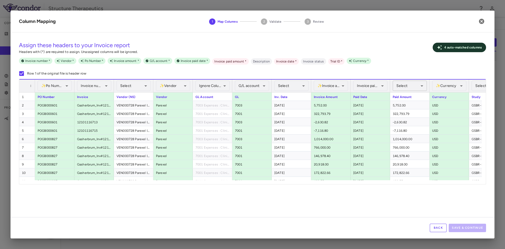
click at [419, 84] on body "Skip to sidebar Skip to main content Structure Therapeutics Company Accruals PO…" at bounding box center [252, 124] width 505 height 249
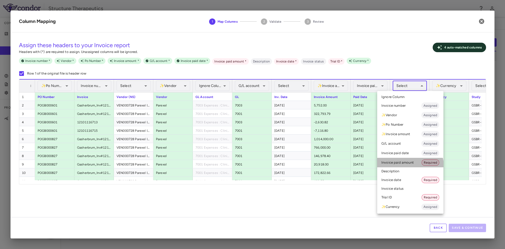
click at [408, 166] on li "Invoice paid amount Required" at bounding box center [410, 162] width 66 height 9
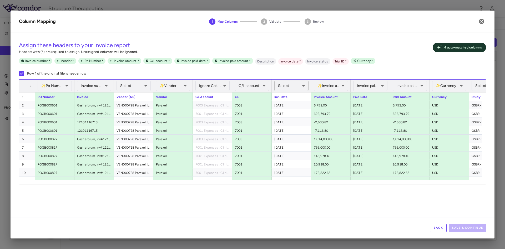
click at [302, 87] on body "Skip to sidebar Skip to main content Structure Therapeutics Company Accruals PO…" at bounding box center [252, 124] width 505 height 249
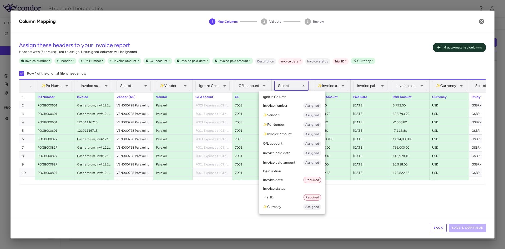
click at [281, 179] on li "Invoice date Required" at bounding box center [292, 179] width 67 height 9
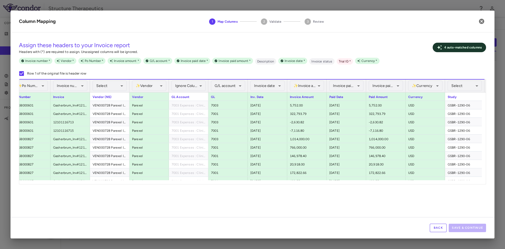
scroll to position [0, 27]
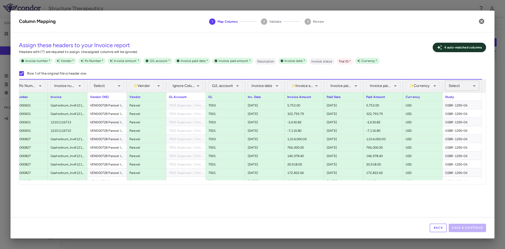
click at [470, 87] on body "Skip to sidebar Skip to main content Structure Therapeutics Company Accruals PO…" at bounding box center [252, 124] width 505 height 249
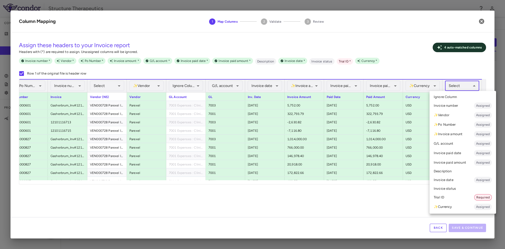
click at [442, 196] on li "Trial ID Required" at bounding box center [463, 196] width 67 height 9
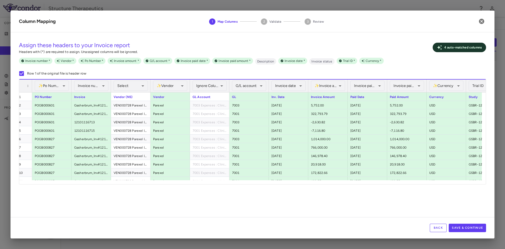
scroll to position [0, 0]
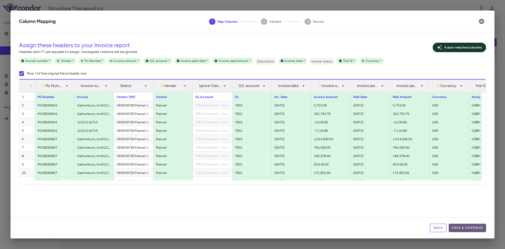
click at [463, 227] on button "Save & Continue" at bounding box center [467, 227] width 37 height 8
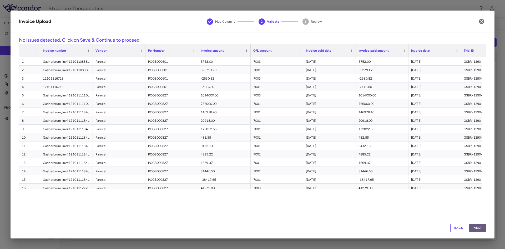
click at [477, 226] on button "Next" at bounding box center [477, 227] width 17 height 8
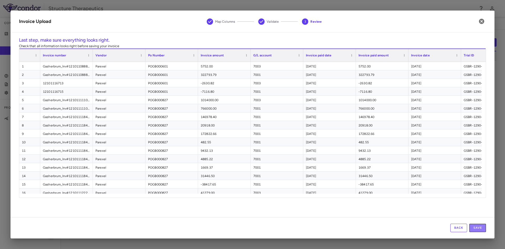
click at [477, 226] on button "Save" at bounding box center [477, 227] width 17 height 8
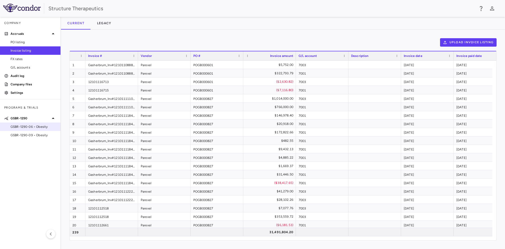
click at [42, 126] on span "GSBR-1290-06 • Obesity" at bounding box center [34, 126] width 46 height 5
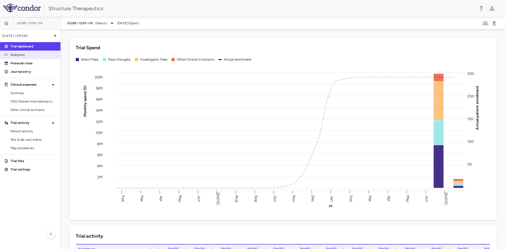
click at [28, 55] on p "Analytics" at bounding box center [34, 54] width 46 height 5
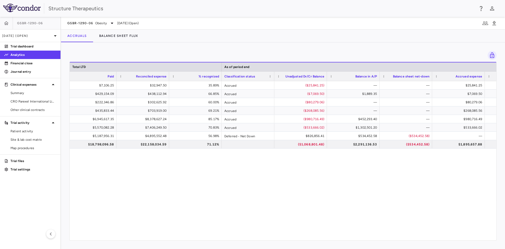
scroll to position [0, 479]
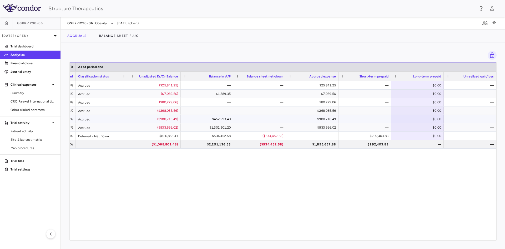
click at [421, 120] on div "$0.00" at bounding box center [418, 119] width 45 height 8
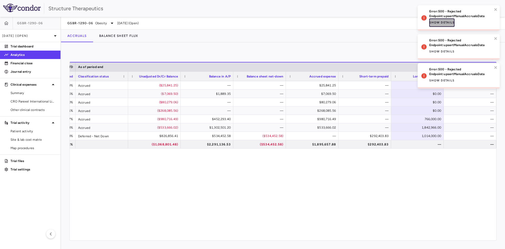
click at [446, 22] on button "Show details" at bounding box center [441, 22] width 25 height 8
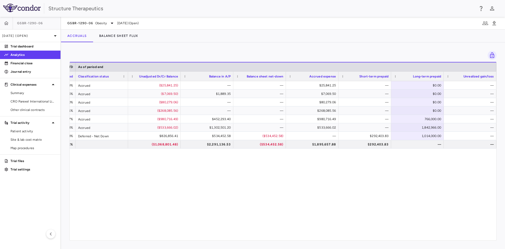
click at [439, 180] on div "$32,947.50 35.89% Accrued ($25,841.25) — — $25,841.25 — $0.00 — $438,112.94 66.…" at bounding box center [283, 158] width 427 height 155
click at [116, 36] on button "Balance Sheet Flux" at bounding box center [119, 35] width 52 height 13
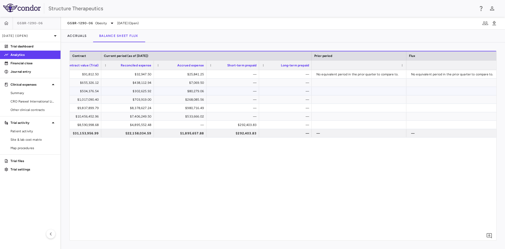
click at [290, 90] on div "—" at bounding box center [286, 91] width 45 height 8
click at [297, 84] on div "—" at bounding box center [286, 82] width 45 height 8
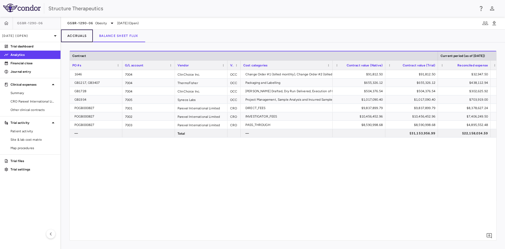
click at [80, 38] on button "Accruals" at bounding box center [77, 35] width 32 height 13
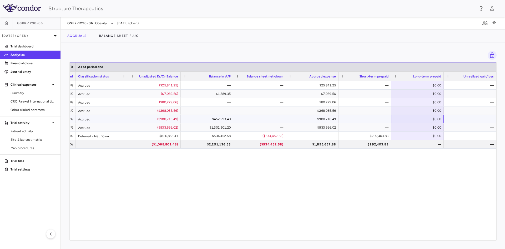
click at [421, 119] on div "$0.00" at bounding box center [418, 119] width 45 height 8
type input "******"
click at [427, 127] on div "$0.00" at bounding box center [418, 127] width 45 height 8
type input "*******"
click at [435, 135] on div "$0.00" at bounding box center [418, 136] width 45 height 8
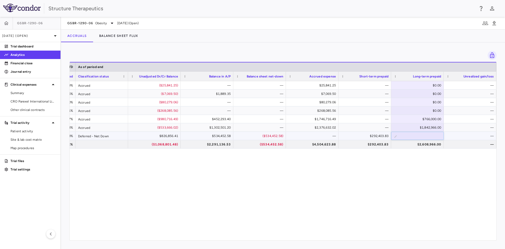
drag, startPoint x: 435, startPoint y: 135, endPoint x: 432, endPoint y: 135, distance: 3.2
click at [432, 135] on input "*" at bounding box center [421, 136] width 44 height 9
type input "*******"
drag, startPoint x: 385, startPoint y: 240, endPoint x: 295, endPoint y: 227, distance: 90.4
click at [295, 227] on div "Drag here to set row groups Drag here to set column labels Total LTD As of peri…" at bounding box center [283, 145] width 444 height 206
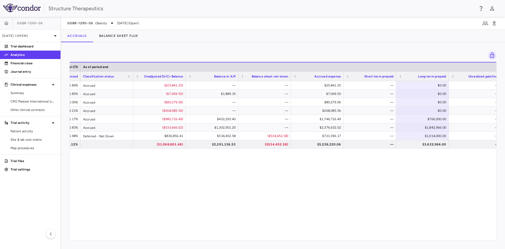
scroll to position [0, 571]
click at [283, 236] on div "$32,947.50 35.89% Accrued ($25,841.25) — — $25,841.25 — $0.00 — $438,112.94 66.…" at bounding box center [283, 158] width 427 height 155
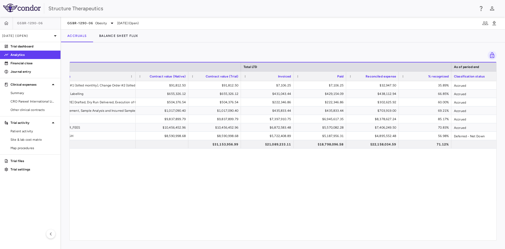
scroll to position [0, 0]
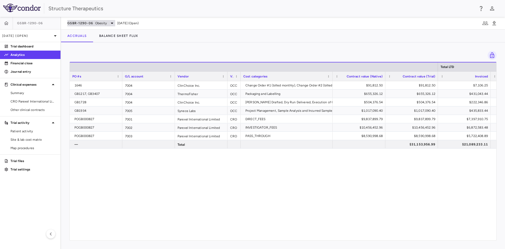
click at [110, 22] on icon at bounding box center [112, 23] width 6 height 6
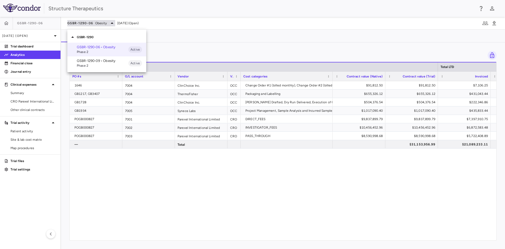
click at [110, 22] on div at bounding box center [252, 124] width 505 height 249
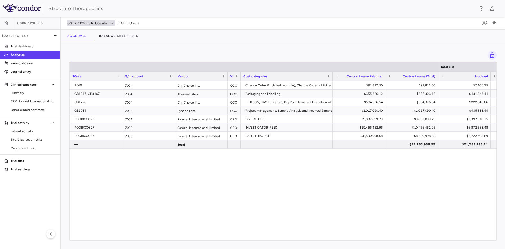
click at [110, 22] on icon at bounding box center [112, 23] width 6 height 6
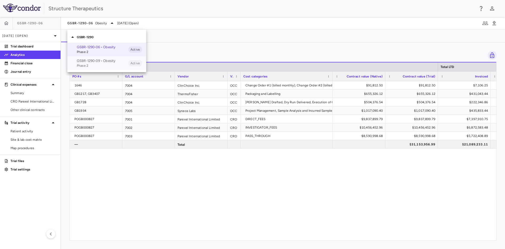
click at [100, 60] on p "GSBR-1290-09 • Obesity" at bounding box center [103, 60] width 52 height 5
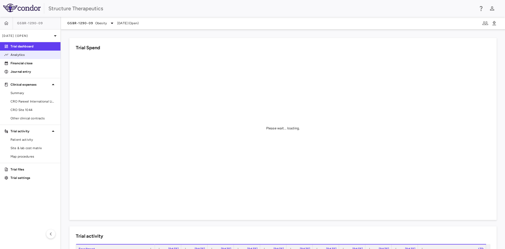
click at [23, 52] on link "Analytics" at bounding box center [30, 55] width 61 height 8
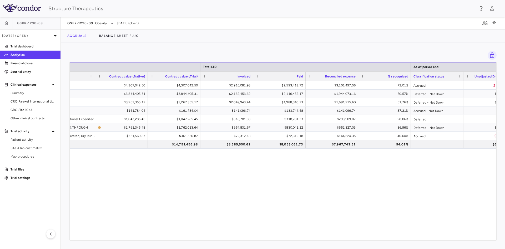
scroll to position [0, 245]
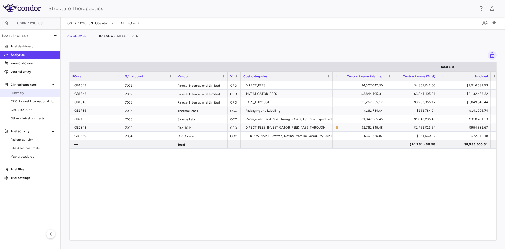
click at [44, 93] on span "Summary" at bounding box center [34, 93] width 46 height 5
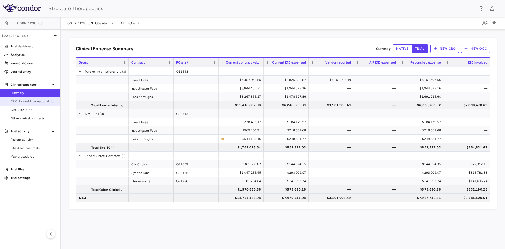
click at [42, 100] on span "CRO Parexel International Limited" at bounding box center [34, 101] width 46 height 5
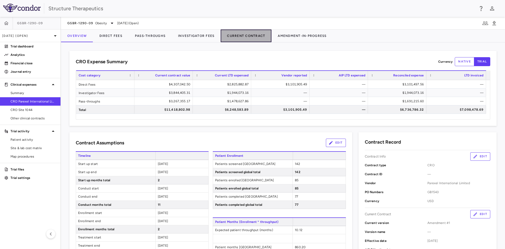
click at [263, 34] on button "Current Contract" at bounding box center [246, 35] width 51 height 13
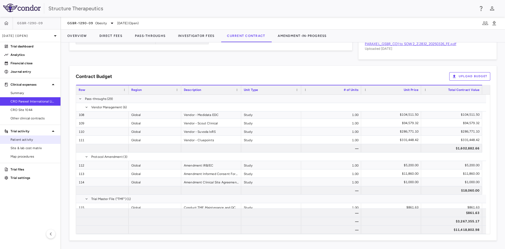
drag, startPoint x: 32, startPoint y: 116, endPoint x: 54, endPoint y: 143, distance: 34.0
click at [32, 116] on span "Other clinical contracts" at bounding box center [34, 118] width 46 height 5
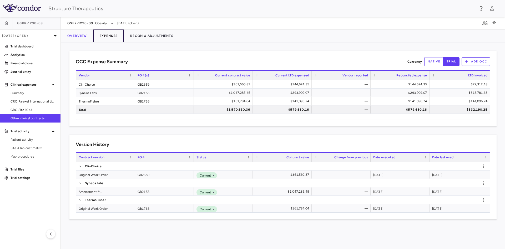
click at [113, 32] on button "Expenses" at bounding box center [108, 35] width 31 height 13
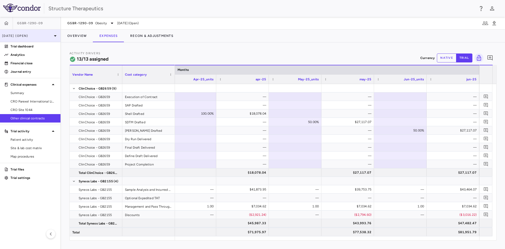
click at [56, 38] on icon at bounding box center [55, 36] width 6 height 6
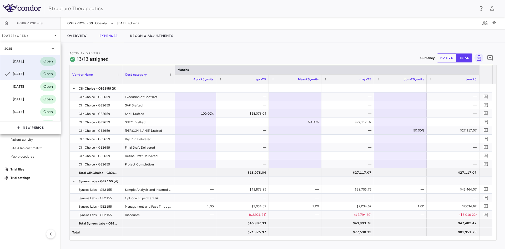
click at [24, 59] on div "Jul 2025" at bounding box center [13, 61] width 19 height 6
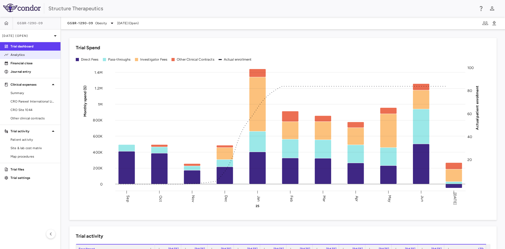
click at [24, 56] on p "Analytics" at bounding box center [34, 54] width 46 height 5
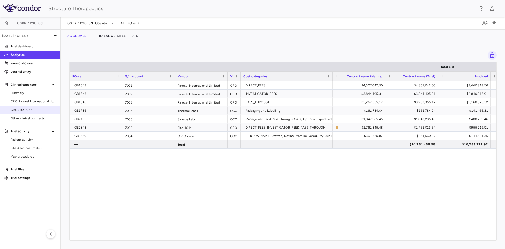
click at [43, 108] on span "CRO Site 1044" at bounding box center [34, 109] width 46 height 5
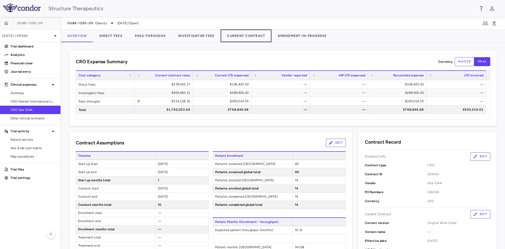
drag, startPoint x: 253, startPoint y: 33, endPoint x: 263, endPoint y: 45, distance: 15.4
click at [253, 33] on button "Current Contract" at bounding box center [246, 35] width 51 height 13
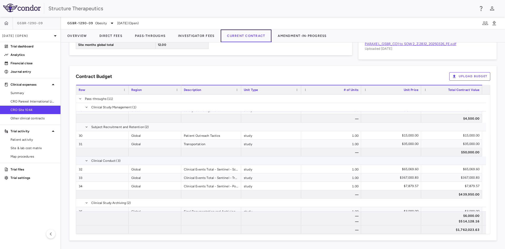
scroll to position [413, 0]
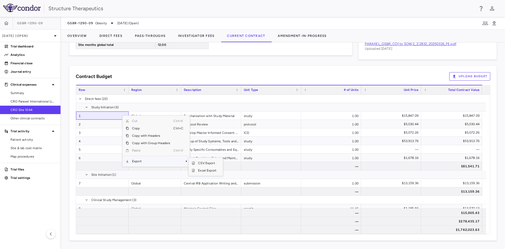
click at [150, 161] on span "Export" at bounding box center [151, 160] width 44 height 7
click at [177, 161] on span "Context Menu" at bounding box center [179, 160] width 12 height 7
click at [202, 163] on span "CSV Export" at bounding box center [207, 162] width 25 height 7
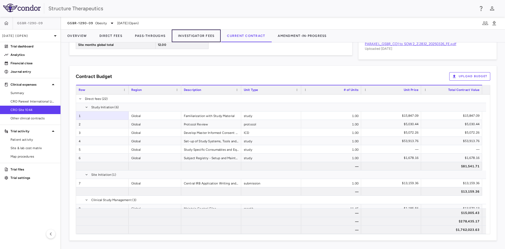
drag, startPoint x: 194, startPoint y: 36, endPoint x: 203, endPoint y: 58, distance: 24.0
click at [194, 36] on button "Investigator Fees" at bounding box center [196, 35] width 49 height 13
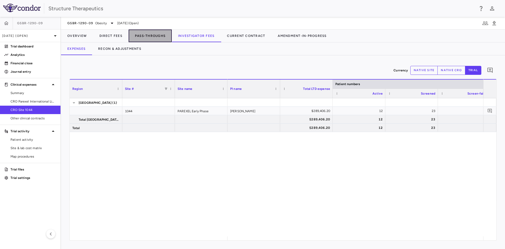
click at [160, 36] on button "Pass-Throughs" at bounding box center [150, 35] width 43 height 13
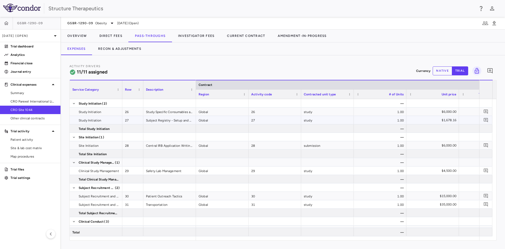
click at [447, 119] on div "$1,678.16" at bounding box center [433, 120] width 45 height 8
click at [447, 121] on div "$1,678.16" at bounding box center [433, 120] width 45 height 8
click at [442, 69] on button "native" at bounding box center [442, 70] width 19 height 9
click at [442, 120] on div "$1,678.16" at bounding box center [433, 120] width 45 height 8
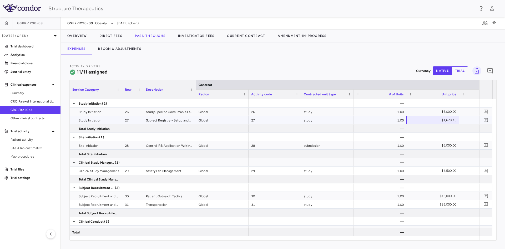
click at [449, 120] on div "$1,678.16" at bounding box center [433, 120] width 45 height 8
click at [458, 72] on button "trial" at bounding box center [460, 70] width 16 height 9
drag, startPoint x: 237, startPoint y: 37, endPoint x: 239, endPoint y: 41, distance: 4.9
click at [237, 37] on button "Current Contract" at bounding box center [246, 35] width 51 height 13
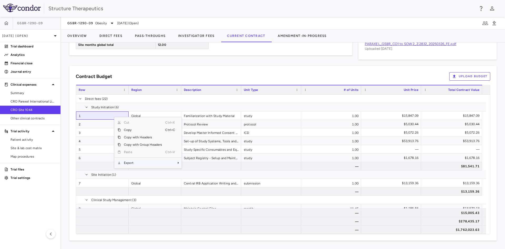
click at [166, 161] on span "Context Menu" at bounding box center [171, 162] width 12 height 7
click at [189, 170] on span "Excel Export" at bounding box center [199, 171] width 25 height 7
click at [211, 66] on div "Contract Budget Upload Budget Cost Category Service Category Drag here to set c…" at bounding box center [282, 153] width 427 height 174
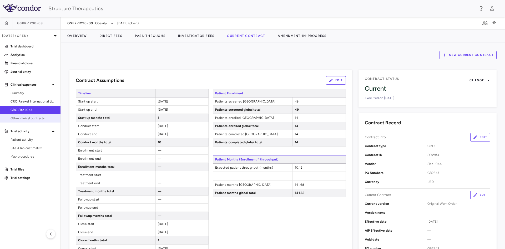
click at [33, 121] on link "Other clinical contracts" at bounding box center [30, 118] width 61 height 8
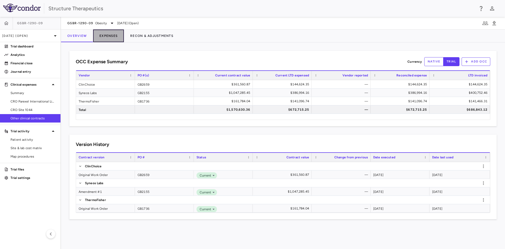
click at [108, 33] on button "Expenses" at bounding box center [108, 35] width 31 height 13
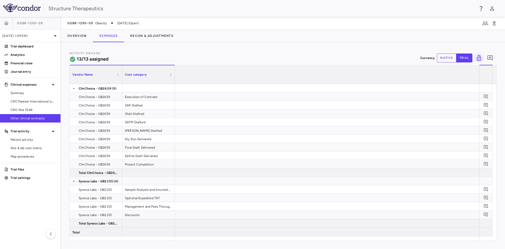
scroll to position [0, 1419]
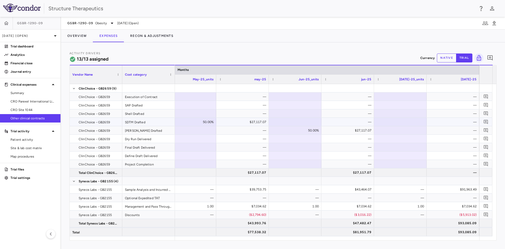
click at [394, 121] on div at bounding box center [400, 122] width 47 height 8
type input "***"
type input "**"
click at [418, 131] on div "0.00%" at bounding box center [401, 130] width 45 height 8
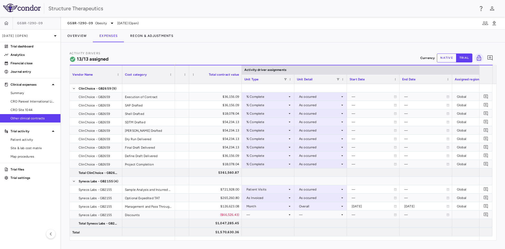
scroll to position [0, 2]
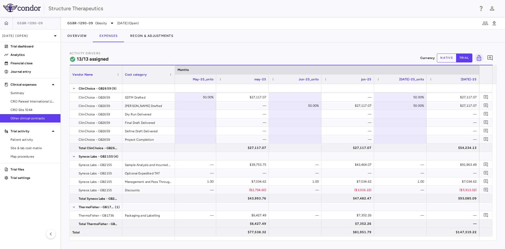
click at [452, 58] on button "native" at bounding box center [446, 57] width 19 height 9
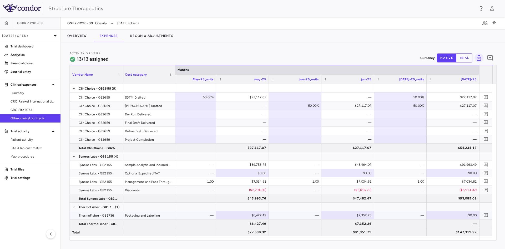
click at [455, 216] on div "$0.00" at bounding box center [454, 215] width 45 height 8
type input "*******"
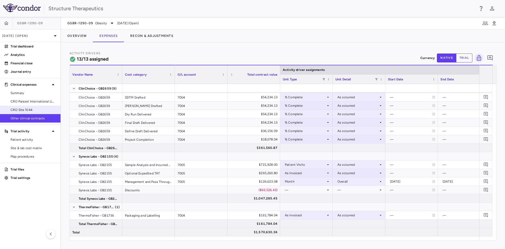
click at [33, 111] on span "CRO Site 1044" at bounding box center [34, 109] width 46 height 5
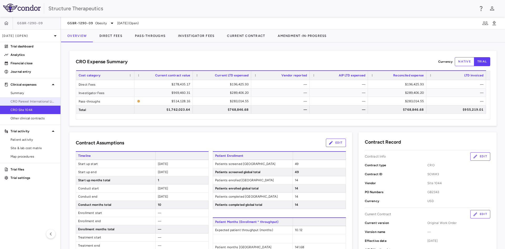
click at [35, 99] on link "CRO Parexel International Limited" at bounding box center [30, 101] width 61 height 8
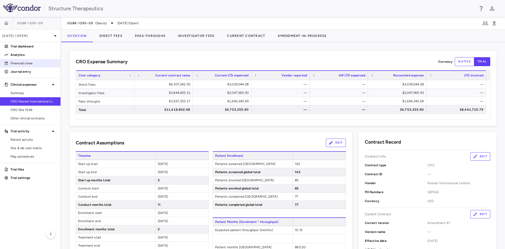
click at [35, 65] on p "Financial close" at bounding box center [34, 63] width 46 height 5
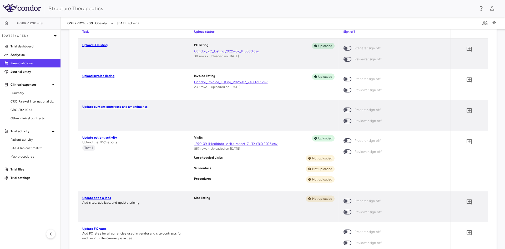
click at [223, 144] on link "1290-09_iMedidata_visits_report_7_ITXYBi0.2025.csv" at bounding box center [264, 143] width 140 height 5
click at [109, 138] on link "Update patient activity" at bounding box center [99, 138] width 35 height 4
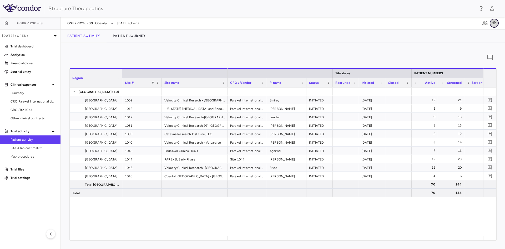
click at [496, 24] on icon "button" at bounding box center [494, 23] width 6 height 6
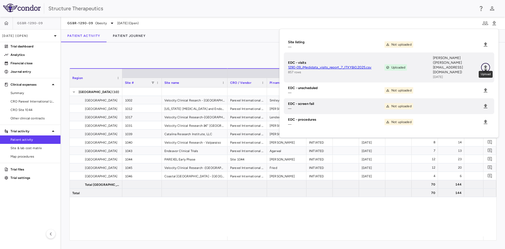
click at [487, 65] on icon "Upload" at bounding box center [486, 67] width 4 height 4
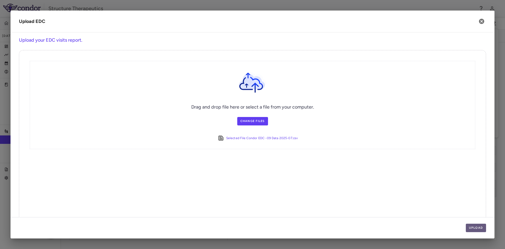
click at [478, 229] on button "Upload" at bounding box center [476, 227] width 21 height 8
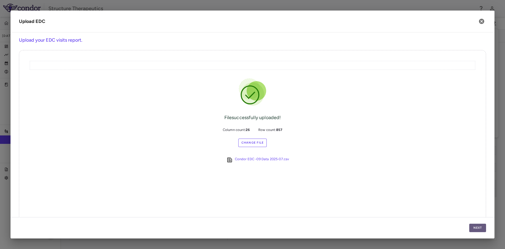
click at [478, 229] on button "Next" at bounding box center [477, 227] width 17 height 8
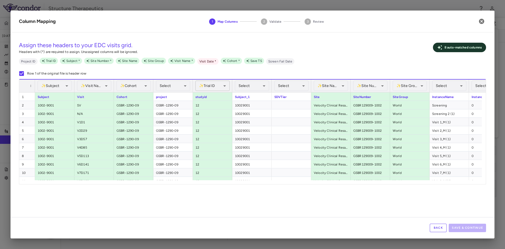
click at [225, 84] on body "Skip to sidebar Skip to main content Structure Therapeutics GSBR-1290-09 Jul 20…" at bounding box center [252, 124] width 505 height 249
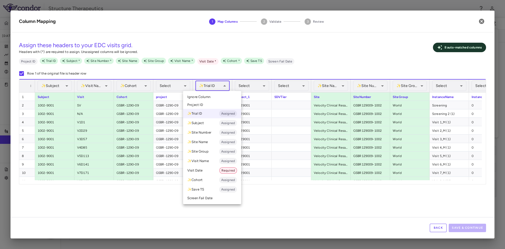
click at [216, 98] on li "Ignore Column" at bounding box center [212, 97] width 58 height 8
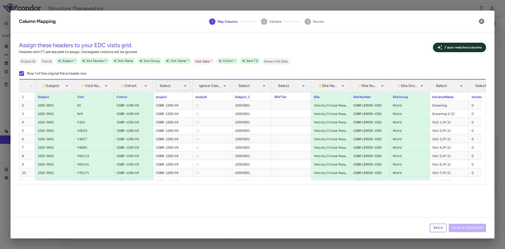
click at [187, 86] on body "Skip to sidebar Skip to main content Structure Therapeutics GSBR-1290-09 Jul 20…" at bounding box center [252, 124] width 505 height 249
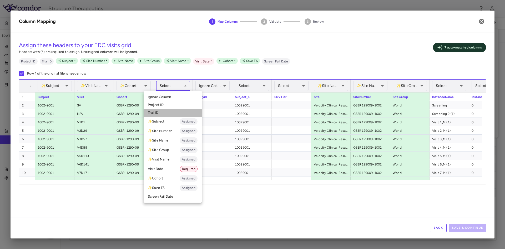
click at [166, 112] on li "Trial ID" at bounding box center [173, 113] width 58 height 8
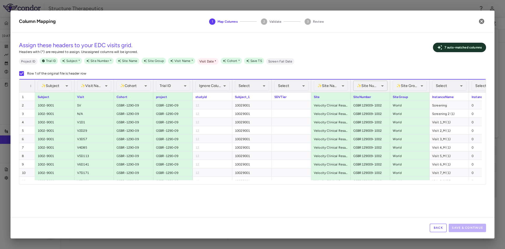
click at [384, 87] on body "Skip to sidebar Skip to main content Structure Therapeutics GSBR-1290-09 Jul 20…" at bounding box center [252, 124] width 505 height 249
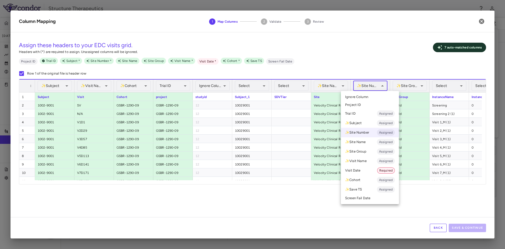
click at [372, 97] on li "Ignore Column" at bounding box center [370, 97] width 58 height 8
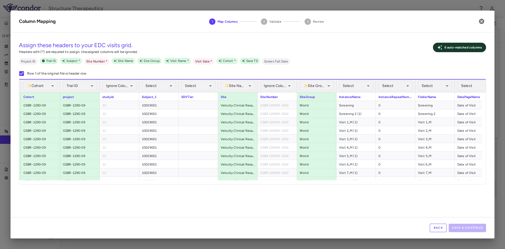
scroll to position [0, 129]
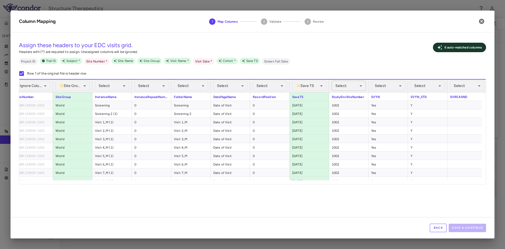
click at [360, 88] on body "Skip to sidebar Skip to main content Structure Therapeutics GSBR-1290-09 Jul 20…" at bounding box center [252, 124] width 505 height 249
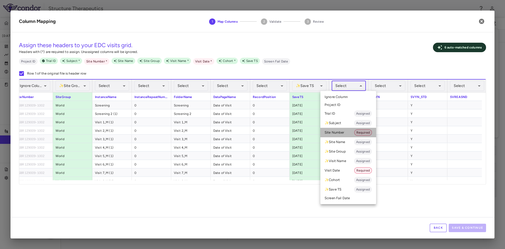
click at [341, 129] on li "Site Number Required" at bounding box center [348, 132] width 56 height 9
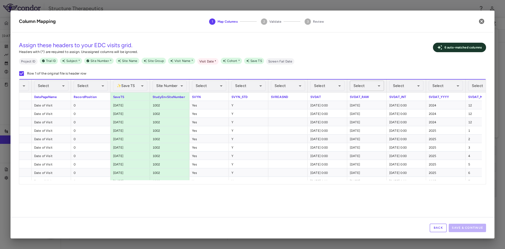
click at [379, 88] on body "Skip to sidebar Skip to main content Structure Therapeutics GSBR-1290-09 Jul 20…" at bounding box center [252, 124] width 505 height 249
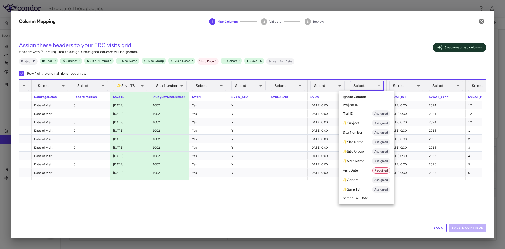
click at [362, 170] on li "Visit Date Required" at bounding box center [367, 170] width 56 height 9
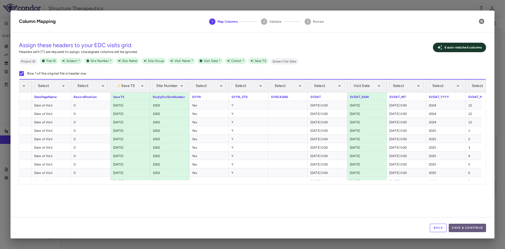
click at [461, 228] on button "Save & Continue" at bounding box center [467, 227] width 37 height 8
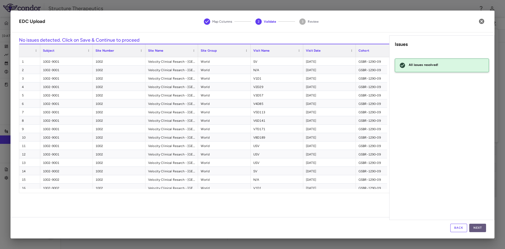
click at [477, 227] on button "Next" at bounding box center [477, 227] width 17 height 8
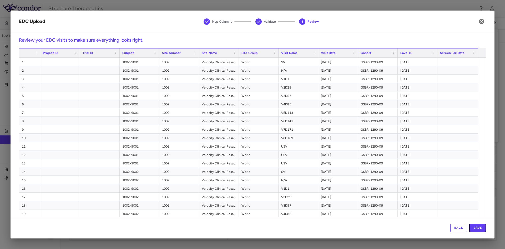
click at [477, 227] on button "Save" at bounding box center [477, 227] width 17 height 8
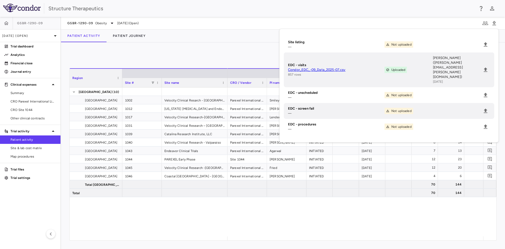
click at [196, 213] on div "United States (10) United States 1002 Velocity Clinical Resarch - Medford Unite…" at bounding box center [283, 161] width 427 height 149
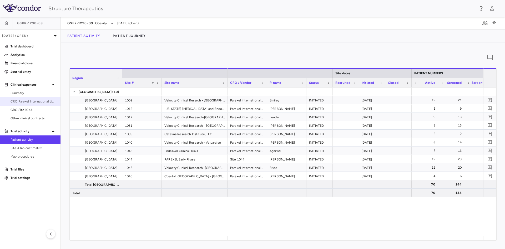
click at [46, 100] on span "CRO Parexel International Limited" at bounding box center [34, 101] width 46 height 5
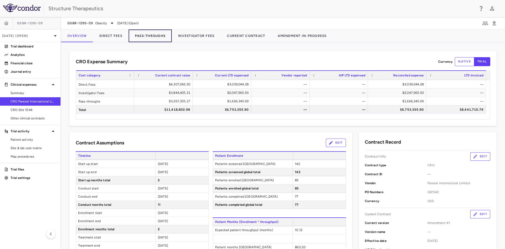
click at [144, 34] on button "Pass-Throughs" at bounding box center [150, 35] width 43 height 13
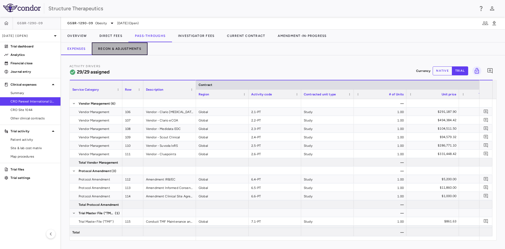
click at [128, 50] on button "Recon & Adjustments" at bounding box center [120, 48] width 56 height 13
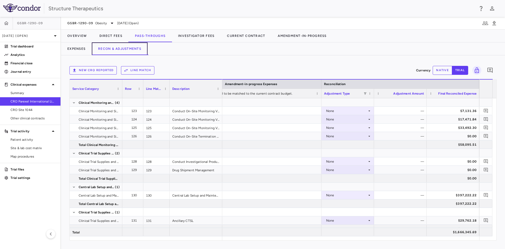
scroll to position [325, 0]
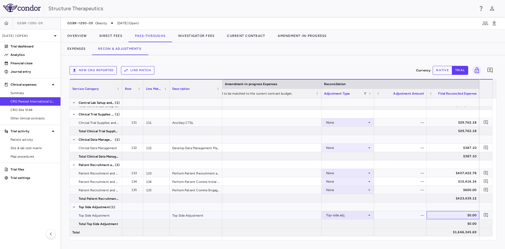
click at [457, 215] on div "$0.00" at bounding box center [454, 215] width 45 height 8
click at [444, 69] on button "native" at bounding box center [442, 70] width 19 height 9
click at [411, 213] on div "$0.00" at bounding box center [401, 215] width 45 height 8
type input "*********"
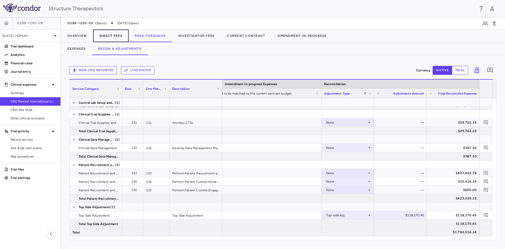
click at [109, 33] on button "Direct Fees" at bounding box center [111, 35] width 36 height 13
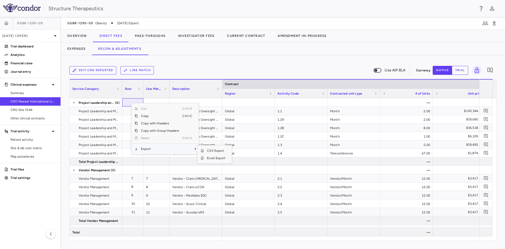
click at [151, 148] on span "Export" at bounding box center [160, 148] width 44 height 7
click at [192, 61] on div "Edit CRO reported Line Match Use AIP BLA Currency native trial 0 Service Catego…" at bounding box center [283, 151] width 444 height 193
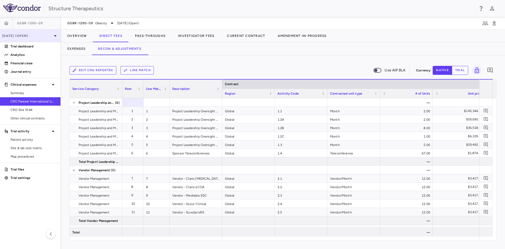
click at [54, 37] on icon at bounding box center [55, 36] width 6 height 6
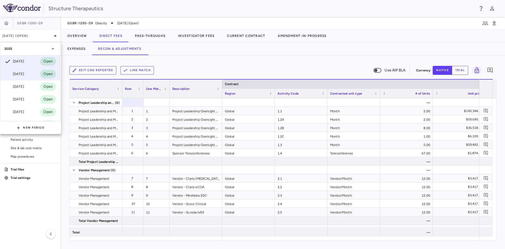
click at [24, 74] on div "Jun 2025" at bounding box center [13, 74] width 19 height 6
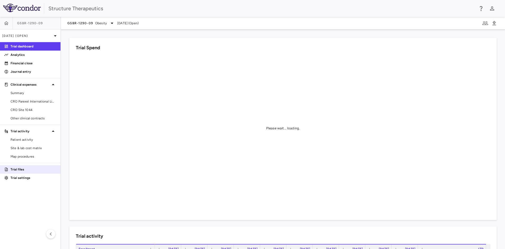
click at [27, 170] on p "Trial files" at bounding box center [34, 169] width 46 height 5
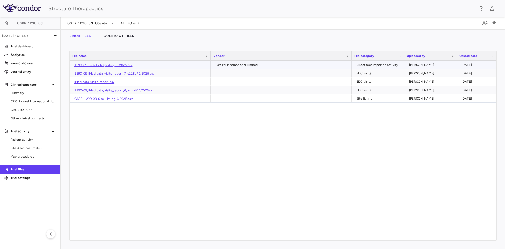
click at [122, 64] on link "1290-09_Directs_Reporting_6.2025.csv" at bounding box center [103, 65] width 58 height 4
click at [57, 37] on icon at bounding box center [55, 36] width 6 height 6
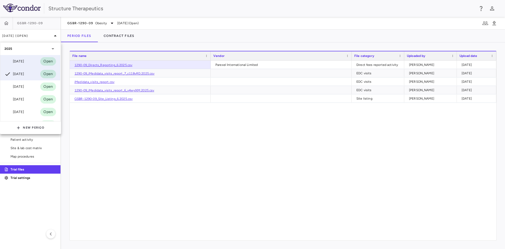
click at [27, 64] on div "Jul 2025 Open" at bounding box center [30, 61] width 60 height 13
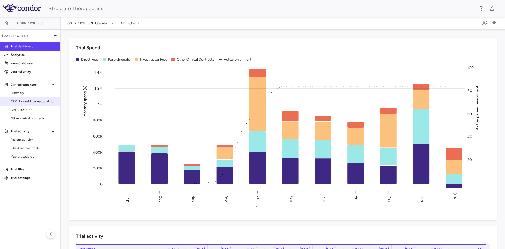
click at [32, 100] on span "CRO Parexel International Limited" at bounding box center [34, 101] width 46 height 5
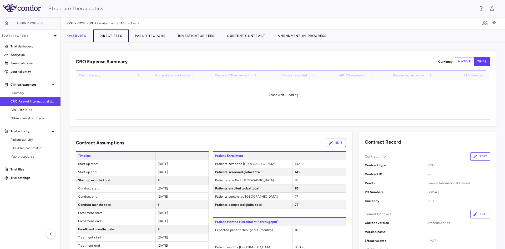
click at [117, 39] on button "Direct Fees" at bounding box center [111, 35] width 36 height 13
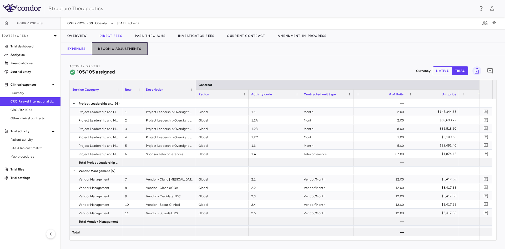
click at [125, 47] on button "Recon & Adjustments" at bounding box center [120, 48] width 56 height 13
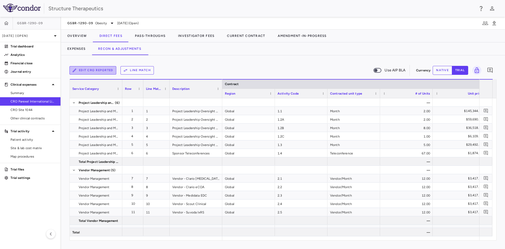
click at [111, 71] on button "Edit CRO reported" at bounding box center [92, 70] width 47 height 8
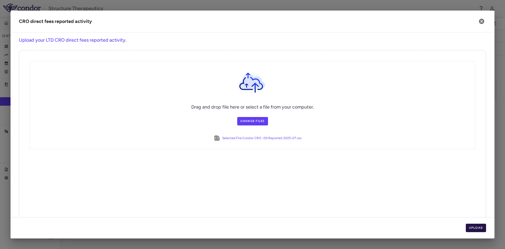
click at [478, 226] on button "Upload" at bounding box center [476, 227] width 21 height 8
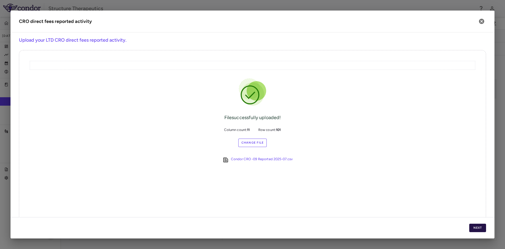
click at [478, 227] on button "Next" at bounding box center [477, 227] width 17 height 8
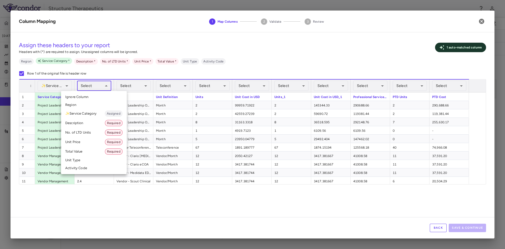
click at [108, 84] on body "Skip to sidebar Skip to main content Structure Therapeutics GSBR-1290-09 Jul 20…" at bounding box center [252, 124] width 505 height 249
click at [77, 168] on li "Activity Code" at bounding box center [94, 168] width 66 height 8
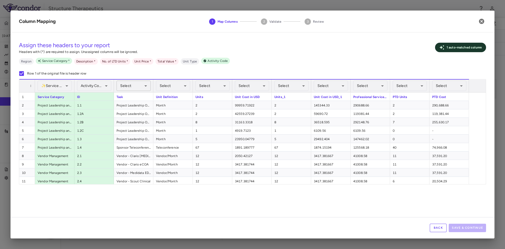
click at [147, 85] on body "Skip to sidebar Skip to main content Structure Therapeutics GSBR-1290-09 Jul 20…" at bounding box center [252, 124] width 505 height 249
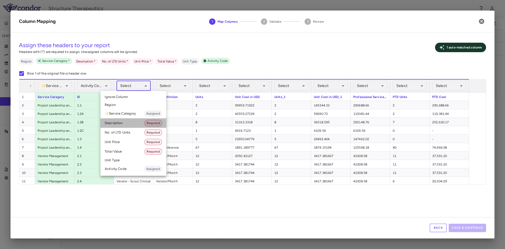
click at [116, 120] on li "Description Required" at bounding box center [134, 122] width 66 height 9
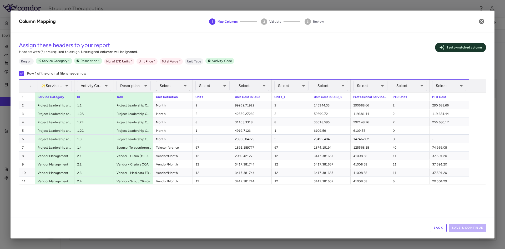
click at [187, 85] on body "Skip to sidebar Skip to main content Structure Therapeutics GSBR-1290-09 Jul 20…" at bounding box center [252, 124] width 505 height 249
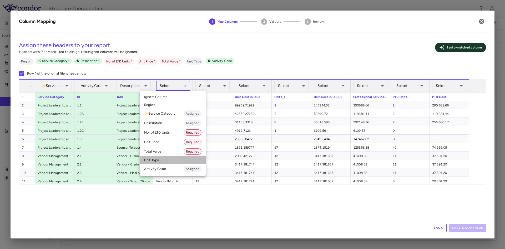
click at [160, 160] on li "Unit Type" at bounding box center [173, 160] width 66 height 8
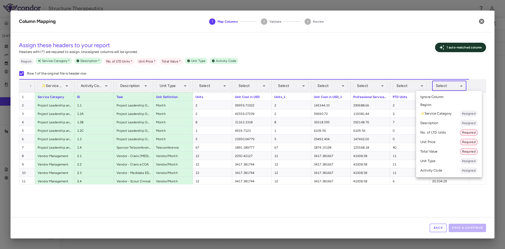
click at [461, 86] on body "Skip to sidebar Skip to main content Structure Therapeutics GSBR-1290-09 Jul 20…" at bounding box center [252, 124] width 505 height 249
click at [437, 155] on li "Total Value Required" at bounding box center [449, 151] width 66 height 9
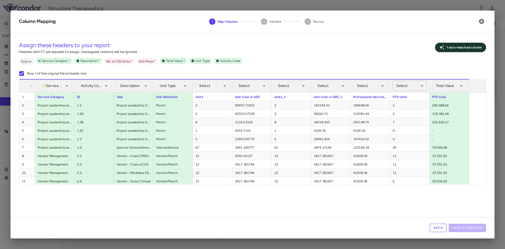
click at [423, 85] on body "Skip to sidebar Skip to main content Structure Therapeutics GSBR-1290-09 Jul 20…" at bounding box center [252, 124] width 505 height 249
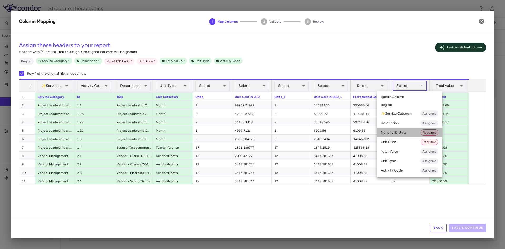
click at [400, 132] on li "No. of LTD Units Required" at bounding box center [410, 132] width 66 height 9
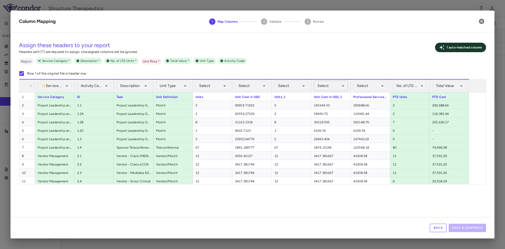
click at [346, 85] on body "Skip to sidebar Skip to main content Structure Therapeutics GSBR-1290-09 Jul 20…" at bounding box center [252, 124] width 505 height 249
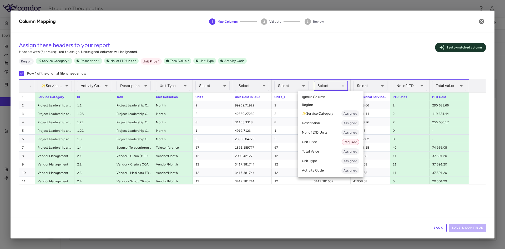
click at [322, 140] on li "Unit Price Required" at bounding box center [331, 141] width 66 height 9
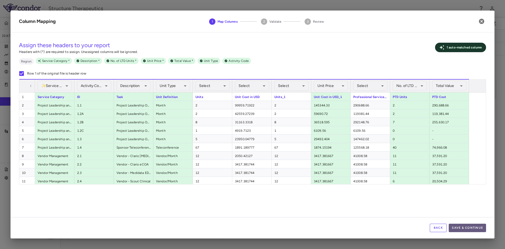
click at [472, 230] on button "Save & Continue" at bounding box center [467, 227] width 37 height 8
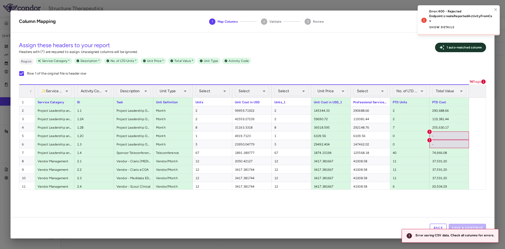
click at [450, 24] on button "Show details" at bounding box center [441, 27] width 25 height 8
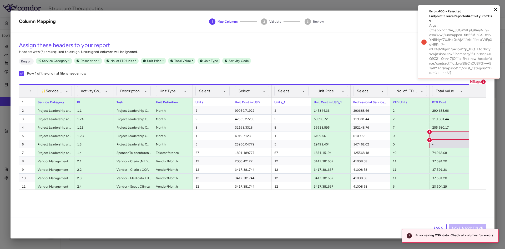
click at [495, 9] on icon "close" at bounding box center [495, 9] width 3 height 3
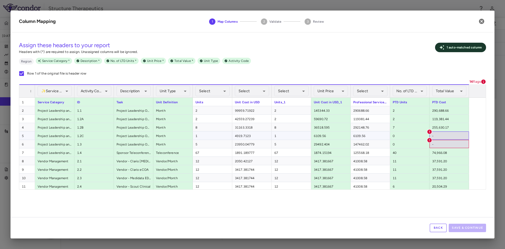
click at [438, 133] on div "-" at bounding box center [449, 135] width 39 height 8
click at [435, 136] on div "-" at bounding box center [449, 135] width 39 height 8
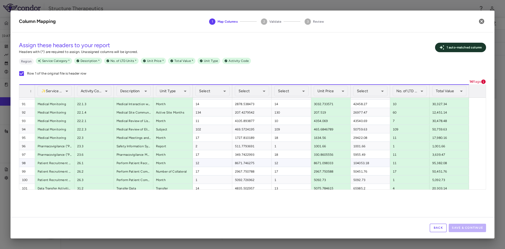
scroll to position [759, 0]
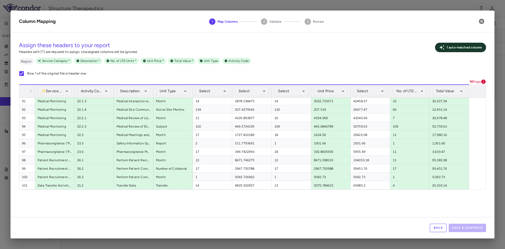
click at [436, 224] on button "Back" at bounding box center [438, 227] width 17 height 8
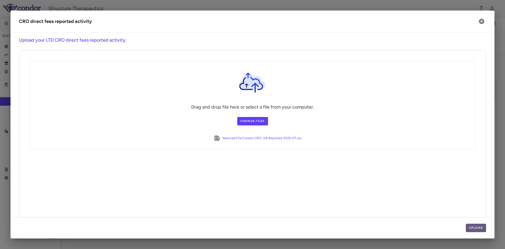
click at [479, 227] on button "Upload" at bounding box center [476, 227] width 21 height 8
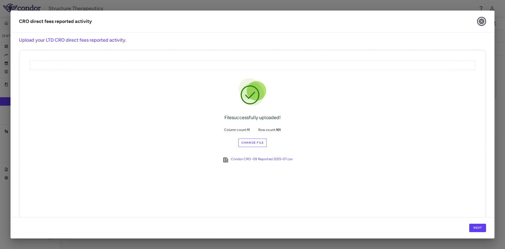
click at [484, 22] on icon "button" at bounding box center [481, 21] width 5 height 5
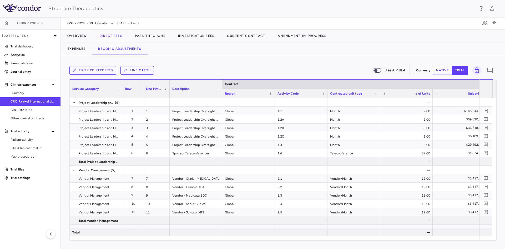
click at [87, 69] on button "Edit CRO reported" at bounding box center [92, 70] width 47 height 8
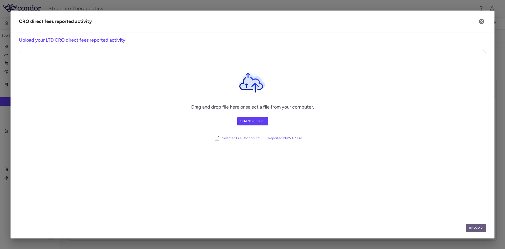
click at [479, 227] on button "Upload" at bounding box center [476, 227] width 21 height 8
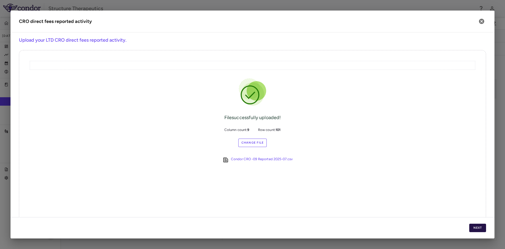
click at [478, 229] on button "Next" at bounding box center [477, 227] width 17 height 8
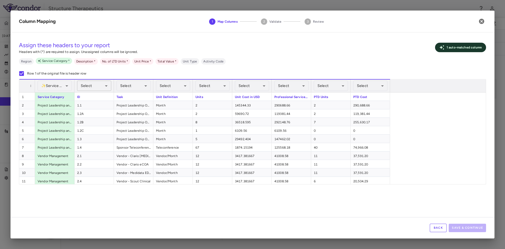
click at [108, 86] on body "Skip to sidebar Skip to main content Structure Therapeutics GSBR-1290-09 Jul 20…" at bounding box center [252, 124] width 505 height 249
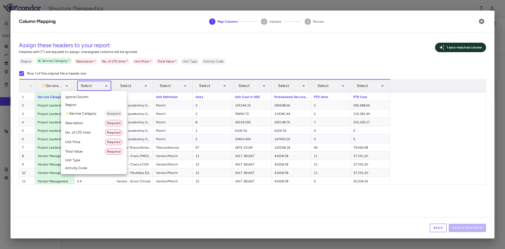
click at [82, 167] on li "Activity Code" at bounding box center [94, 168] width 66 height 8
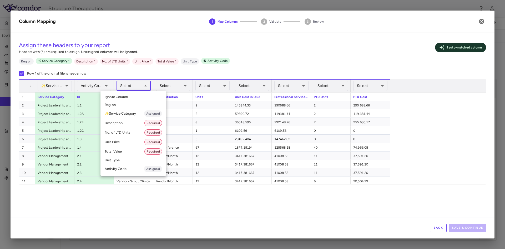
click at [146, 86] on body "Skip to sidebar Skip to main content Structure Therapeutics GSBR-1290-09 Jul 20…" at bounding box center [252, 124] width 505 height 249
click at [123, 120] on li "Description Required" at bounding box center [134, 122] width 66 height 9
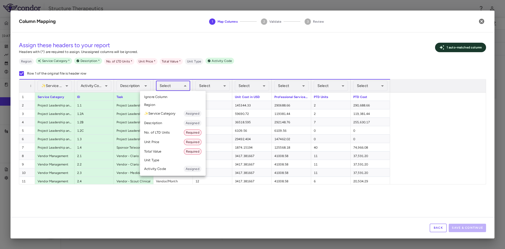
click at [186, 86] on body "Skip to sidebar Skip to main content Structure Therapeutics GSBR-1290-09 Jul 20…" at bounding box center [252, 124] width 505 height 249
click at [164, 160] on li "Unit Type" at bounding box center [173, 160] width 66 height 8
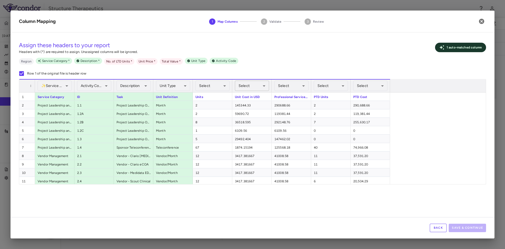
click at [263, 87] on body "Skip to sidebar Skip to main content Structure Therapeutics GSBR-1290-09 Jul 20…" at bounding box center [252, 124] width 505 height 249
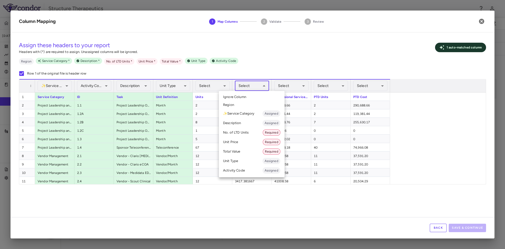
click at [243, 141] on li "Unit Price Required" at bounding box center [252, 141] width 66 height 9
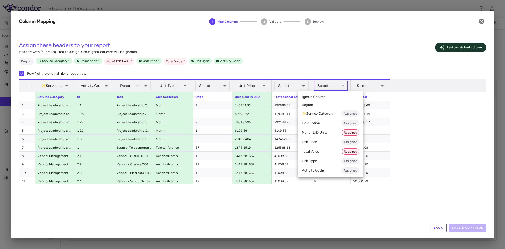
click at [343, 84] on body "Skip to sidebar Skip to main content Structure Therapeutics GSBR-1290-09 Jul 20…" at bounding box center [252, 124] width 505 height 249
click at [320, 128] on li "No. of LTD Units Required" at bounding box center [331, 132] width 66 height 9
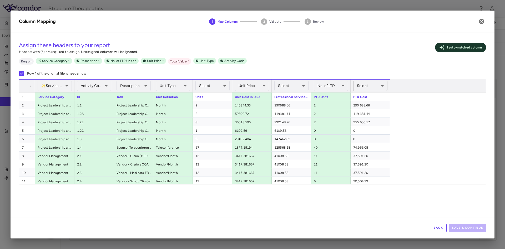
click at [363, 85] on body "Skip to sidebar Skip to main content Structure Therapeutics GSBR-1290-09 Jul 20…" at bounding box center [252, 124] width 505 height 249
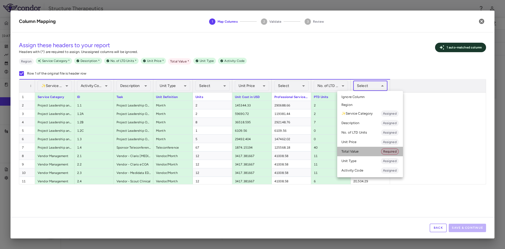
click at [350, 150] on li "Total Value Required" at bounding box center [370, 151] width 66 height 9
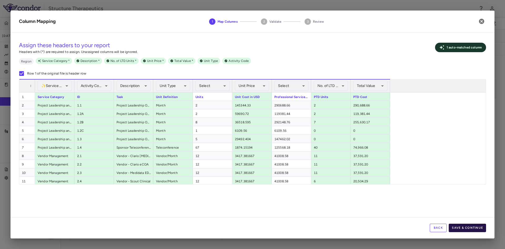
click at [475, 226] on button "Save & Continue" at bounding box center [467, 227] width 37 height 8
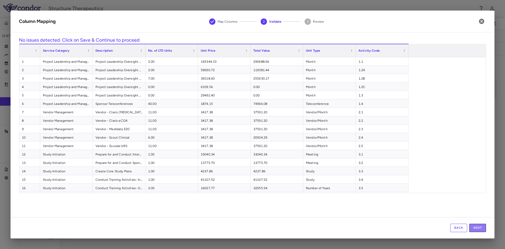
click at [475, 226] on button "Next" at bounding box center [477, 227] width 17 height 8
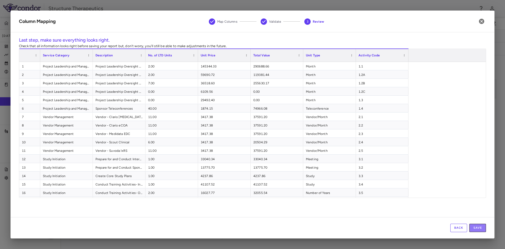
click at [475, 226] on button "Save" at bounding box center [477, 227] width 17 height 8
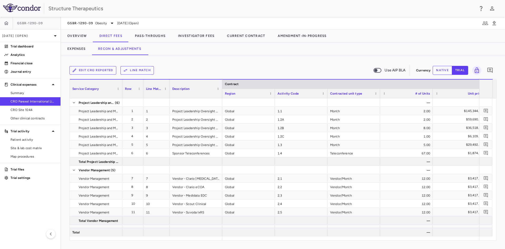
click at [141, 72] on button "Line Match" at bounding box center [137, 70] width 33 height 8
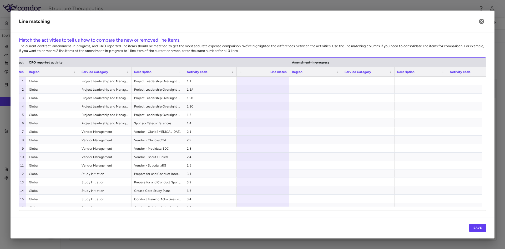
scroll to position [0, 145]
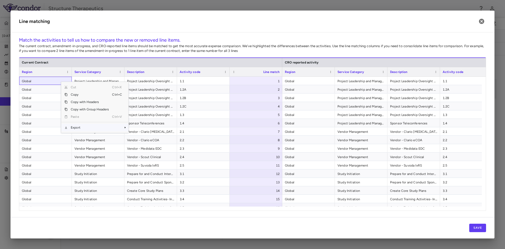
click at [74, 128] on span "Export" at bounding box center [90, 127] width 44 height 7
click at [145, 135] on span "Excel Export" at bounding box center [146, 136] width 25 height 7
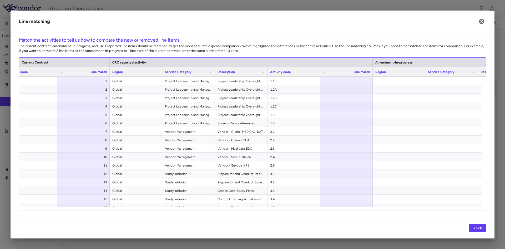
scroll to position [0, 190]
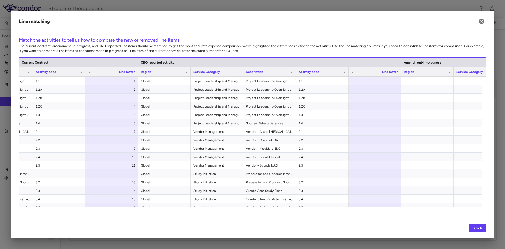
click at [361, 196] on div at bounding box center [375, 198] width 53 height 8
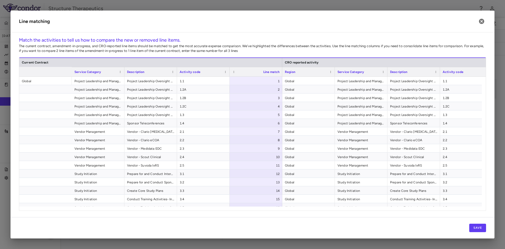
scroll to position [0, 144]
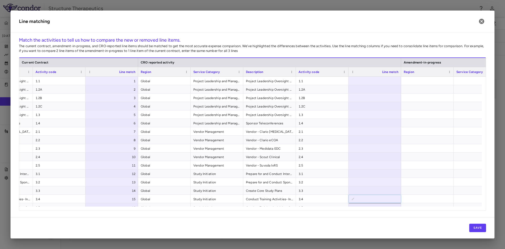
click at [376, 86] on div at bounding box center [375, 89] width 53 height 8
type input "*"
click at [389, 76] on div "Line match" at bounding box center [374, 71] width 47 height 9
click at [389, 79] on div at bounding box center [375, 81] width 53 height 8
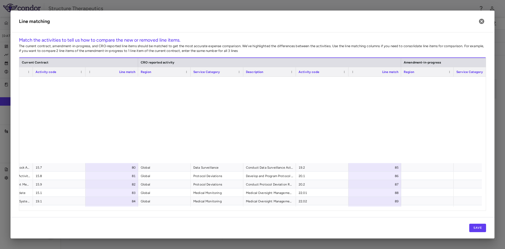
scroll to position [754, 0]
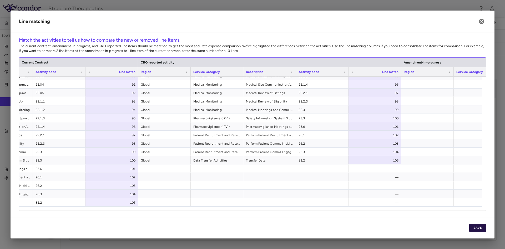
click at [482, 227] on button "Save" at bounding box center [477, 227] width 17 height 8
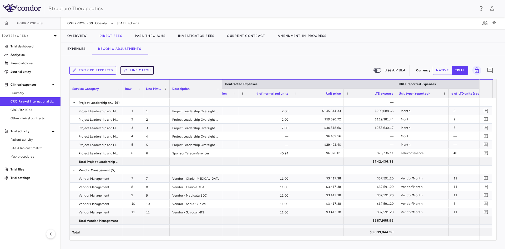
scroll to position [0, 0]
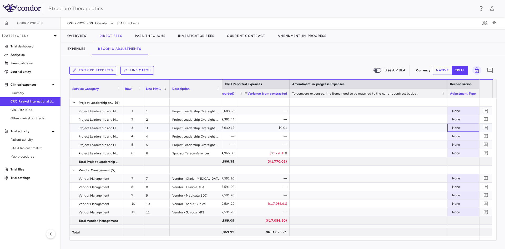
click at [457, 126] on div "None" at bounding box center [472, 127] width 41 height 8
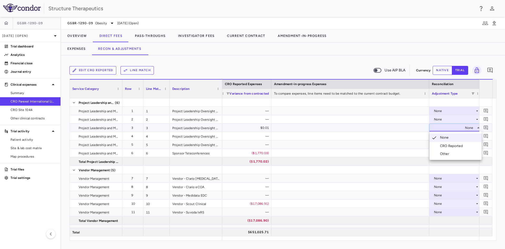
click at [450, 146] on div "CRO Reported" at bounding box center [452, 145] width 25 height 5
click at [440, 154] on div "None" at bounding box center [454, 153] width 41 height 8
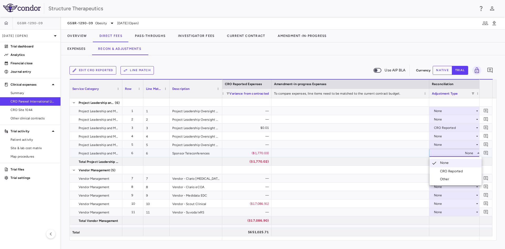
click at [443, 171] on div "CRO Reported" at bounding box center [452, 171] width 25 height 5
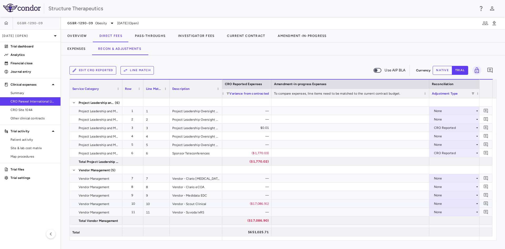
click at [434, 204] on div "None" at bounding box center [454, 203] width 41 height 8
click at [439, 220] on div "CRO Reported" at bounding box center [448, 221] width 36 height 5
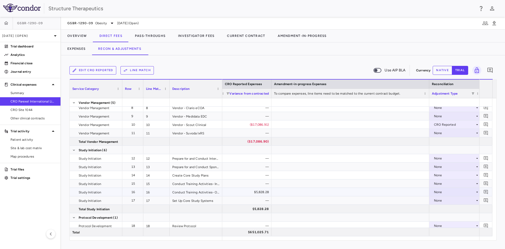
click at [442, 193] on div "None" at bounding box center [454, 192] width 41 height 8
click at [444, 208] on div "CRO Reported" at bounding box center [452, 210] width 25 height 5
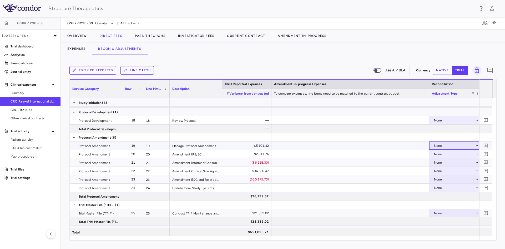
click at [440, 145] on div "None" at bounding box center [454, 145] width 41 height 8
click at [442, 164] on div "CRO Reported" at bounding box center [452, 163] width 25 height 5
click at [439, 154] on div "None" at bounding box center [454, 154] width 41 height 8
click at [441, 152] on div "None" at bounding box center [454, 154] width 41 height 8
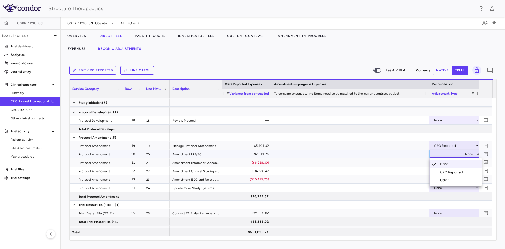
click at [445, 169] on li "CRO Reported" at bounding box center [456, 172] width 52 height 8
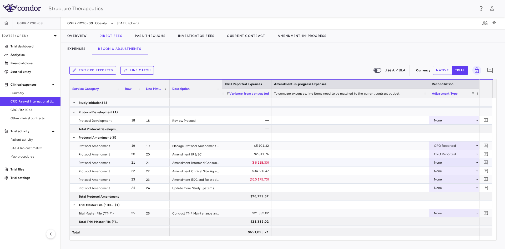
click at [443, 163] on div "None" at bounding box center [454, 162] width 41 height 8
click at [445, 180] on div "CRO Reported" at bounding box center [452, 180] width 25 height 5
click at [441, 171] on div "None" at bounding box center [454, 171] width 41 height 8
click at [444, 187] on div "CRO Reported" at bounding box center [452, 189] width 25 height 5
click at [439, 179] on div "None" at bounding box center [454, 179] width 41 height 8
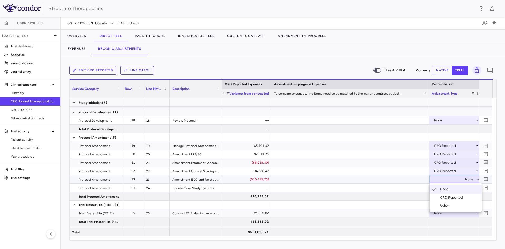
click at [442, 196] on div "CRO Reported" at bounding box center [452, 197] width 25 height 5
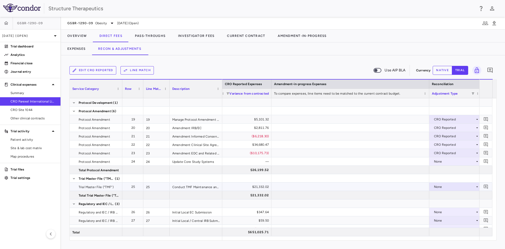
click at [440, 187] on div "None" at bounding box center [454, 186] width 41 height 8
click at [442, 202] on li "CRO Reported" at bounding box center [456, 205] width 52 height 8
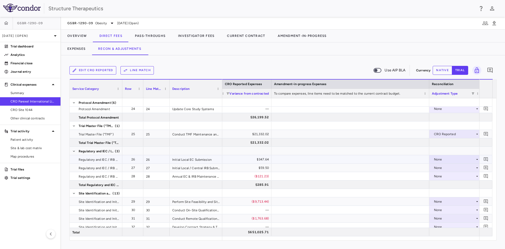
click at [437, 161] on div "None" at bounding box center [454, 159] width 41 height 8
click at [440, 179] on div "CRO Reported" at bounding box center [448, 177] width 36 height 5
click at [436, 167] on div "None" at bounding box center [454, 167] width 41 height 8
click at [440, 184] on div "CRO Reported" at bounding box center [448, 185] width 36 height 5
click at [439, 176] on div "None" at bounding box center [454, 176] width 41 height 8
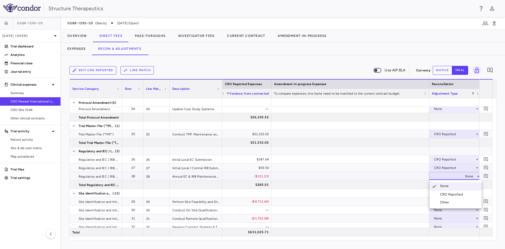
click at [443, 195] on div "CRO Reported" at bounding box center [452, 194] width 25 height 5
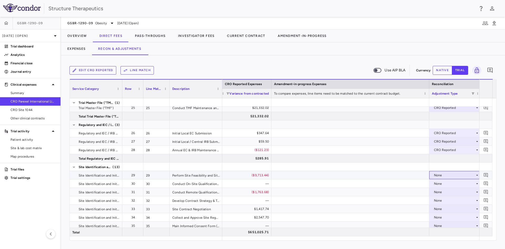
click at [439, 175] on div "None" at bounding box center [454, 175] width 41 height 8
click at [443, 190] on li "CRO Reported" at bounding box center [456, 193] width 52 height 8
click at [439, 190] on div "None" at bounding box center [454, 192] width 41 height 8
click at [441, 209] on div "CRO Reported" at bounding box center [452, 210] width 25 height 5
click at [440, 208] on div "None" at bounding box center [454, 208] width 41 height 8
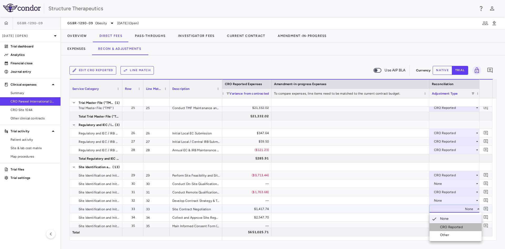
click at [442, 225] on div "CRO Reported" at bounding box center [452, 226] width 25 height 5
click at [442, 218] on div "None" at bounding box center [454, 217] width 41 height 8
click at [443, 229] on div "CRO Reported" at bounding box center [452, 230] width 25 height 5
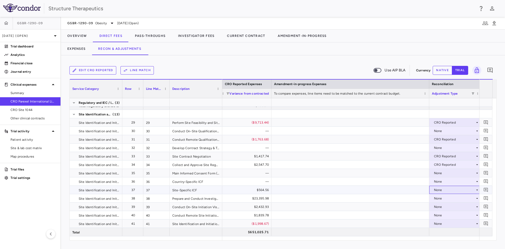
click at [443, 189] on div "None" at bounding box center [454, 190] width 41 height 8
click at [442, 207] on div "CRO Reported" at bounding box center [452, 208] width 25 height 5
click at [439, 199] on div "None" at bounding box center [454, 198] width 41 height 8
click at [441, 214] on li "CRO Reported" at bounding box center [456, 216] width 52 height 8
click at [439, 207] on div "None" at bounding box center [454, 206] width 41 height 8
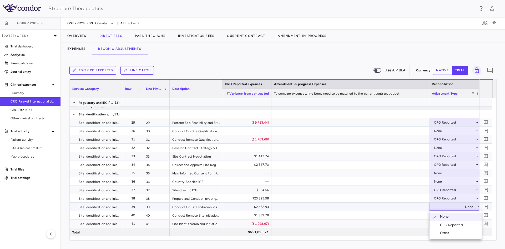
click at [442, 222] on li "CRO Reported" at bounding box center [456, 225] width 52 height 8
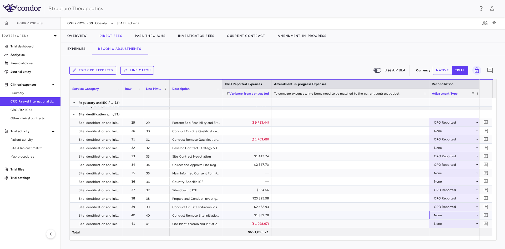
click at [439, 214] on div "None" at bounding box center [454, 215] width 41 height 8
click at [441, 227] on li "CRO Reported" at bounding box center [456, 231] width 52 height 8
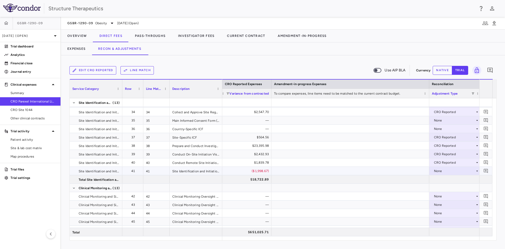
click at [440, 172] on div "None" at bounding box center [454, 171] width 41 height 8
click at [446, 187] on div "CRO Reported" at bounding box center [452, 189] width 25 height 5
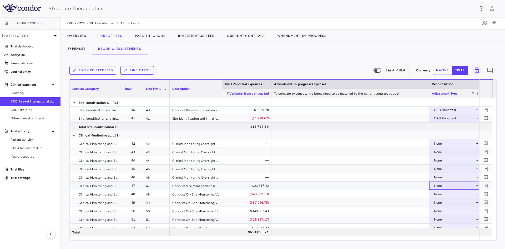
click at [438, 185] on div "None" at bounding box center [454, 185] width 41 height 8
click at [443, 201] on li "CRO Reported" at bounding box center [456, 204] width 52 height 8
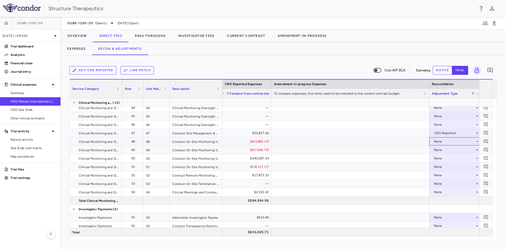
click at [439, 142] on div "None" at bounding box center [454, 141] width 41 height 8
click at [440, 159] on div "CRO Reported" at bounding box center [448, 159] width 36 height 5
click at [437, 149] on div "None" at bounding box center [454, 150] width 41 height 8
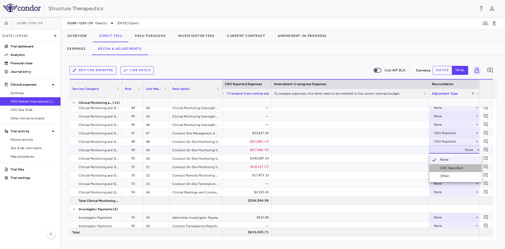
click at [442, 167] on div "CRO Reported" at bounding box center [452, 168] width 25 height 5
click at [439, 158] on div "None" at bounding box center [454, 158] width 41 height 8
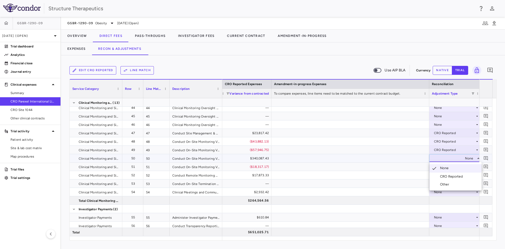
click at [444, 175] on div "CRO Reported" at bounding box center [452, 176] width 25 height 5
click at [439, 167] on div "None" at bounding box center [454, 166] width 41 height 8
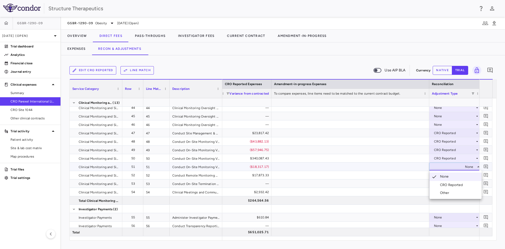
click at [445, 182] on li "CRO Reported" at bounding box center [456, 185] width 52 height 8
click at [436, 173] on div "None" at bounding box center [454, 175] width 41 height 8
click at [444, 192] on div "CRO Reported" at bounding box center [452, 193] width 25 height 5
click at [438, 192] on div "None" at bounding box center [454, 192] width 41 height 8
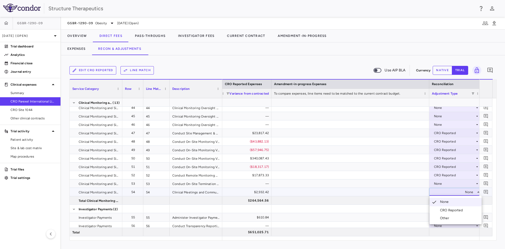
click at [441, 208] on div "CRO Reported" at bounding box center [452, 210] width 25 height 5
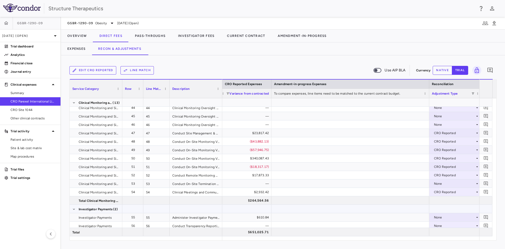
scroll to position [553, 0]
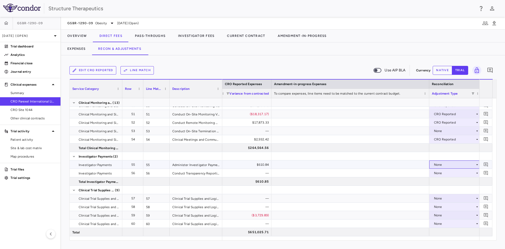
click at [437, 162] on div "None" at bounding box center [454, 164] width 41 height 8
click at [444, 181] on div "CRO Reported" at bounding box center [452, 182] width 25 height 5
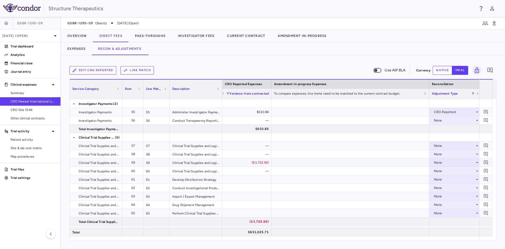
click at [435, 161] on div "None" at bounding box center [454, 162] width 41 height 8
click at [440, 179] on div "CRO Reported" at bounding box center [452, 180] width 25 height 5
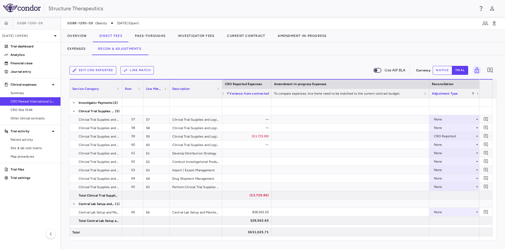
scroll to position [0, 1041]
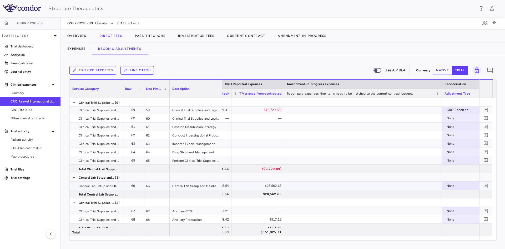
click at [448, 186] on div "None" at bounding box center [467, 185] width 41 height 8
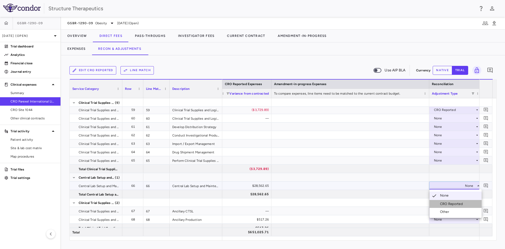
click at [452, 204] on div "CRO Reported" at bounding box center [452, 203] width 25 height 5
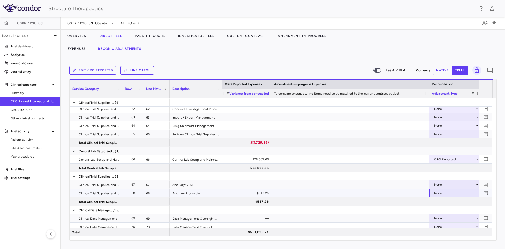
click at [434, 193] on div "None" at bounding box center [454, 193] width 41 height 8
click at [438, 209] on div "CRO Reported" at bounding box center [448, 211] width 36 height 5
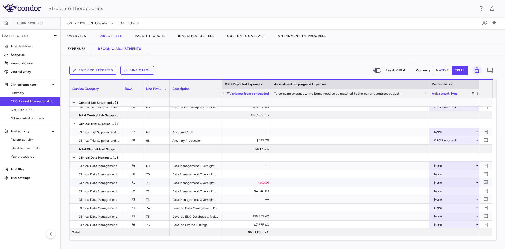
click at [436, 184] on div "None" at bounding box center [454, 182] width 41 height 8
click at [442, 200] on div "CRO Reported" at bounding box center [452, 200] width 25 height 5
click at [437, 191] on div "None" at bounding box center [454, 191] width 41 height 8
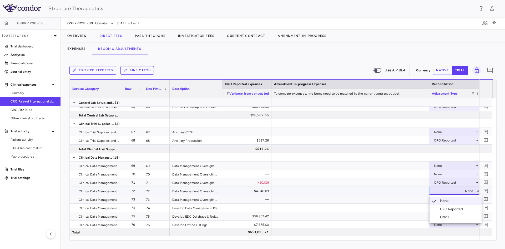
click at [442, 209] on div "CRO Reported" at bounding box center [452, 209] width 25 height 5
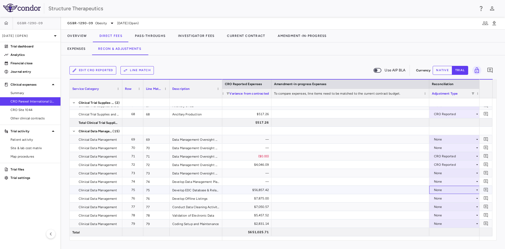
click at [432, 188] on div "None" at bounding box center [455, 190] width 47 height 8
click at [439, 205] on li "CRO Reported" at bounding box center [456, 208] width 52 height 8
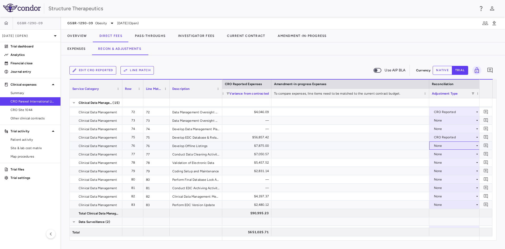
click at [437, 146] on div "None" at bounding box center [454, 145] width 41 height 8
click at [442, 162] on div "CRO Reported" at bounding box center [452, 163] width 25 height 5
click at [439, 154] on div "None" at bounding box center [454, 154] width 41 height 8
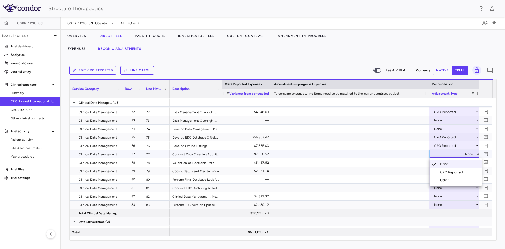
click at [443, 173] on div "CRO Reported" at bounding box center [452, 172] width 25 height 5
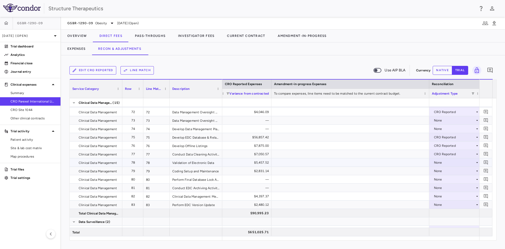
click at [439, 161] on div "None" at bounding box center [454, 162] width 41 height 8
click at [444, 179] on div "CRO Reported" at bounding box center [452, 180] width 25 height 5
click at [440, 171] on div "None" at bounding box center [454, 171] width 41 height 8
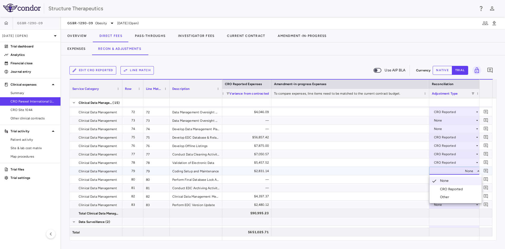
click at [443, 185] on li "CRO Reported" at bounding box center [456, 189] width 52 height 8
click at [439, 196] on div "None" at bounding box center [454, 196] width 41 height 8
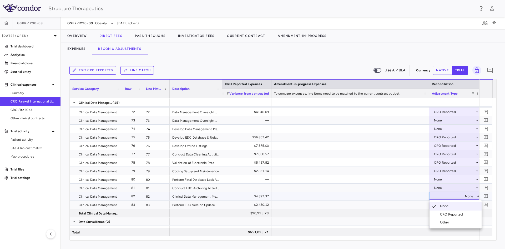
click at [443, 214] on div "CRO Reported" at bounding box center [452, 214] width 25 height 5
click at [440, 205] on div "None" at bounding box center [454, 204] width 41 height 8
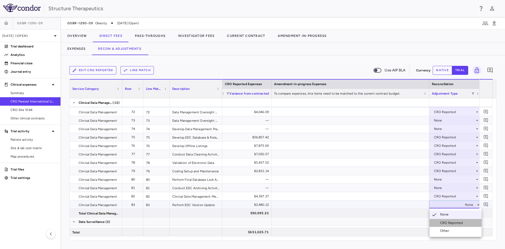
click at [443, 220] on li "CRO Reported" at bounding box center [456, 223] width 52 height 8
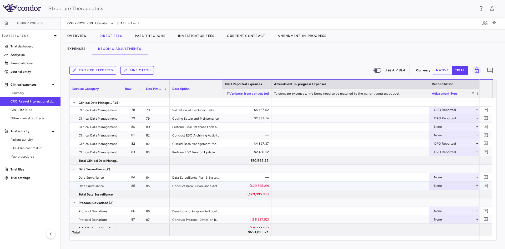
click at [434, 185] on div "None" at bounding box center [455, 186] width 47 height 8
click at [439, 202] on div "CRO Reported" at bounding box center [448, 203] width 36 height 5
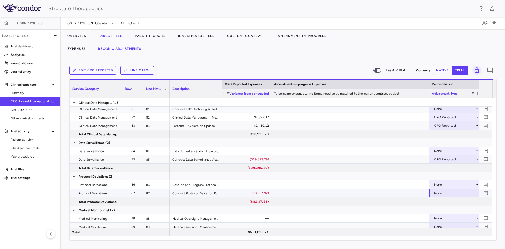
click at [438, 192] on div "None" at bounding box center [454, 193] width 41 height 8
click at [440, 209] on div "CRO Reported" at bounding box center [452, 211] width 25 height 5
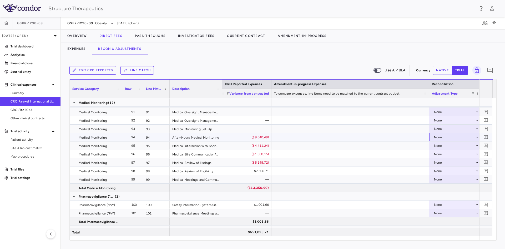
click at [436, 137] on div "None" at bounding box center [454, 137] width 41 height 8
click at [442, 153] on div "CRO Reported" at bounding box center [452, 155] width 25 height 5
click at [436, 145] on div "None" at bounding box center [454, 145] width 41 height 8
click at [440, 162] on div "CRO Reported" at bounding box center [452, 163] width 25 height 5
click at [439, 153] on div "None" at bounding box center [454, 154] width 41 height 8
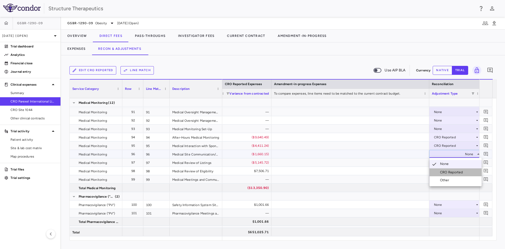
click at [443, 171] on div "CRO Reported" at bounding box center [452, 172] width 25 height 5
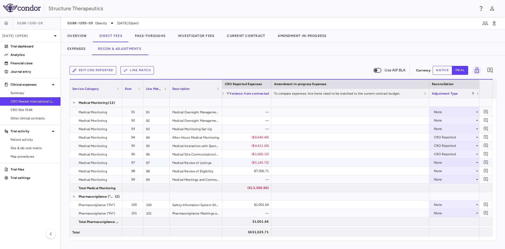
click at [438, 161] on div "None" at bounding box center [454, 162] width 41 height 8
click at [442, 179] on div "CRO Reported" at bounding box center [452, 180] width 25 height 5
click at [441, 172] on div "None" at bounding box center [454, 171] width 41 height 8
click at [444, 187] on div "CRO Reported" at bounding box center [452, 189] width 25 height 5
click at [433, 203] on div "None" at bounding box center [455, 205] width 47 height 8
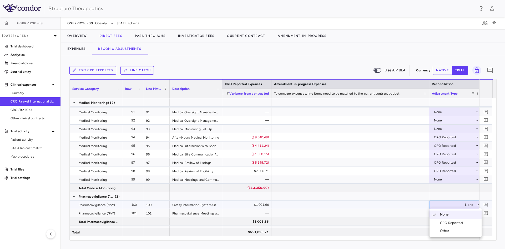
click at [441, 221] on div "CRO Reported" at bounding box center [452, 222] width 25 height 5
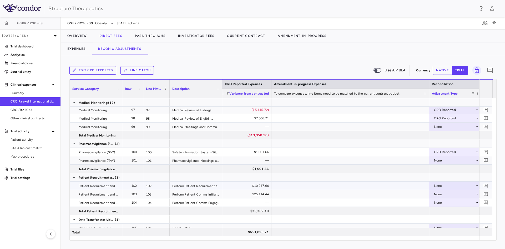
click at [437, 184] on div "None" at bounding box center [454, 185] width 41 height 8
click at [448, 201] on li "CRO Reported" at bounding box center [456, 204] width 52 height 8
click at [440, 194] on div "None" at bounding box center [454, 194] width 41 height 8
click at [445, 211] on div "CRO Reported" at bounding box center [452, 212] width 25 height 5
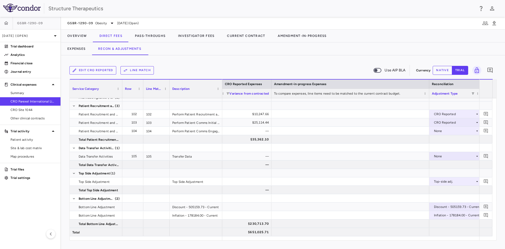
click at [447, 71] on button "native" at bounding box center [442, 70] width 19 height 9
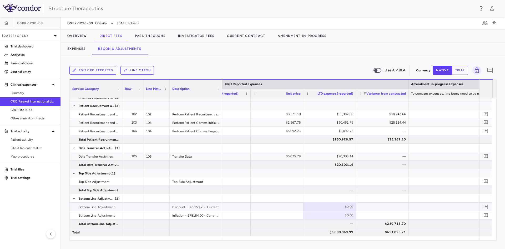
click at [336, 207] on div "$0.00" at bounding box center [330, 206] width 45 height 8
type input "**********"
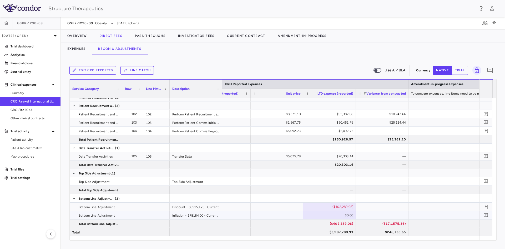
click at [337, 213] on div "$0.00" at bounding box center [330, 215] width 45 height 8
type input "*********"
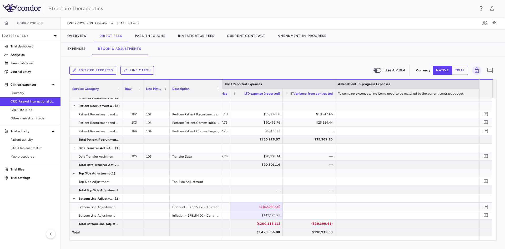
scroll to position [0, 918]
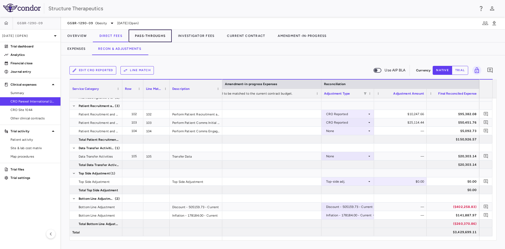
click at [159, 34] on button "Pass-Throughs" at bounding box center [150, 35] width 43 height 13
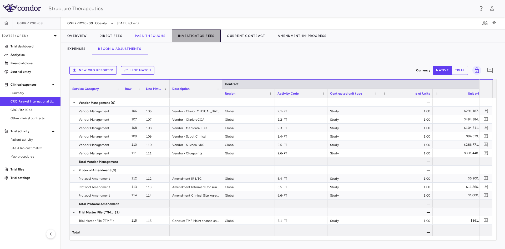
click at [204, 33] on button "Investigator Fees" at bounding box center [196, 35] width 49 height 13
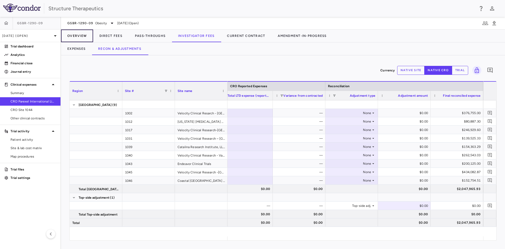
click at [79, 37] on button "Overview" at bounding box center [77, 35] width 32 height 13
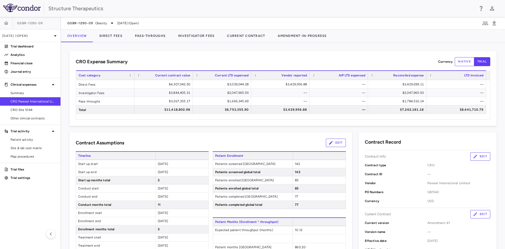
click at [244, 53] on div "CRO Expense Summary Currency native trial Drag here to set row groups Drag here…" at bounding box center [282, 88] width 427 height 75
click at [200, 34] on button "Investigator Fees" at bounding box center [196, 35] width 49 height 13
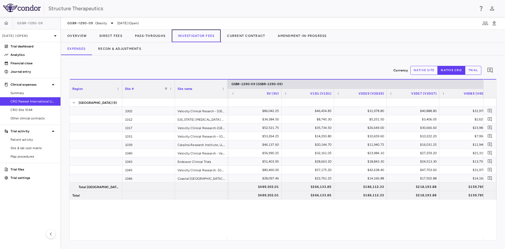
scroll to position [0, 362]
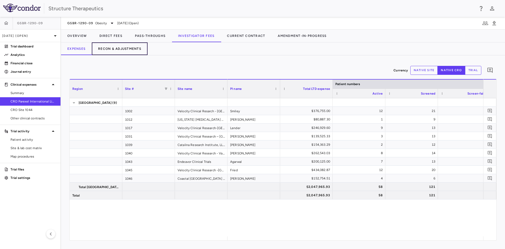
click at [123, 51] on button "Recon & Adjustments" at bounding box center [120, 48] width 56 height 13
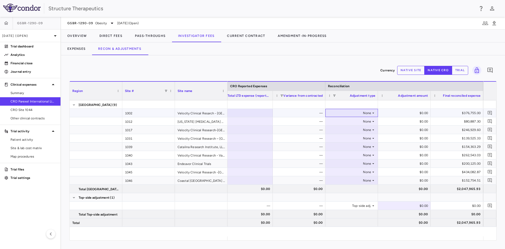
click at [370, 111] on div "None" at bounding box center [350, 113] width 41 height 8
click at [354, 132] on li "Other" at bounding box center [352, 131] width 52 height 8
click at [367, 122] on div "None" at bounding box center [350, 121] width 41 height 8
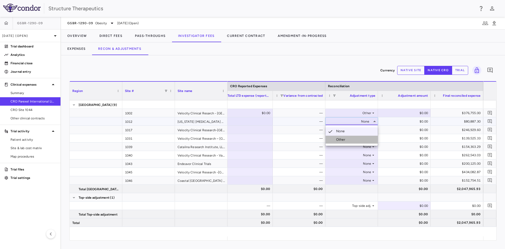
click at [354, 137] on li "Other" at bounding box center [352, 140] width 52 height 8
click at [367, 131] on div "None" at bounding box center [350, 130] width 41 height 8
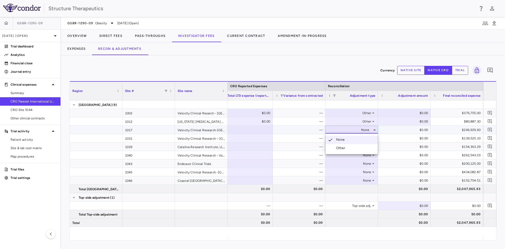
click at [358, 146] on li "Other" at bounding box center [352, 148] width 52 height 8
click at [371, 138] on div "None" at bounding box center [350, 138] width 41 height 8
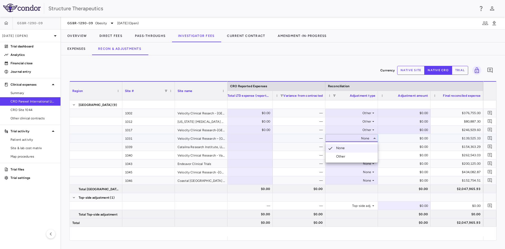
click at [358, 155] on li "Other" at bounding box center [352, 156] width 52 height 8
click at [371, 146] on div "None" at bounding box center [350, 146] width 41 height 8
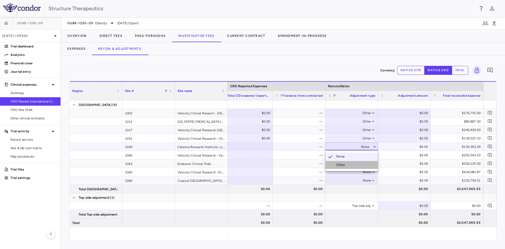
click at [358, 162] on li "Other" at bounding box center [352, 165] width 52 height 8
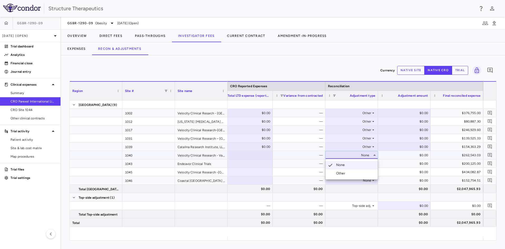
click at [353, 171] on li "Other" at bounding box center [352, 173] width 52 height 8
click at [370, 163] on div "None" at bounding box center [350, 163] width 41 height 8
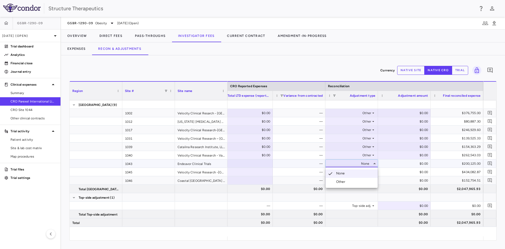
click at [351, 182] on li "Other" at bounding box center [352, 182] width 52 height 8
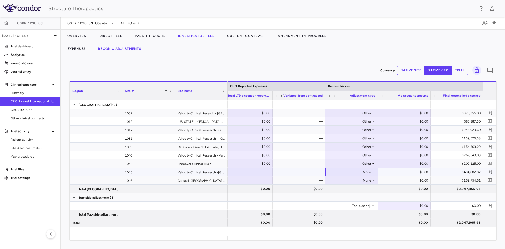
click at [370, 172] on div "None" at bounding box center [350, 172] width 41 height 8
click at [356, 189] on li "Other" at bounding box center [352, 190] width 52 height 8
click at [370, 180] on div "None" at bounding box center [350, 180] width 41 height 8
click at [353, 195] on li "Other" at bounding box center [352, 198] width 52 height 8
click at [421, 115] on div "$0.00" at bounding box center [405, 113] width 45 height 8
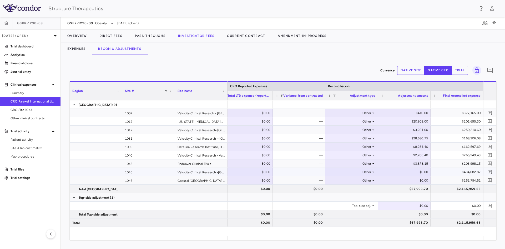
click at [420, 174] on div "$0.00" at bounding box center [405, 172] width 45 height 8
click at [405, 119] on div "$20,808.00" at bounding box center [405, 121] width 45 height 8
click at [406, 121] on input "*****" at bounding box center [408, 121] width 44 height 9
type input "******"
click at [408, 136] on div "$28,680.75" at bounding box center [405, 138] width 45 height 8
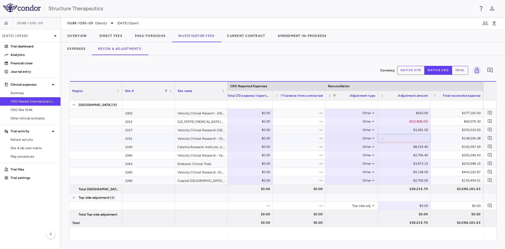
click at [405, 139] on input "********" at bounding box center [408, 138] width 44 height 9
type input "*********"
click at [411, 150] on div "$8,234.40" at bounding box center [405, 146] width 45 height 8
click at [411, 150] on input "******" at bounding box center [408, 147] width 44 height 9
type input "*******"
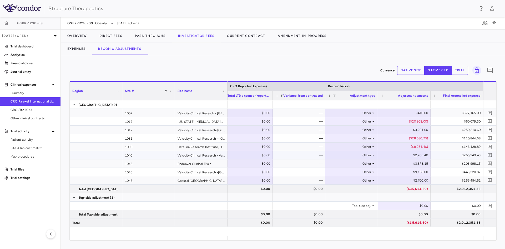
click at [415, 154] on div "$2,706.40" at bounding box center [405, 155] width 45 height 8
click at [411, 154] on input "******" at bounding box center [408, 155] width 44 height 9
type input "*******"
click at [412, 163] on div "$3,873.15" at bounding box center [405, 163] width 45 height 8
click at [409, 164] on input "*******" at bounding box center [408, 163] width 44 height 9
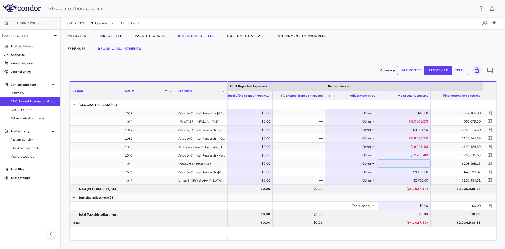
type input "********"
click at [349, 74] on div "Currency native site native cro trial 0" at bounding box center [282, 70] width 427 height 13
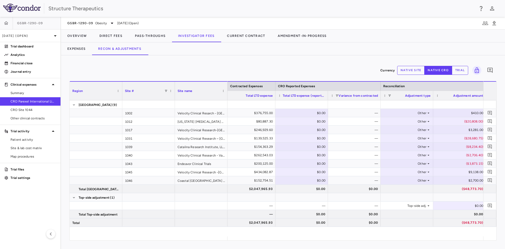
scroll to position [0, 264]
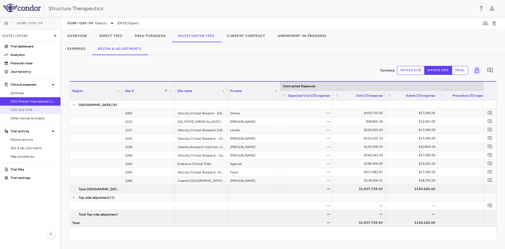
click at [47, 111] on span "CRO Site 1044" at bounding box center [34, 109] width 46 height 5
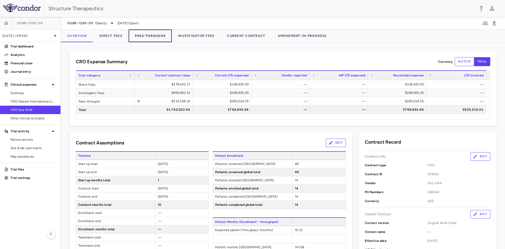
click at [156, 37] on button "Pass-Throughs" at bounding box center [150, 35] width 43 height 13
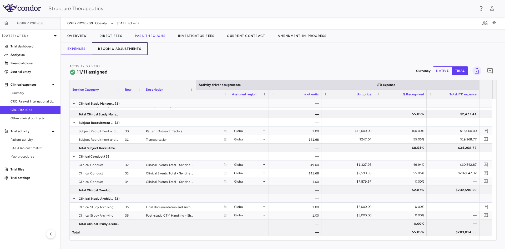
click at [126, 48] on button "Recon & Adjustments" at bounding box center [120, 48] width 56 height 13
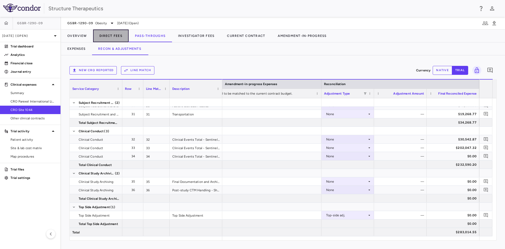
click at [108, 34] on button "Direct Fees" at bounding box center [111, 35] width 36 height 13
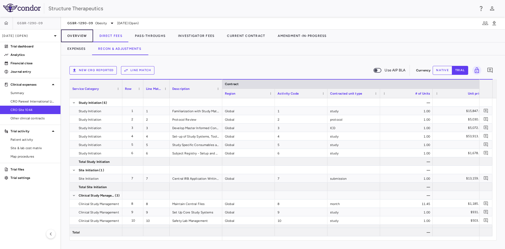
click at [89, 38] on button "Overview" at bounding box center [77, 35] width 32 height 13
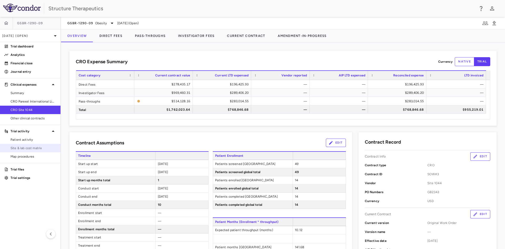
click at [31, 149] on span "Site & lab cost matrix" at bounding box center [34, 148] width 46 height 5
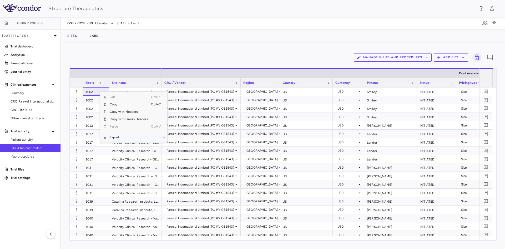
click at [121, 134] on span "Export" at bounding box center [129, 136] width 44 height 7
click at [153, 135] on span "Context Menu" at bounding box center [157, 136] width 12 height 7
click at [179, 145] on span "Excel Export" at bounding box center [185, 146] width 25 height 7
